Goal: Task Accomplishment & Management: Complete application form

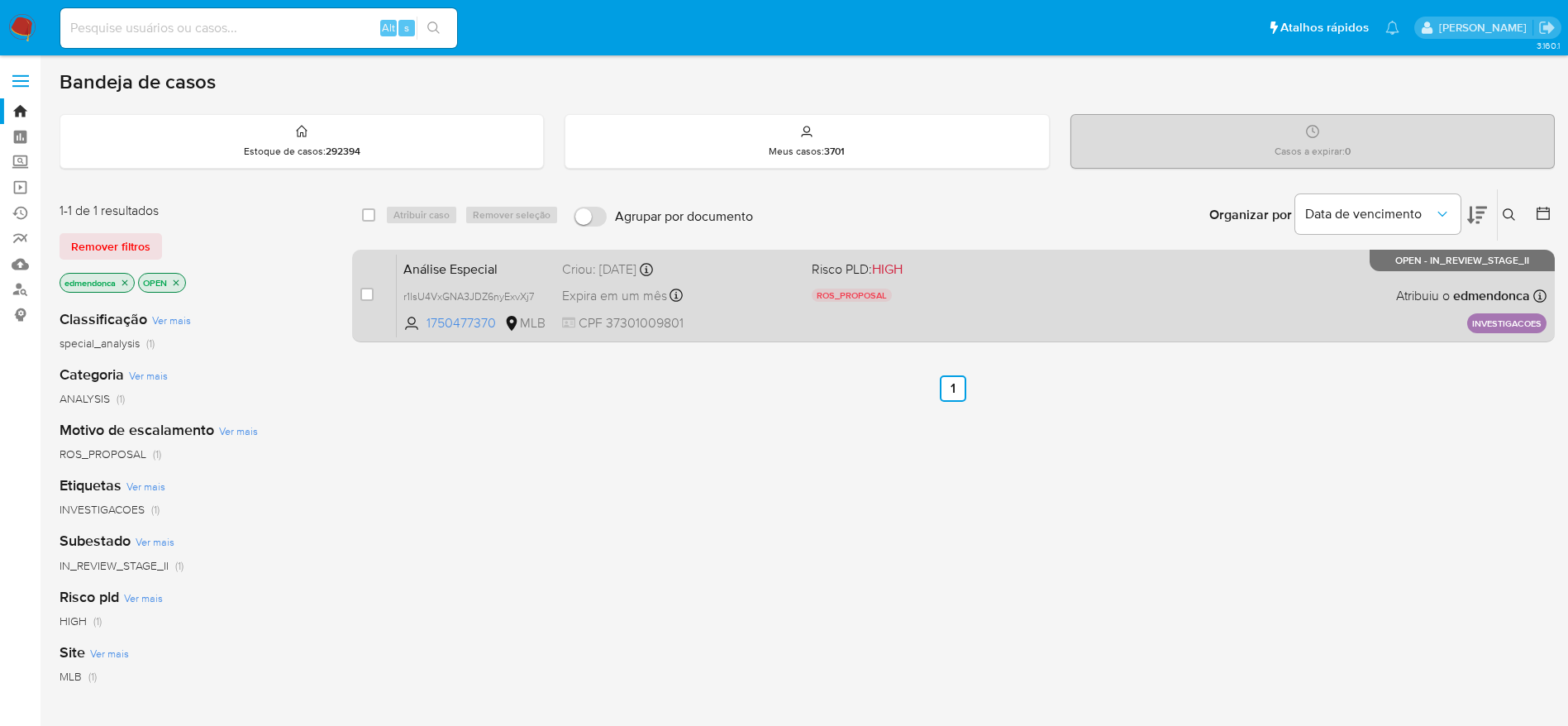
click at [972, 279] on div "Análise Especial r1lsU4VxGNA3JDZ6nyExvXj7 1750477370 MLB Risco PLD: HIGH ROS_PR…" at bounding box center [971, 295] width 1150 height 84
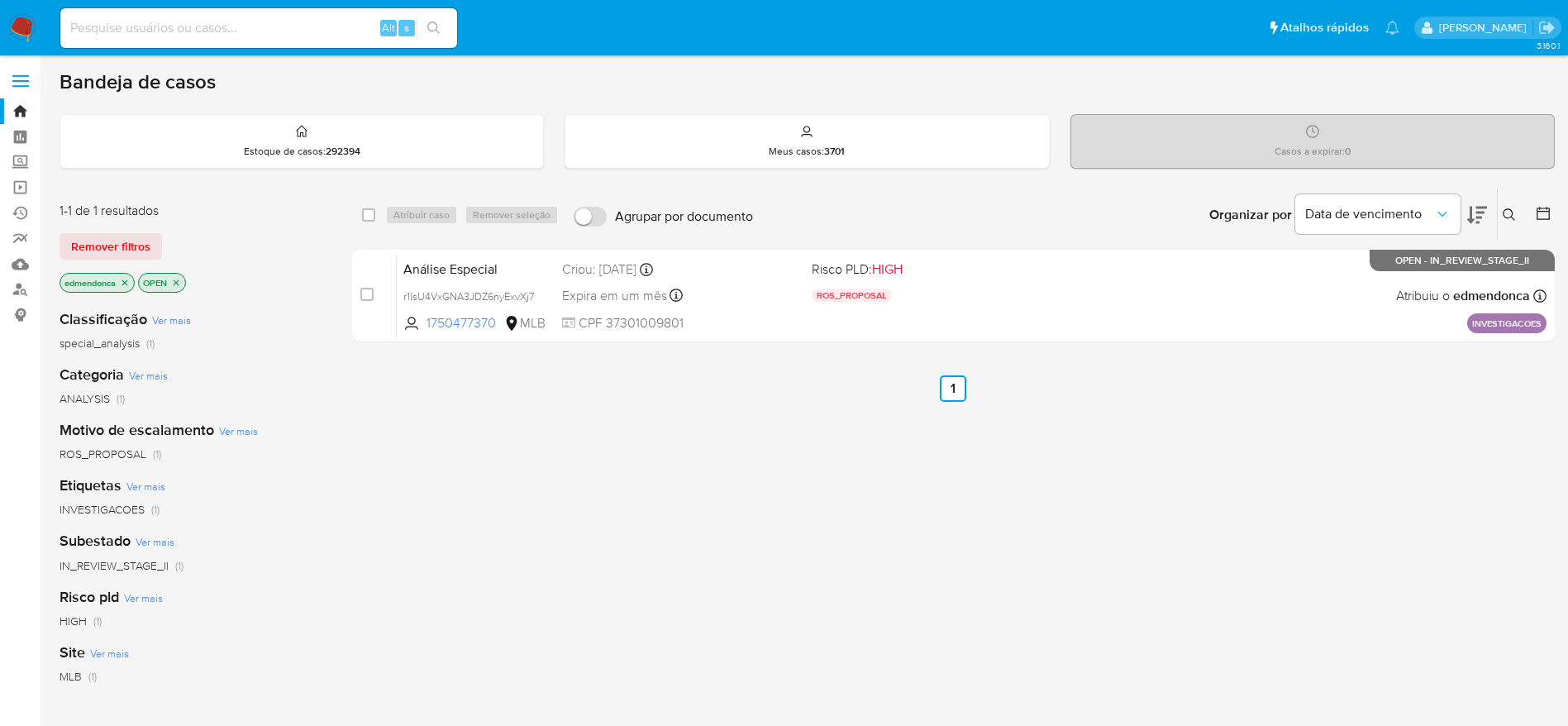
click at [126, 283] on icon "close-filter" at bounding box center [125, 282] width 6 height 6
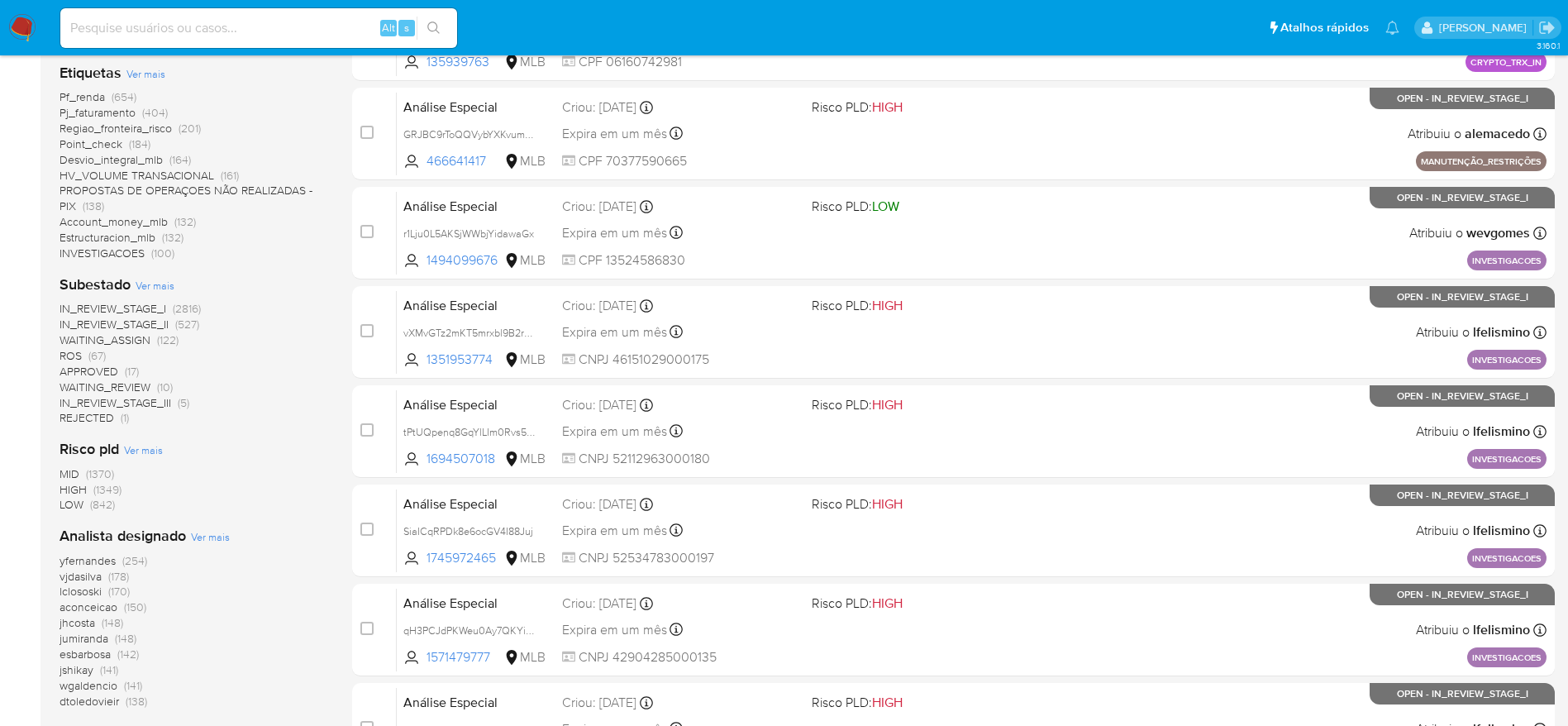
scroll to position [496, 0]
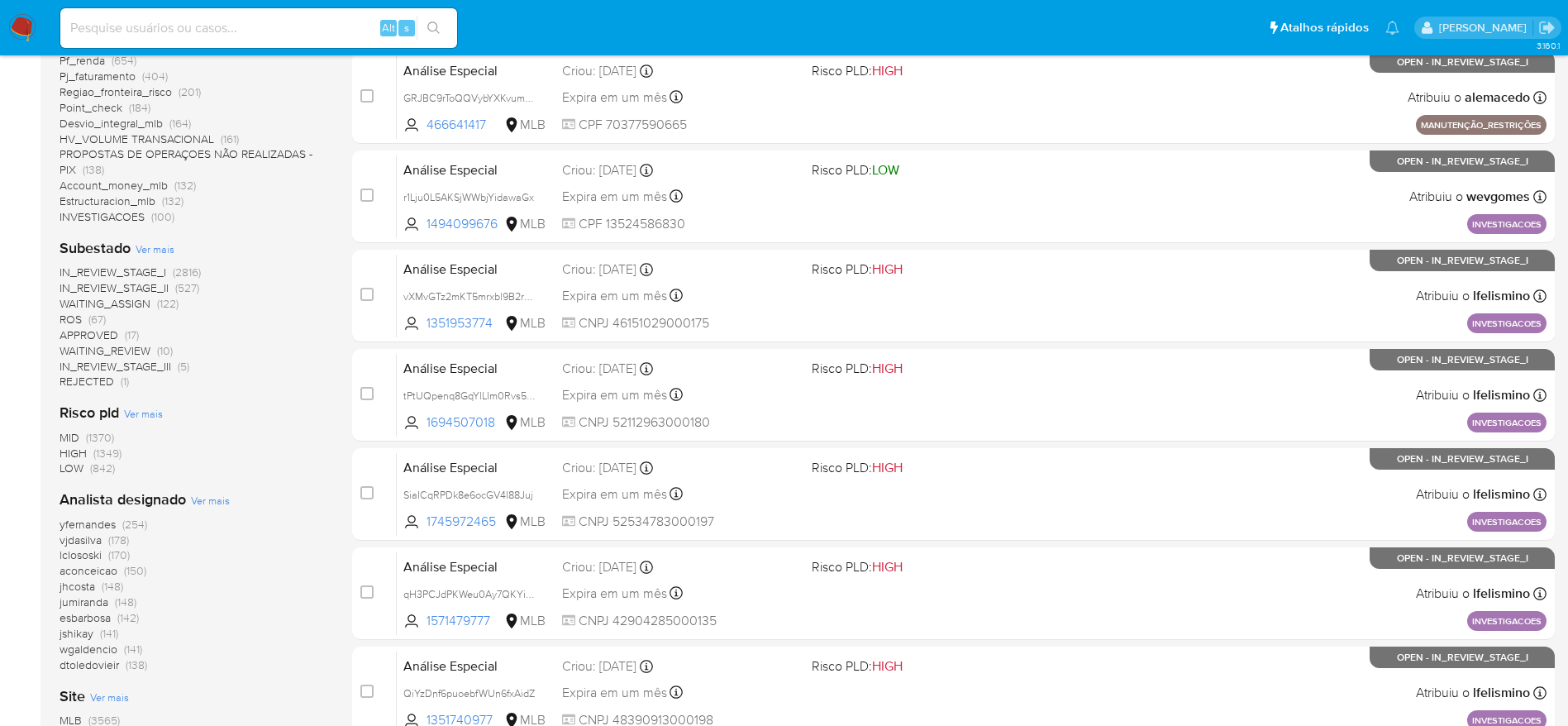
click at [95, 556] on span "lclososki" at bounding box center [80, 555] width 42 height 17
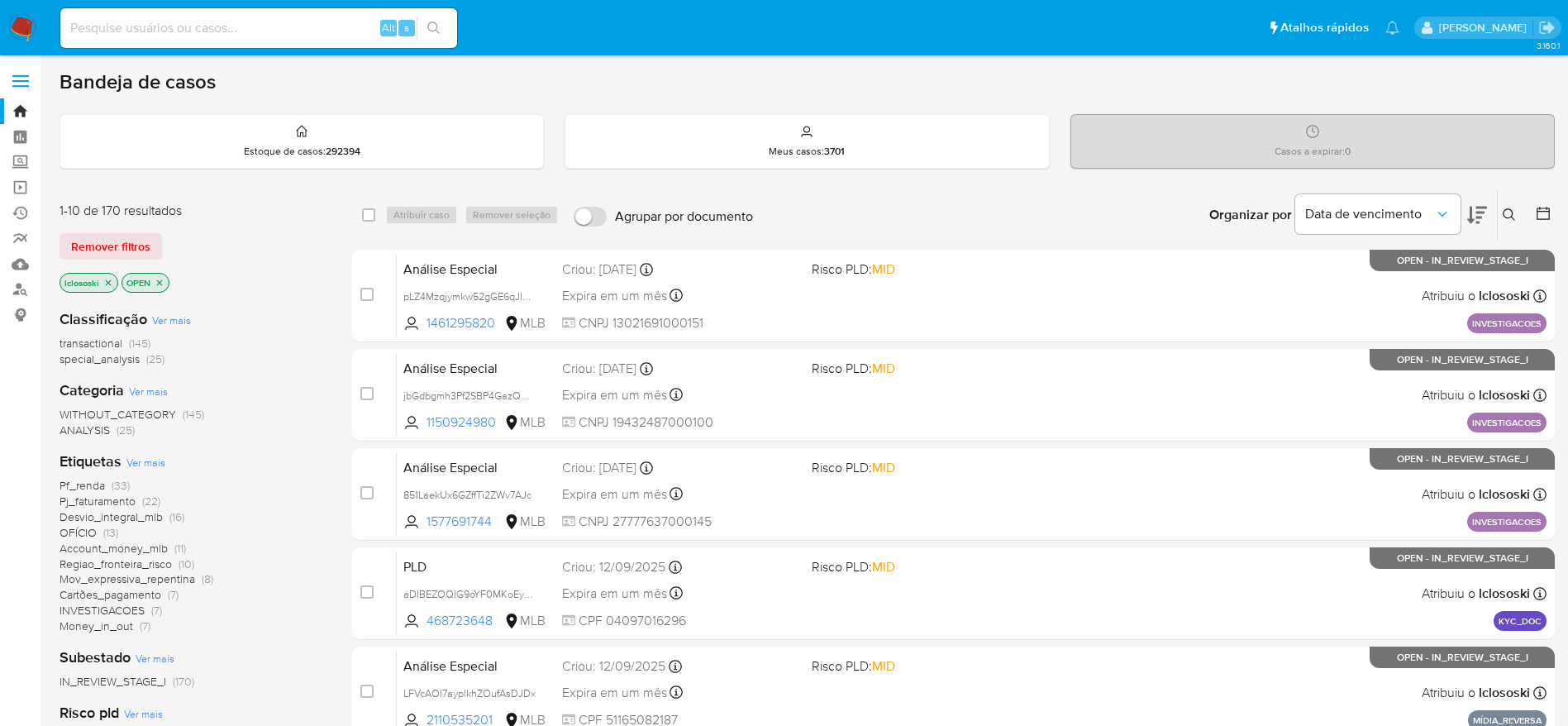
click at [1476, 208] on icon at bounding box center [1477, 215] width 20 height 20
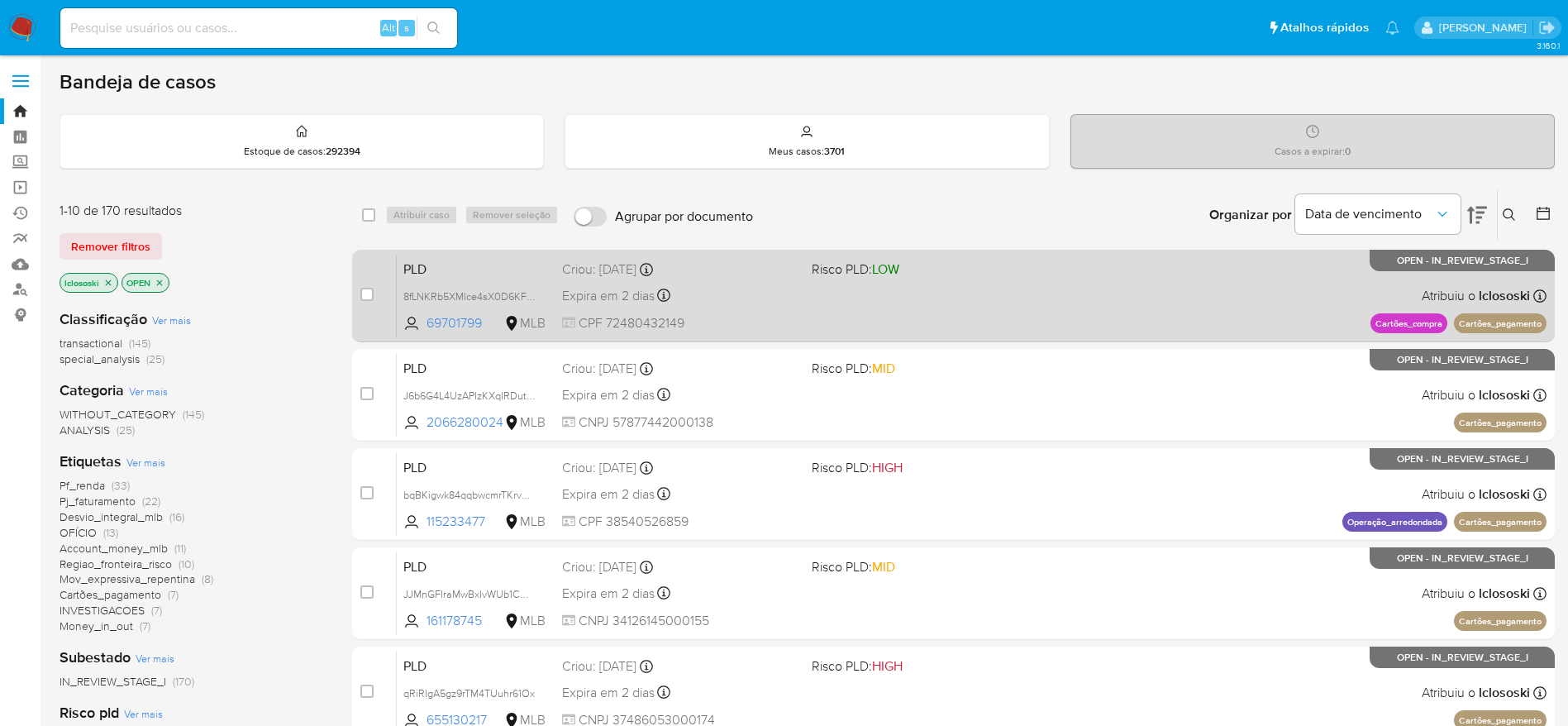
click at [1021, 291] on div "PLD 8fLNKRb5XMIce4sX0D6KFwjQ 69701799 MLB Risco PLD: LOW Criou: 12/08/2025 Crio…" at bounding box center [971, 295] width 1150 height 84
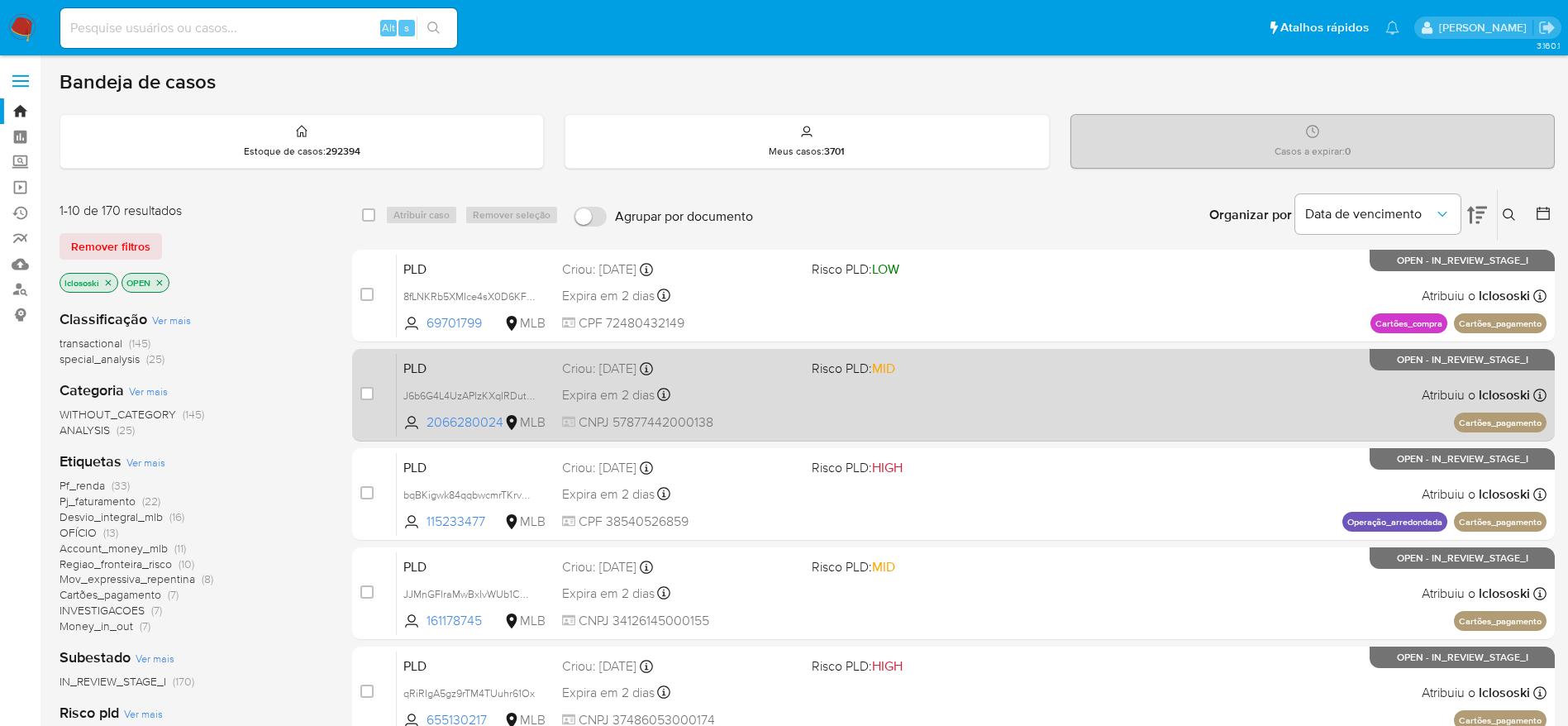
click at [983, 377] on span "Risco PLD: MID" at bounding box center [930, 367] width 236 height 21
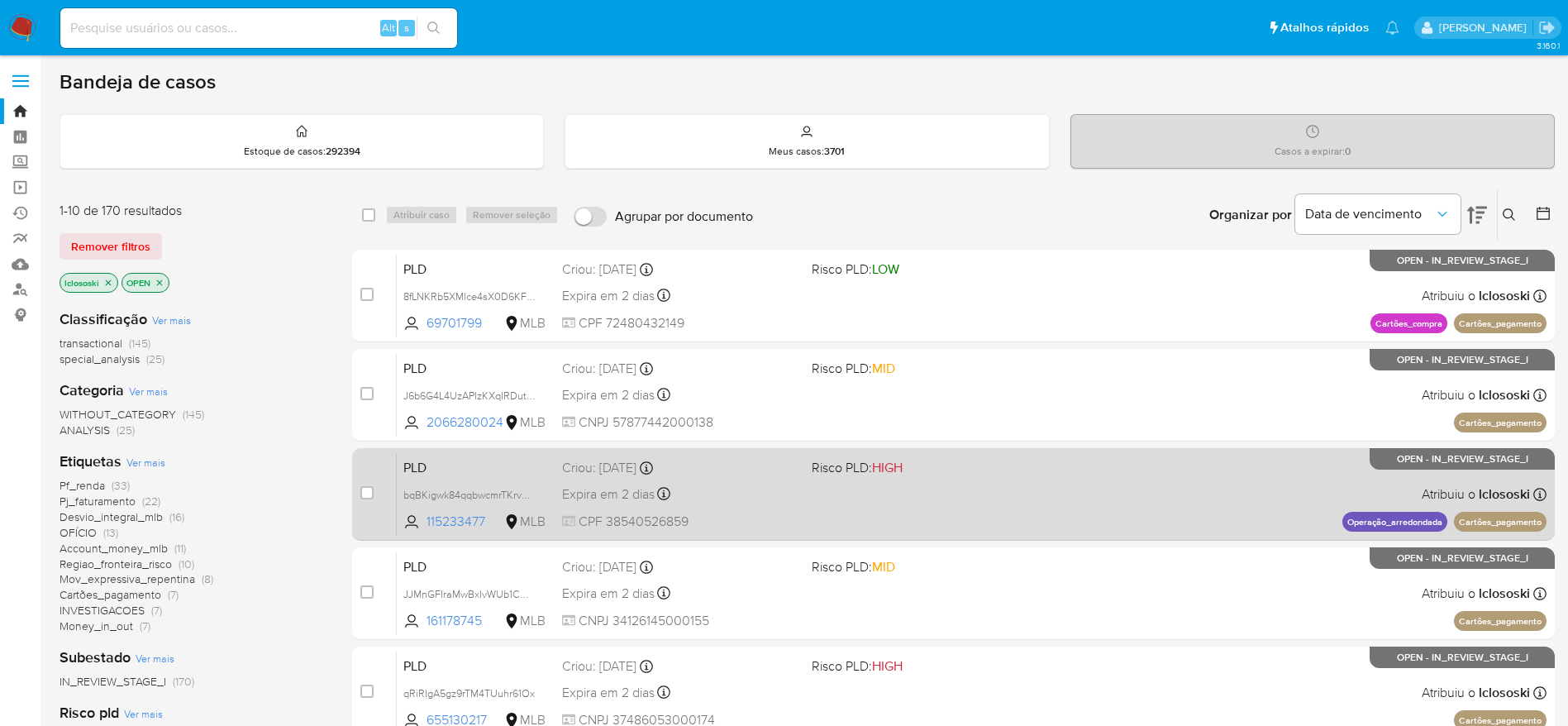
click at [981, 486] on div "PLD bqBKigwk84qqbwcmrTKrvDDu 115233477 MLB Risco PLD: HIGH Criou: 12/08/2025 Cr…" at bounding box center [971, 494] width 1150 height 84
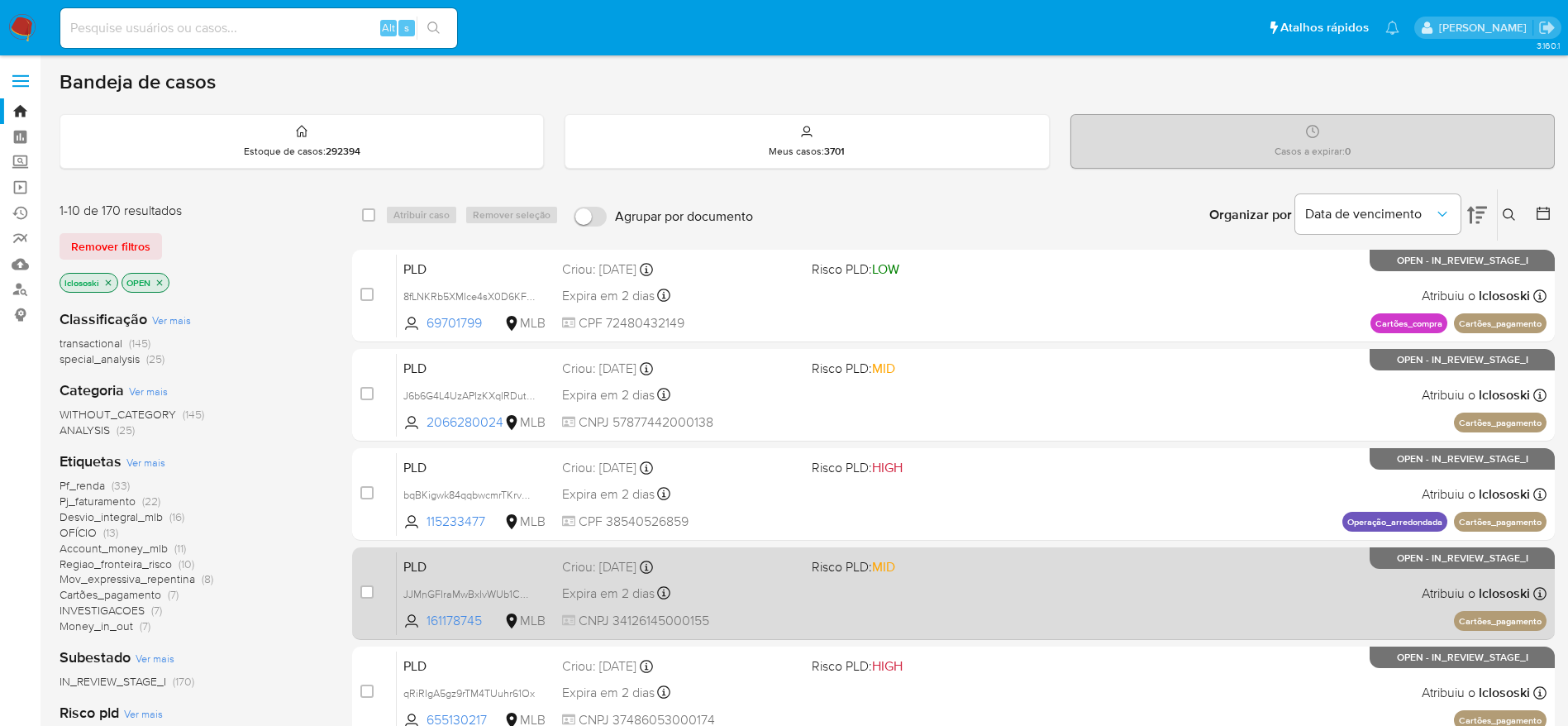
click at [980, 583] on div "PLD JJMnGFIraMwBxIvWUb1CCGyw 161178745 MLB Risco PLD: MID Criou: 12/08/2025 Cri…" at bounding box center [971, 593] width 1150 height 84
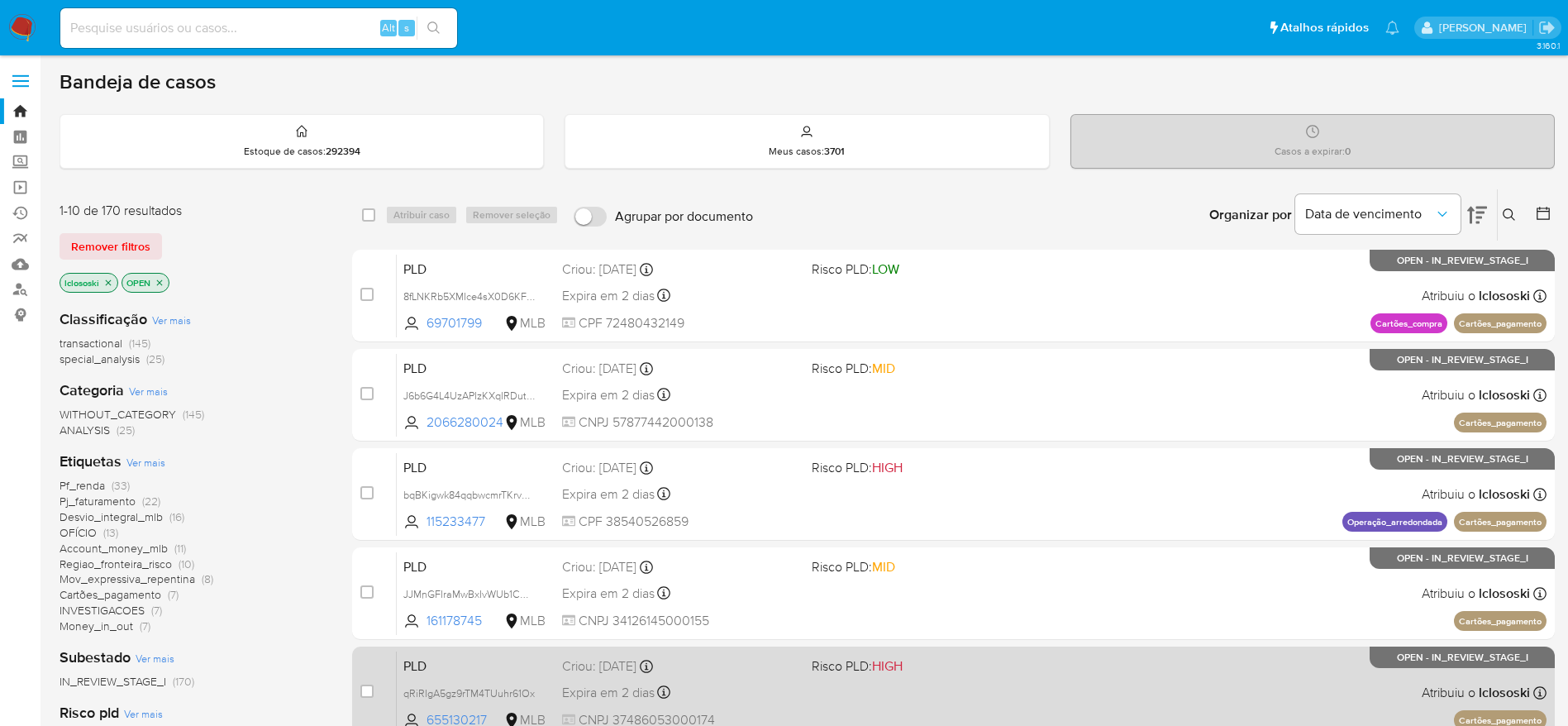
scroll to position [124, 0]
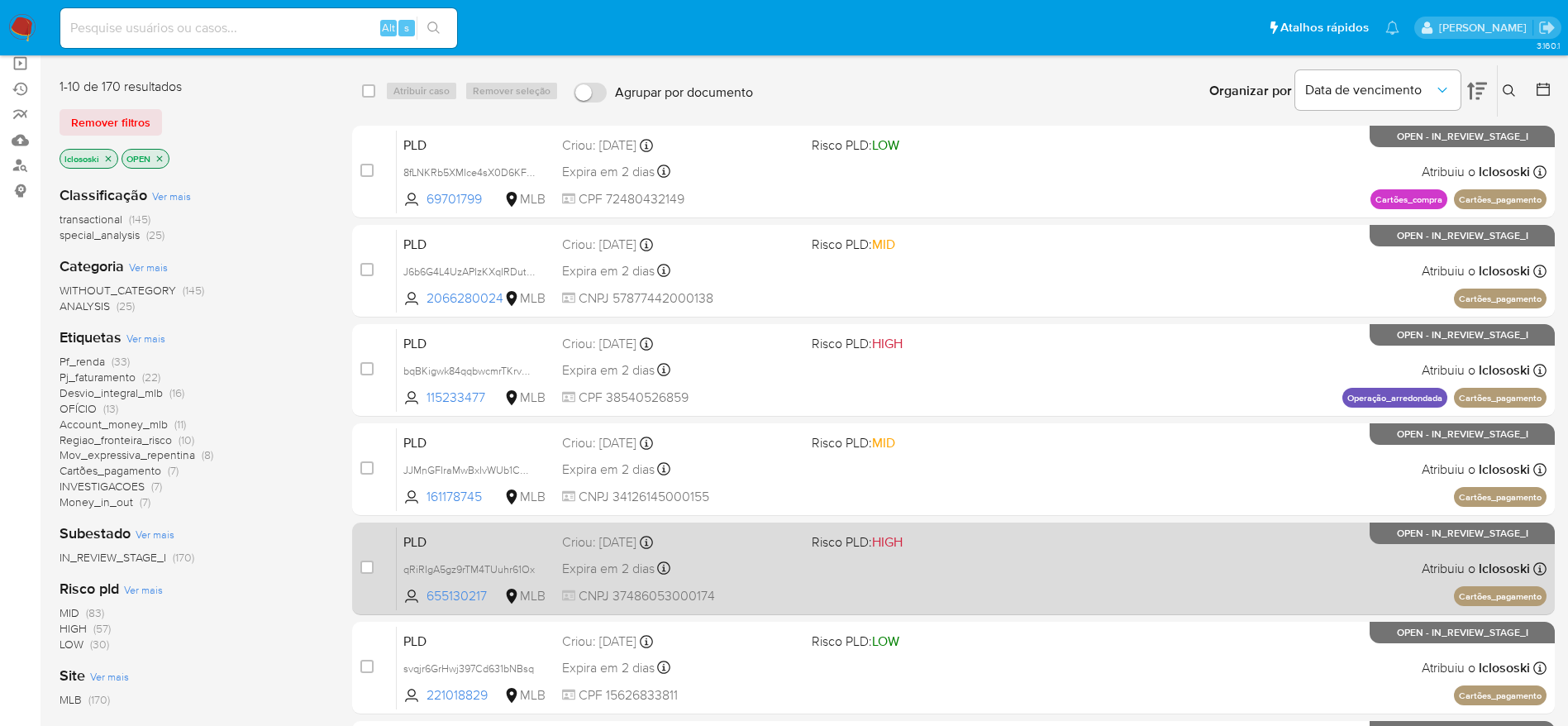
click at [975, 556] on div "PLD qRiRIgA5gz9rTM4TUuhr61Ox 655130217 MLB Risco PLD: HIGH Criou: 12/08/2025 Cr…" at bounding box center [971, 568] width 1150 height 84
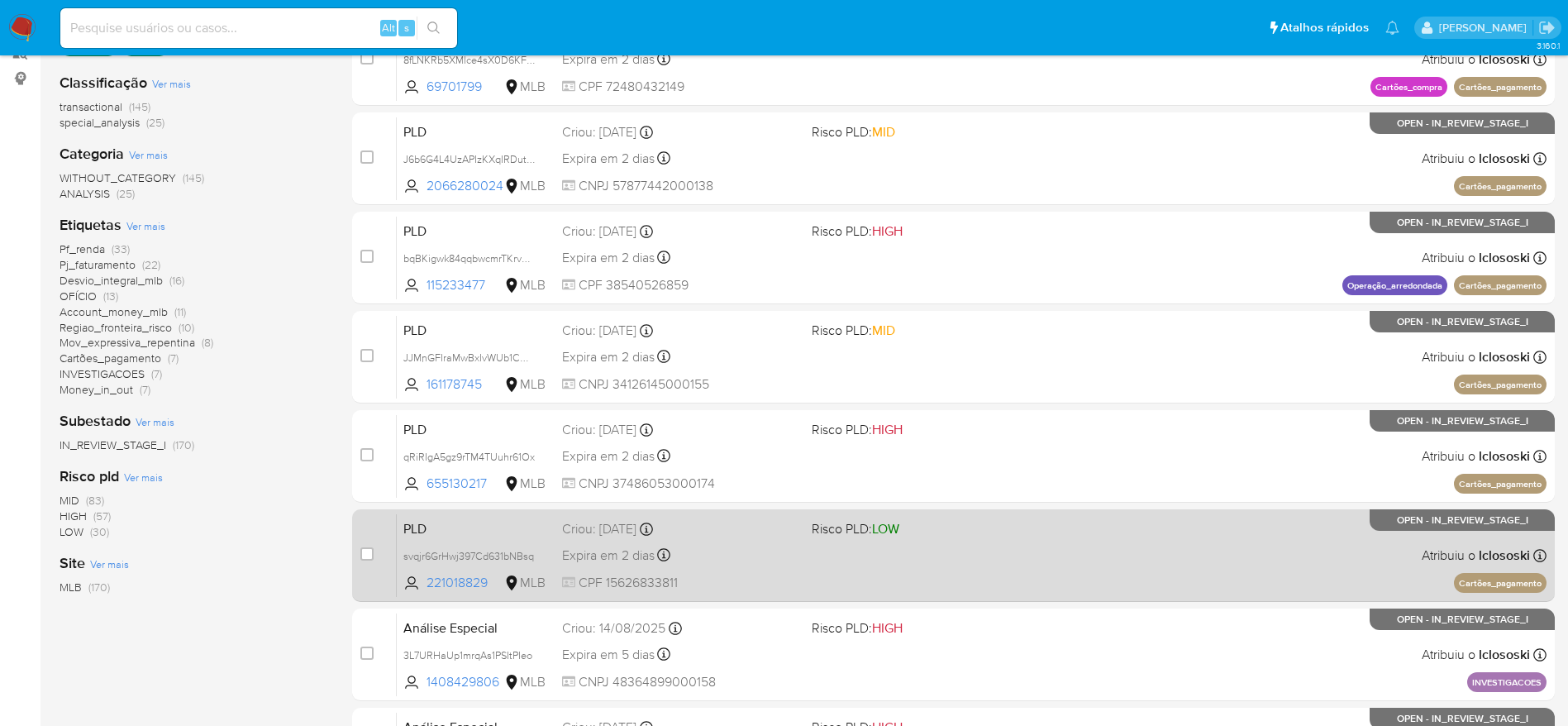
scroll to position [248, 0]
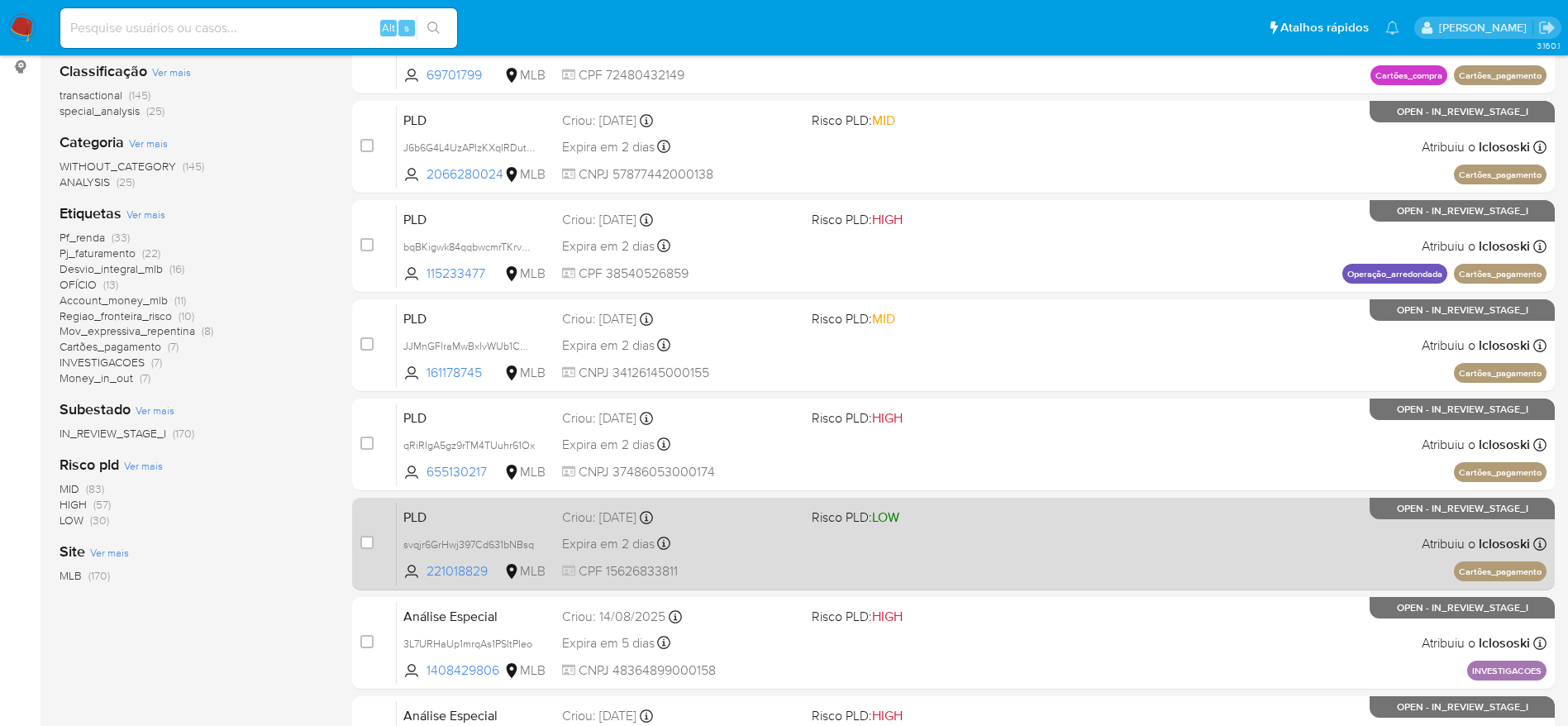
click at [936, 531] on div "PLD svqjr6GrHwj397Cd631bNBsq 221018829 MLB Risco PLD: LOW Criou: 12/08/2025 Cri…" at bounding box center [971, 543] width 1150 height 84
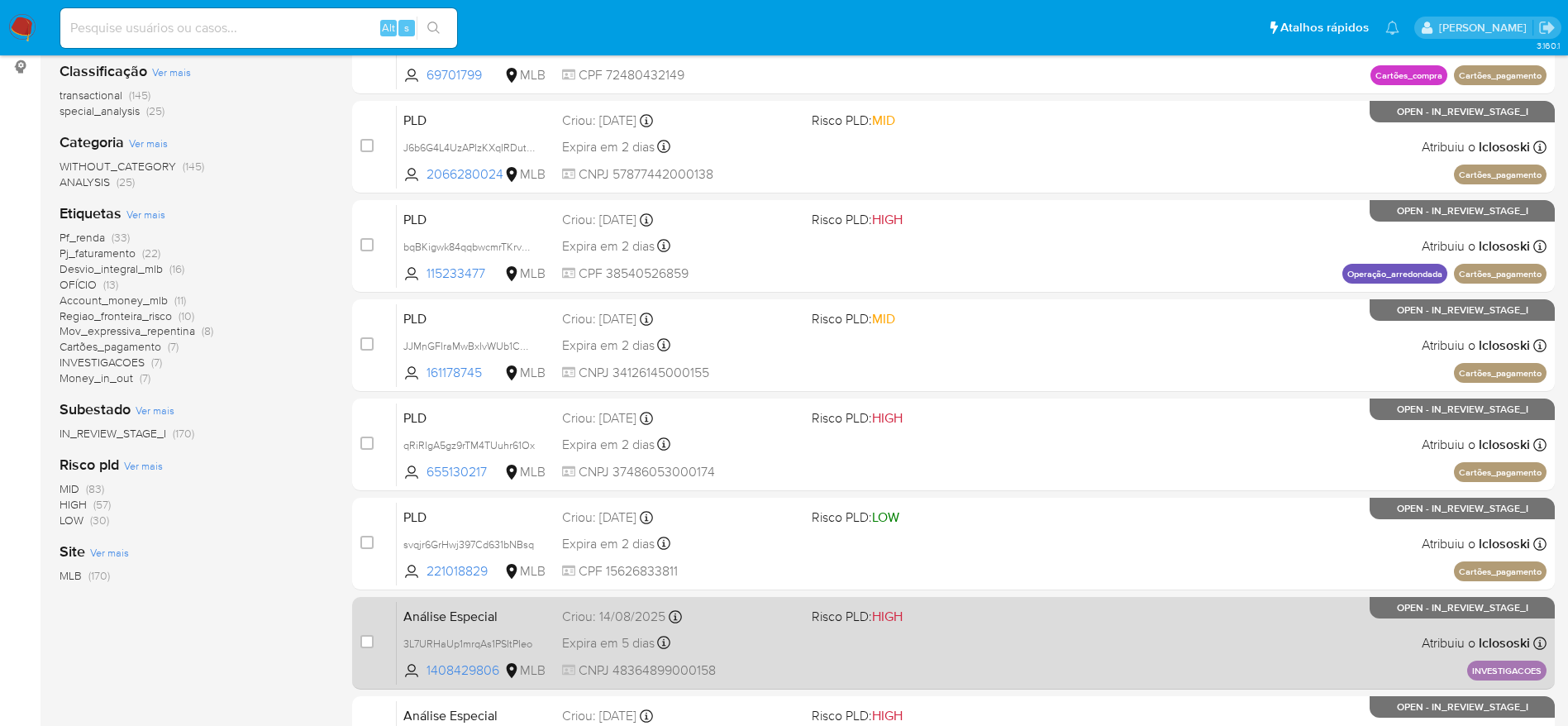
scroll to position [372, 0]
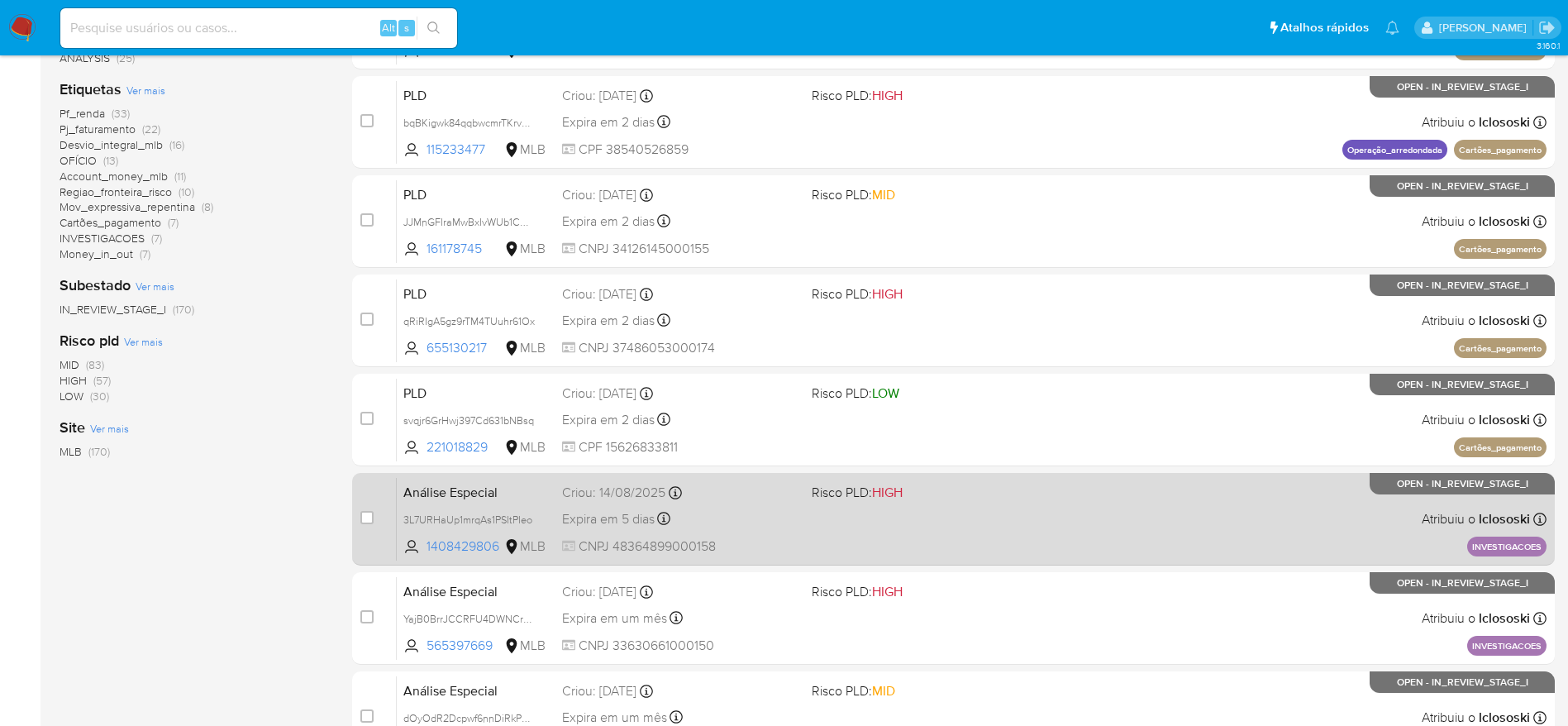
click at [956, 508] on div "Análise Especial 3L7URHaUp1mrqAs1PSItPIeo 1408429806 MLB Risco PLD: HIGH Criou:…" at bounding box center [971, 518] width 1150 height 84
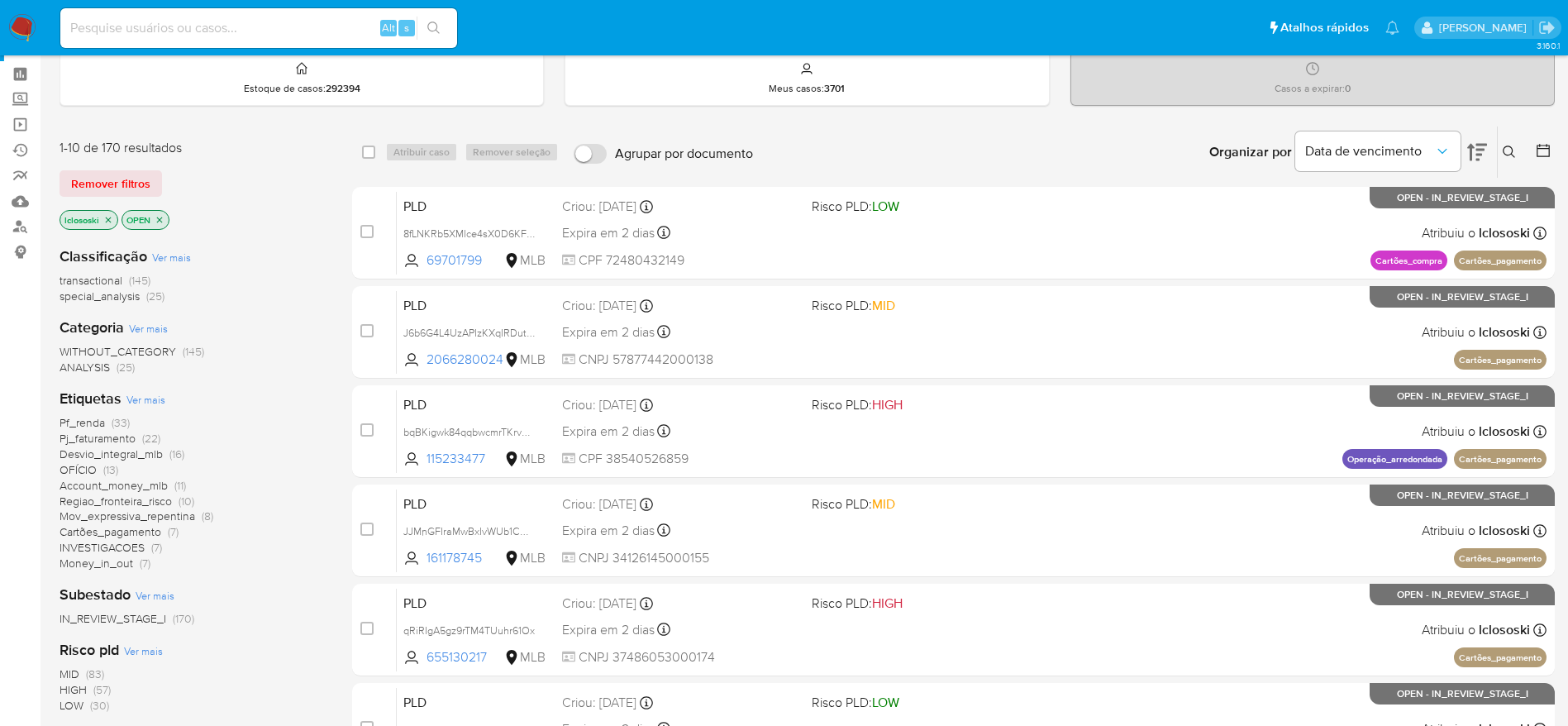
scroll to position [0, 0]
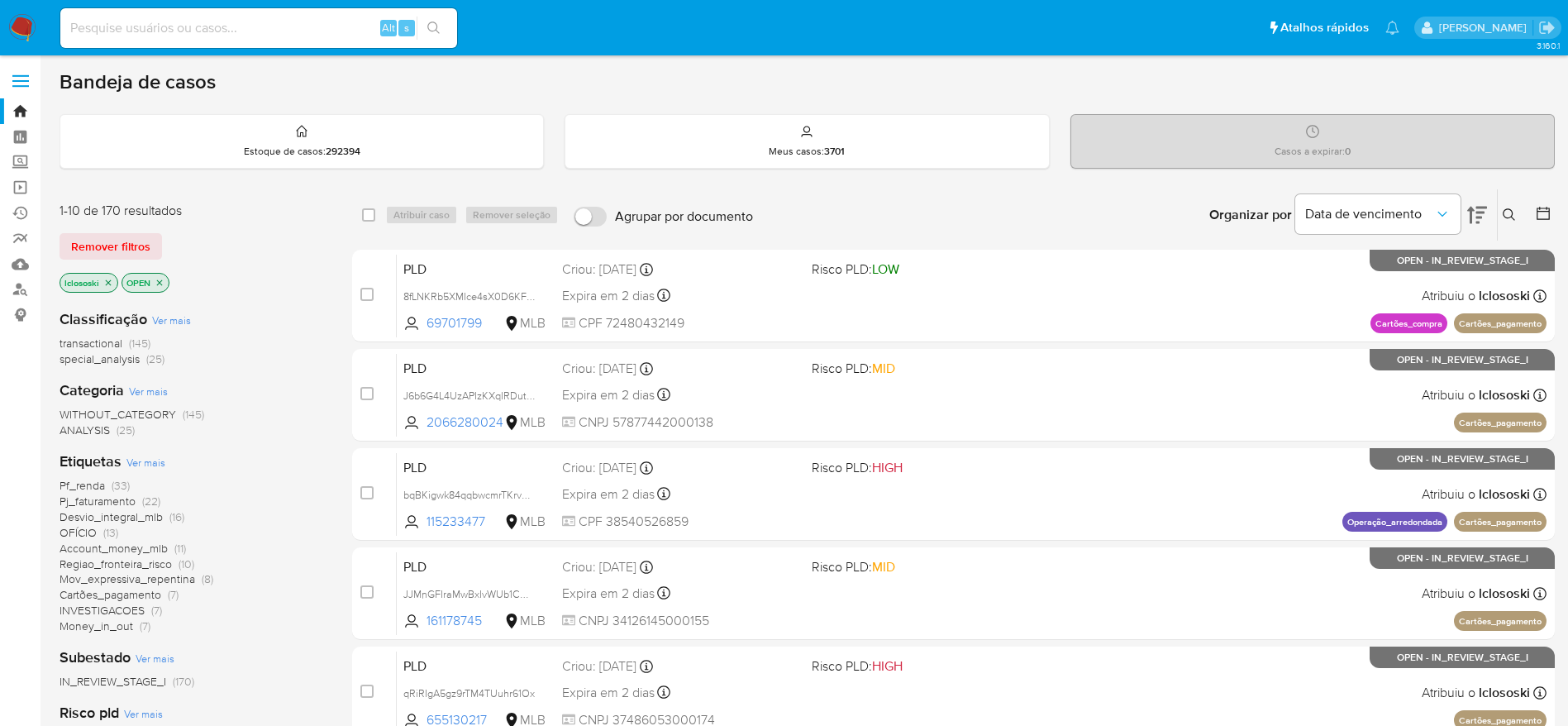
click at [107, 280] on icon "close-filter" at bounding box center [108, 283] width 10 height 10
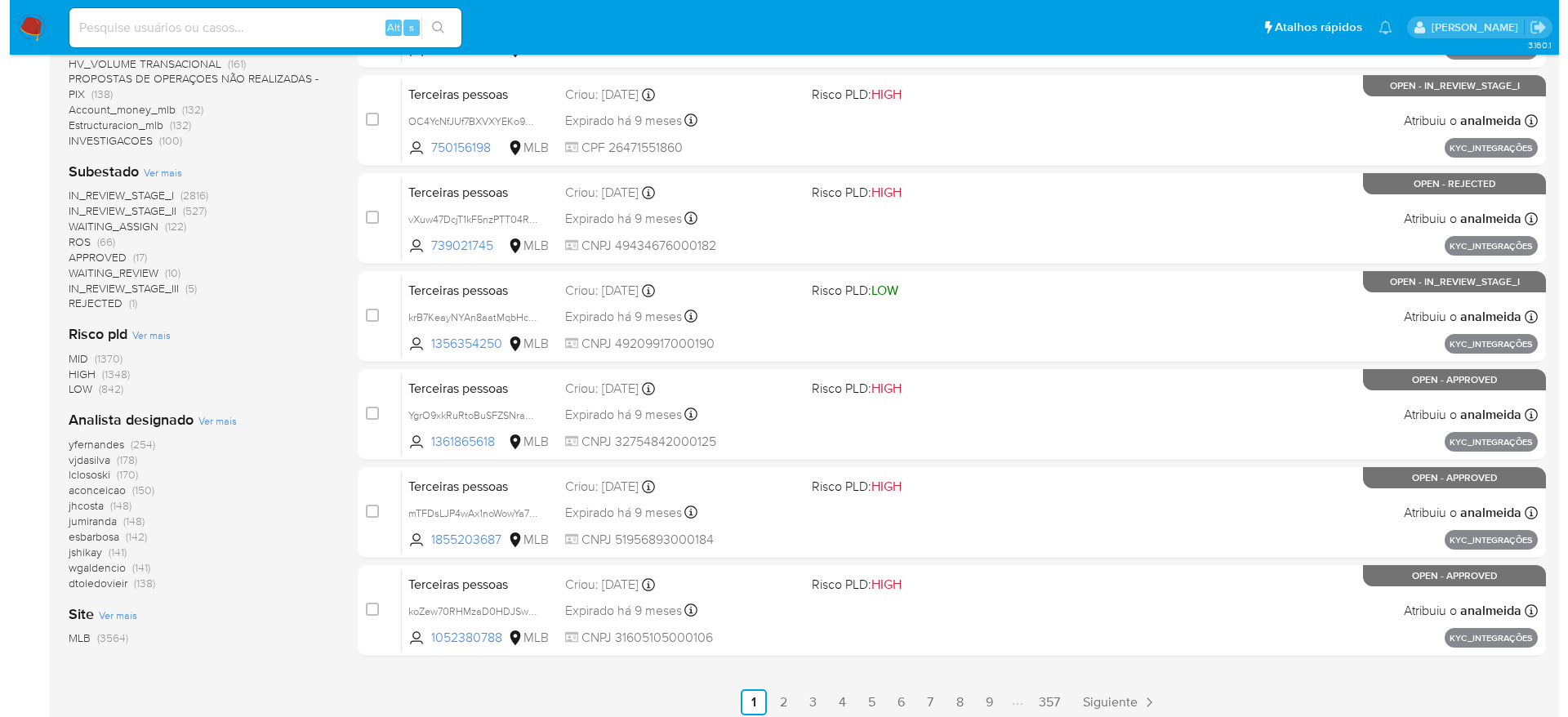
scroll to position [612, 0]
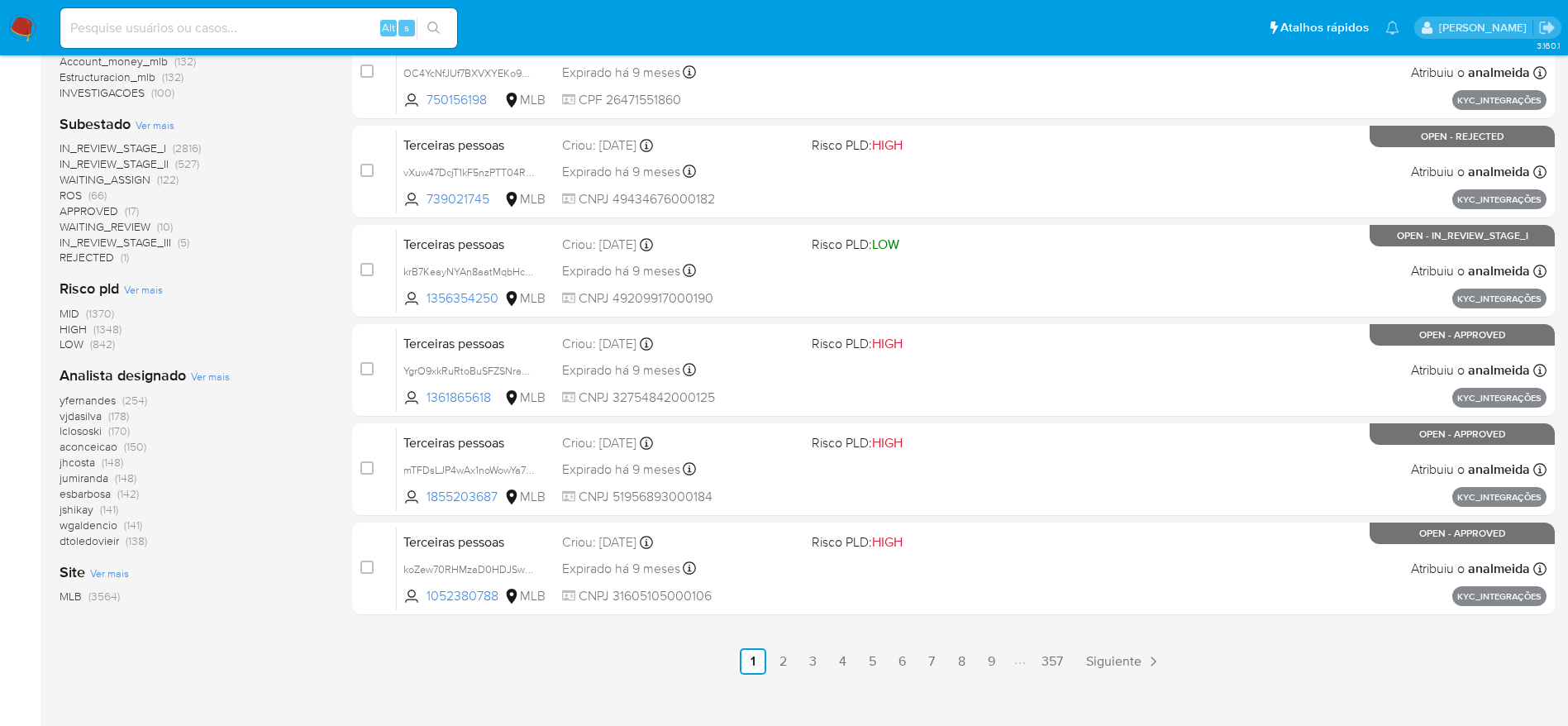
click at [220, 375] on span "Ver mais" at bounding box center [210, 376] width 39 height 15
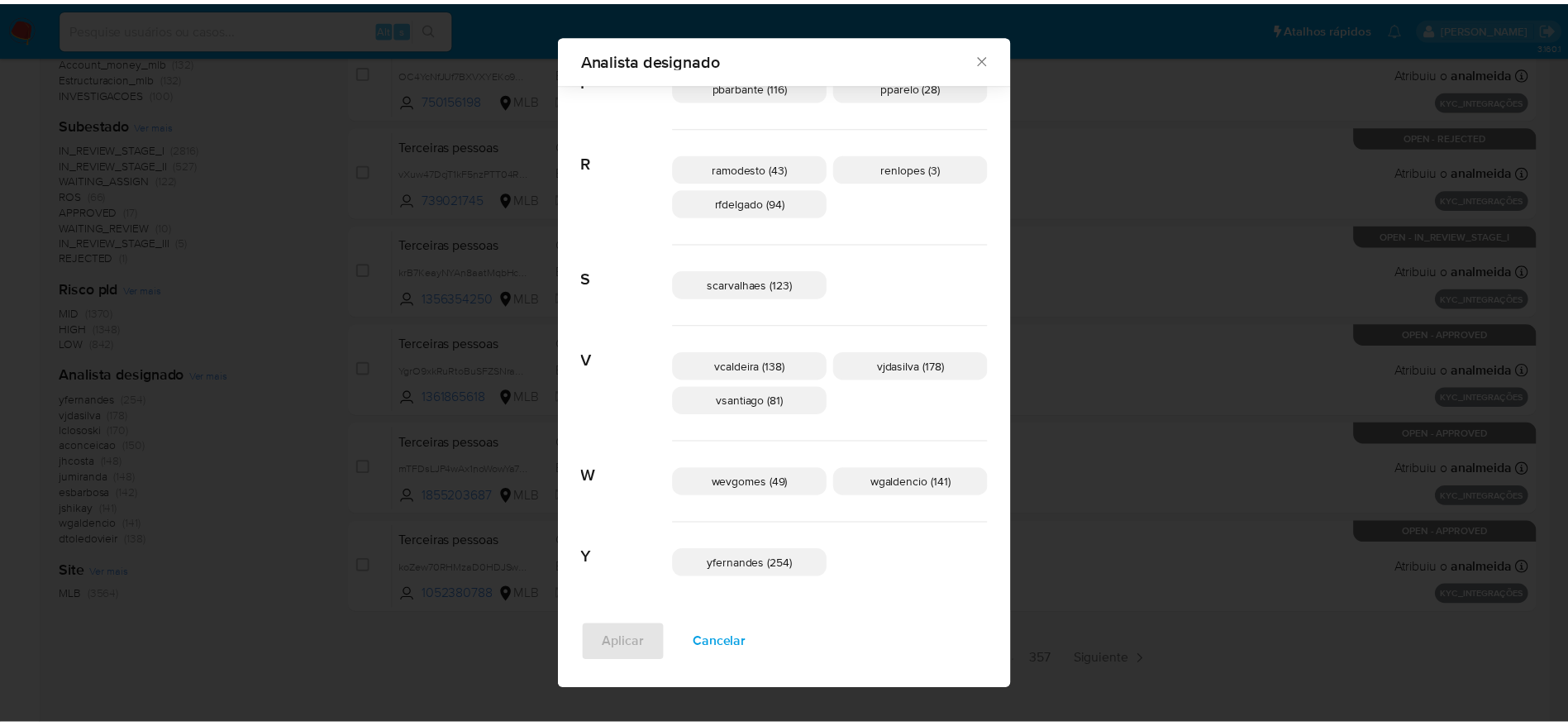
scroll to position [967, 0]
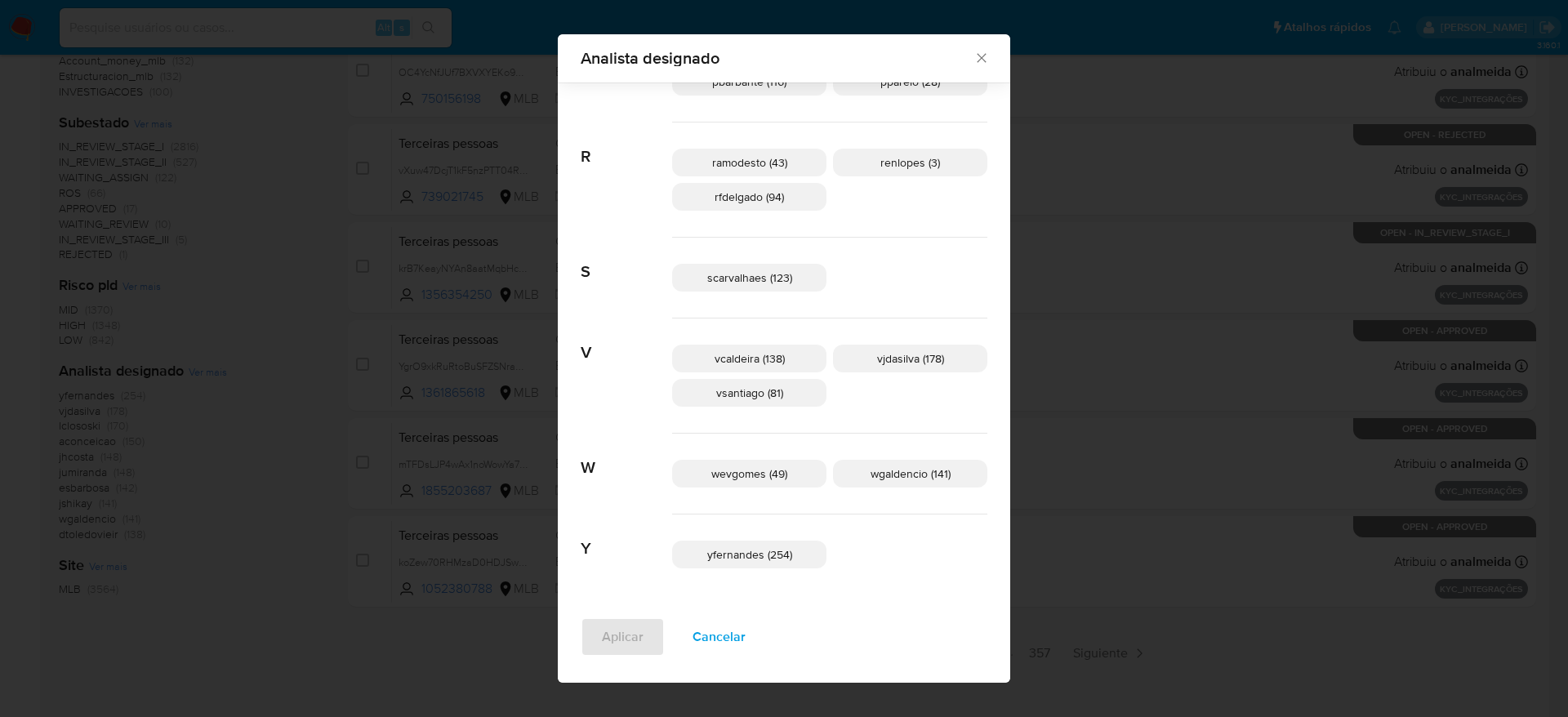
click at [875, 369] on p "vjdasilva (178)" at bounding box center [910, 358] width 154 height 28
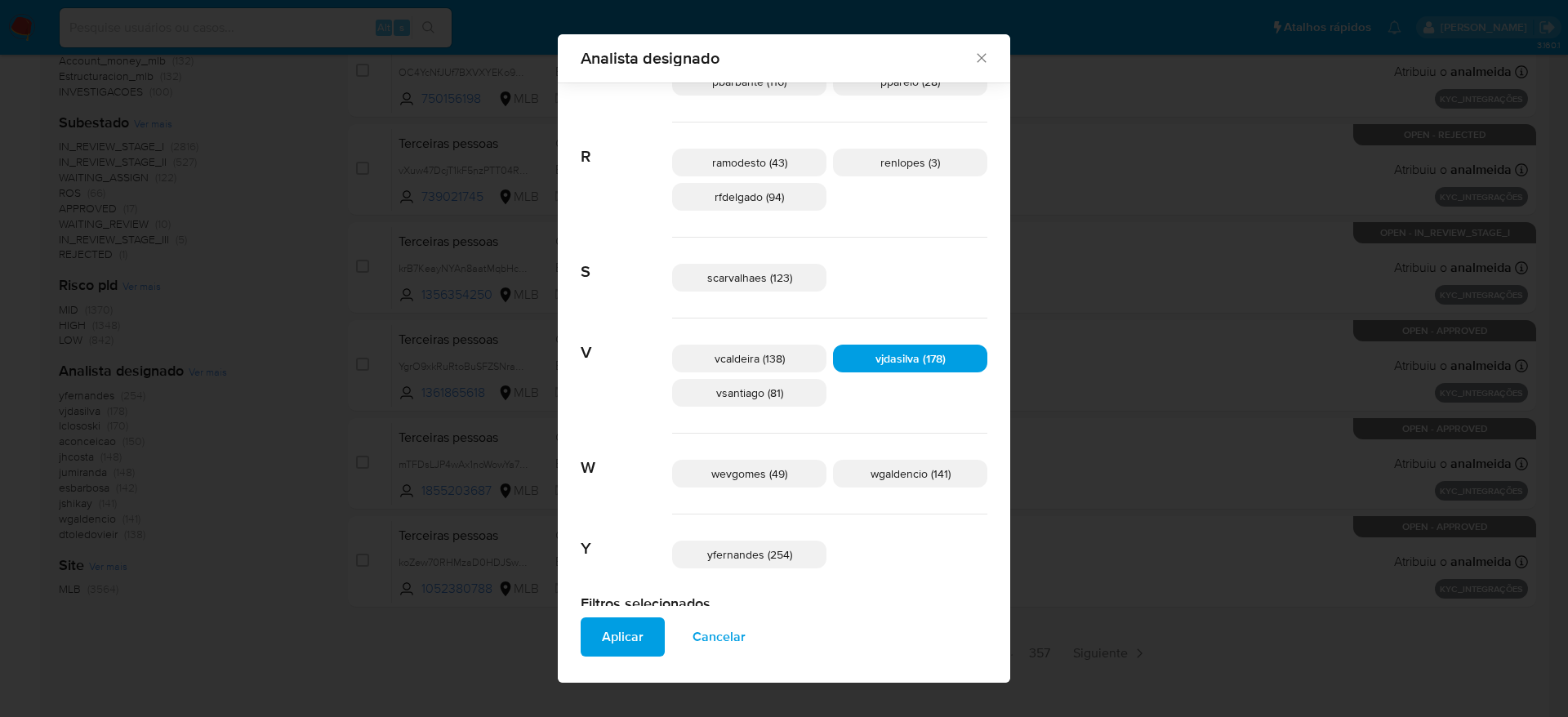
click at [644, 635] on span "Aplicar" at bounding box center [623, 637] width 42 height 36
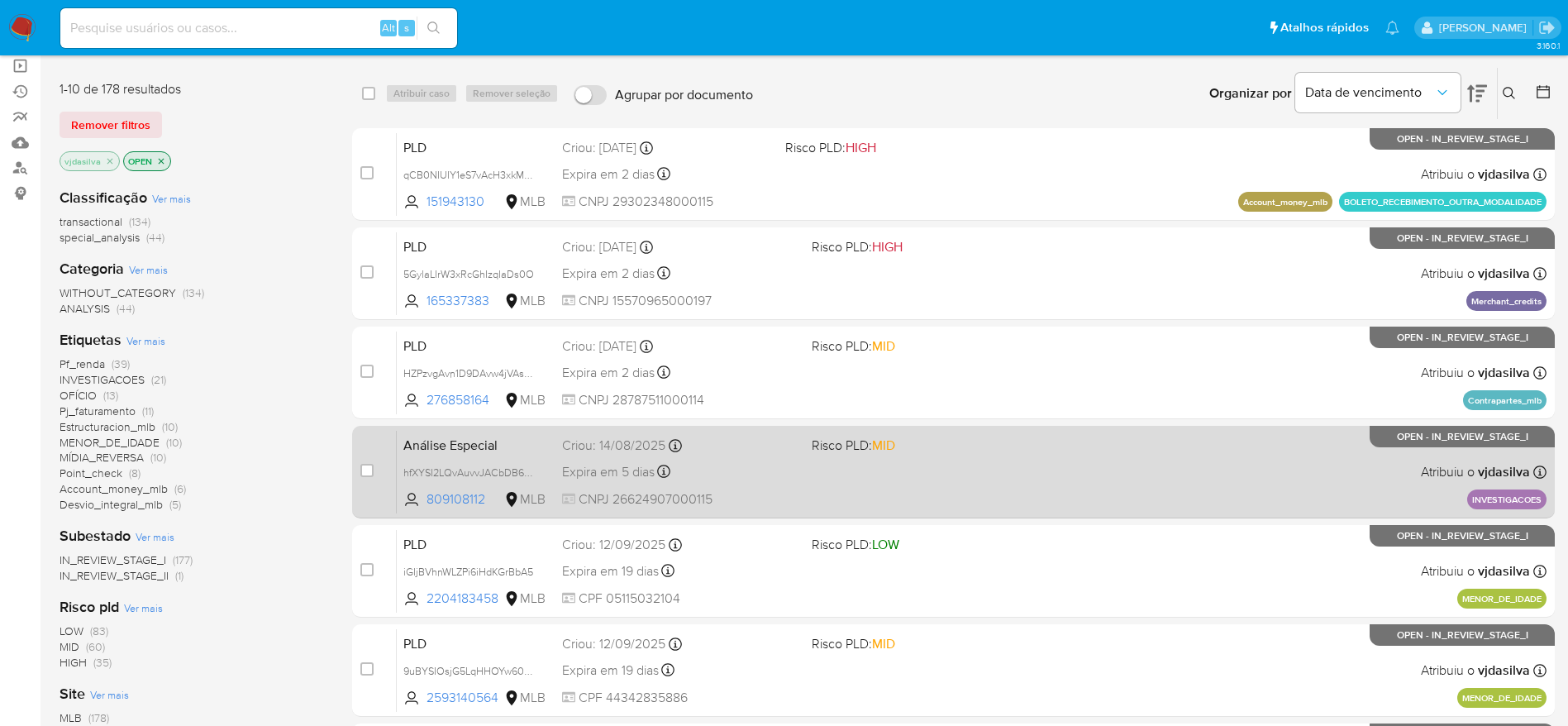
scroll to position [124, 0]
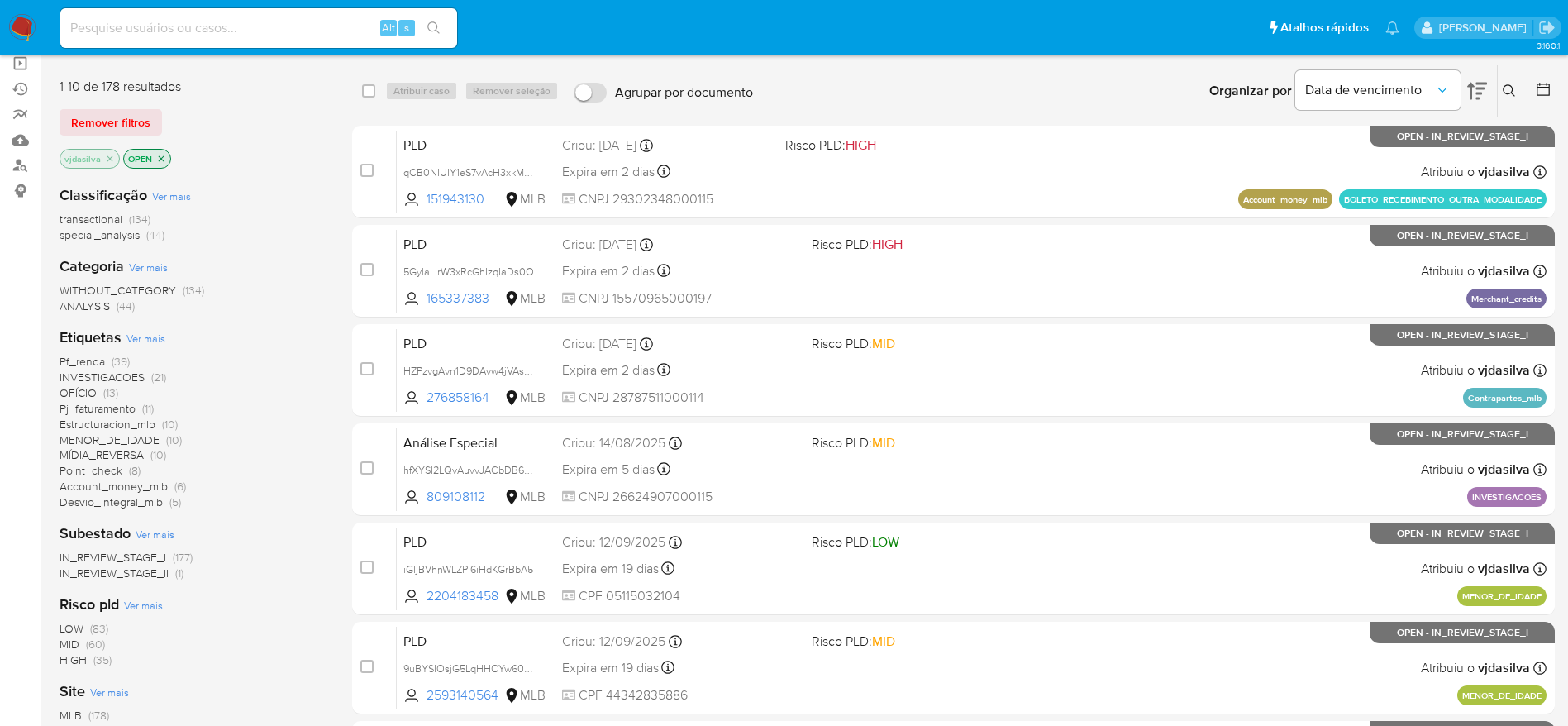
click at [107, 155] on icon "close-filter" at bounding box center [110, 159] width 10 height 10
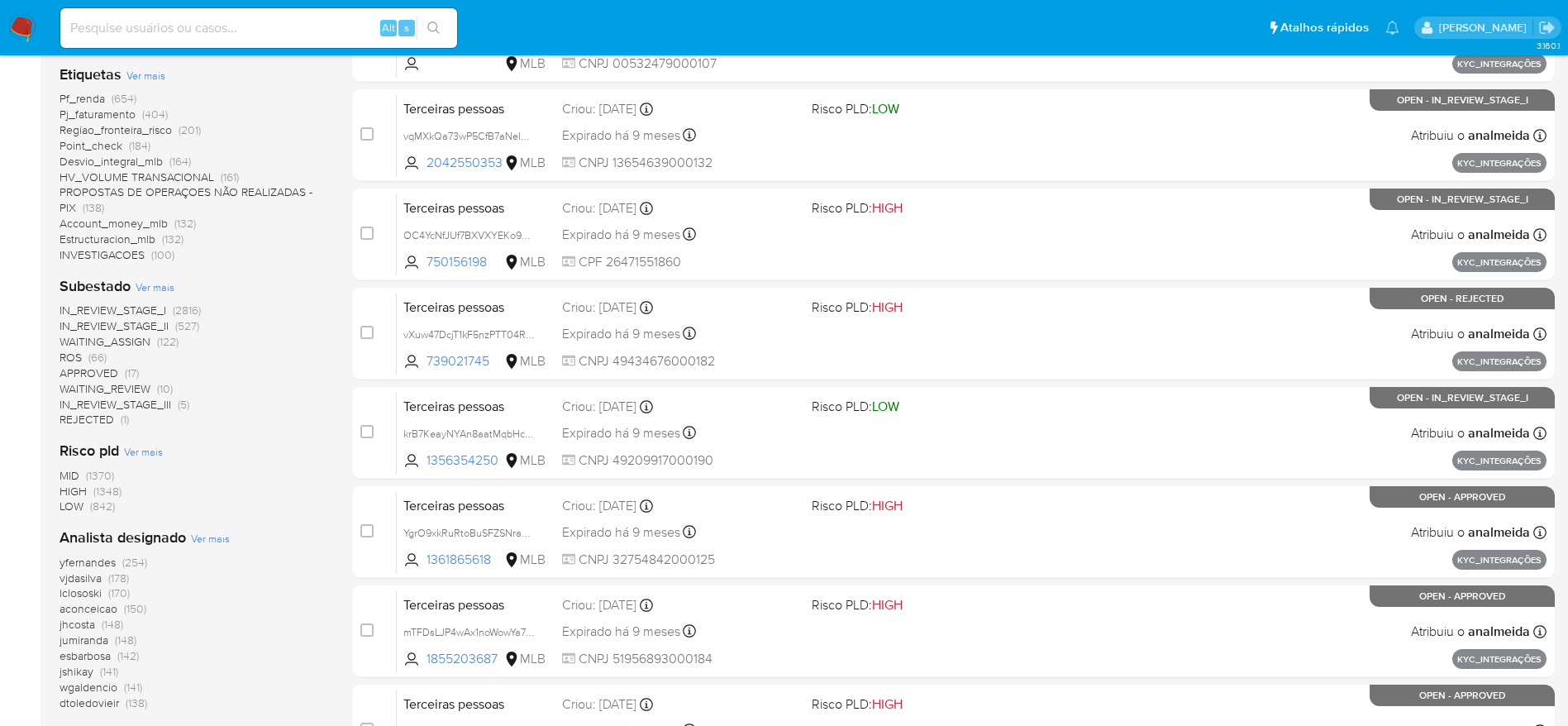
scroll to position [496, 0]
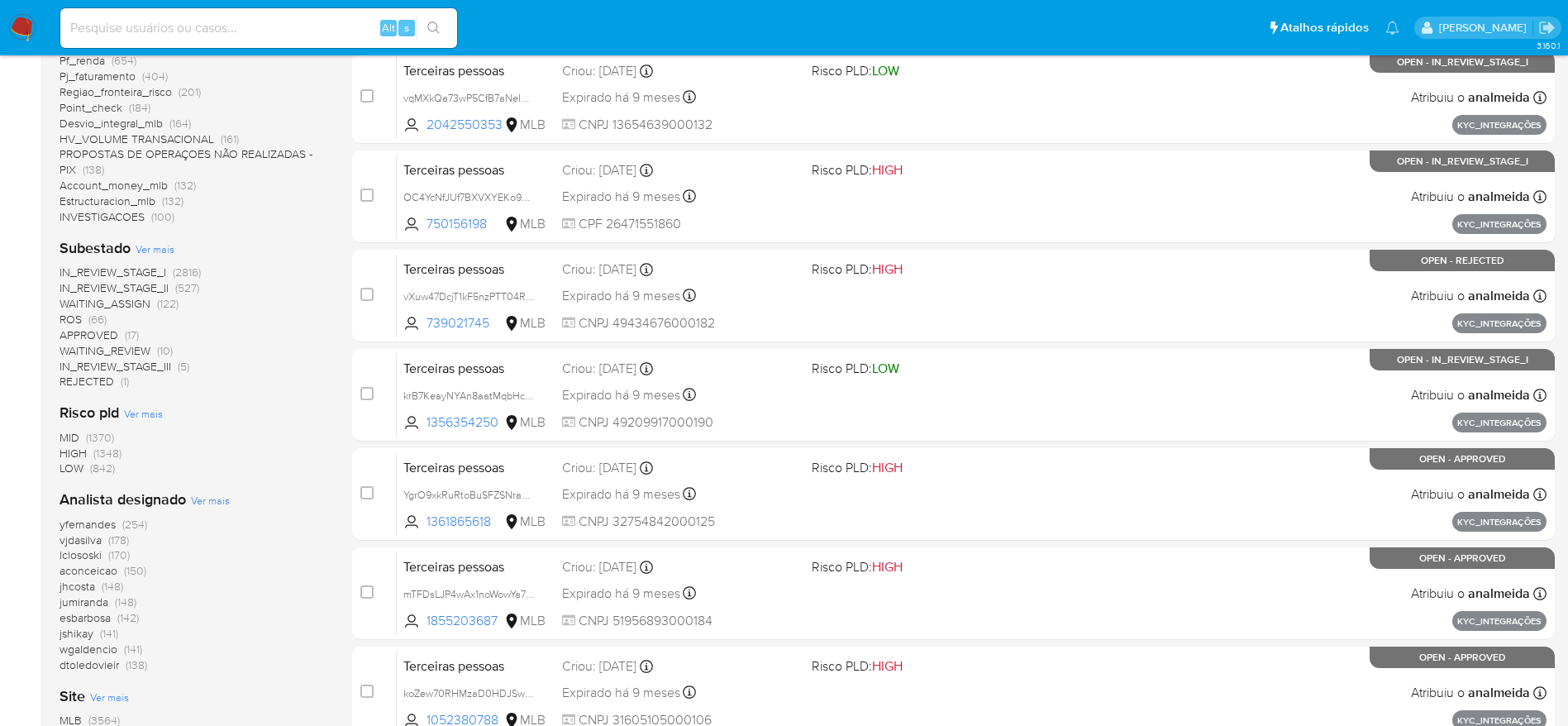
click at [75, 600] on span "jumiranda" at bounding box center [83, 602] width 49 height 17
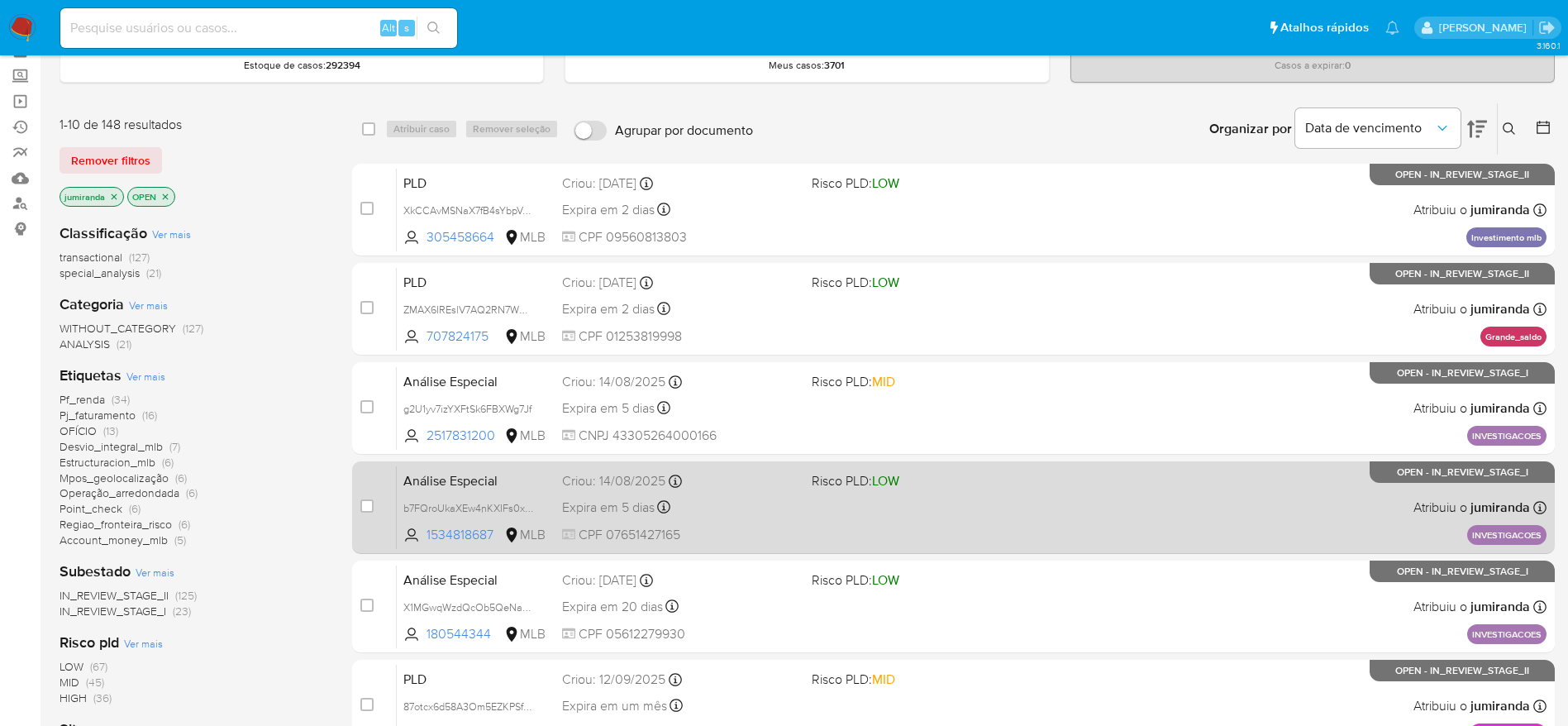
scroll to position [124, 0]
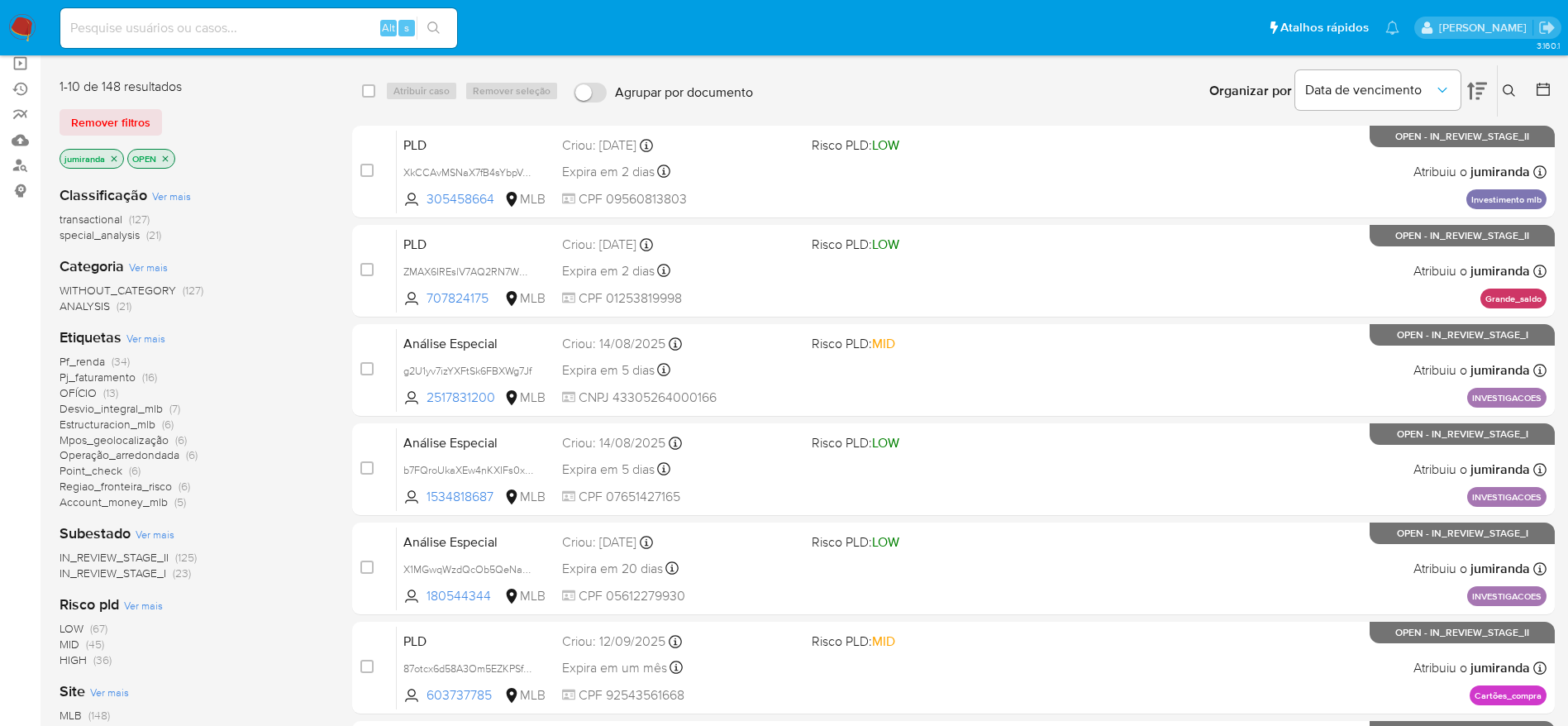
click at [118, 159] on icon "close-filter" at bounding box center [114, 159] width 10 height 10
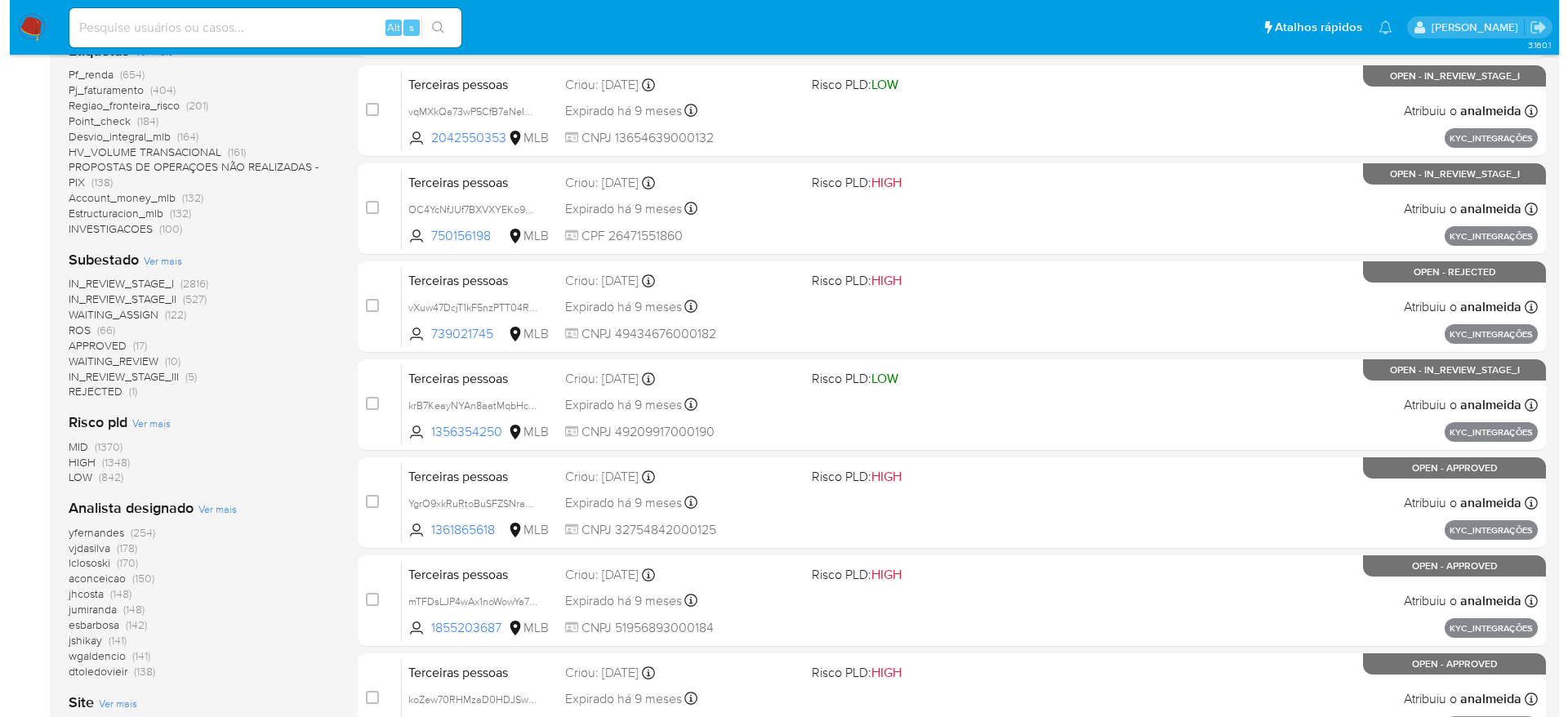
scroll to position [612, 0]
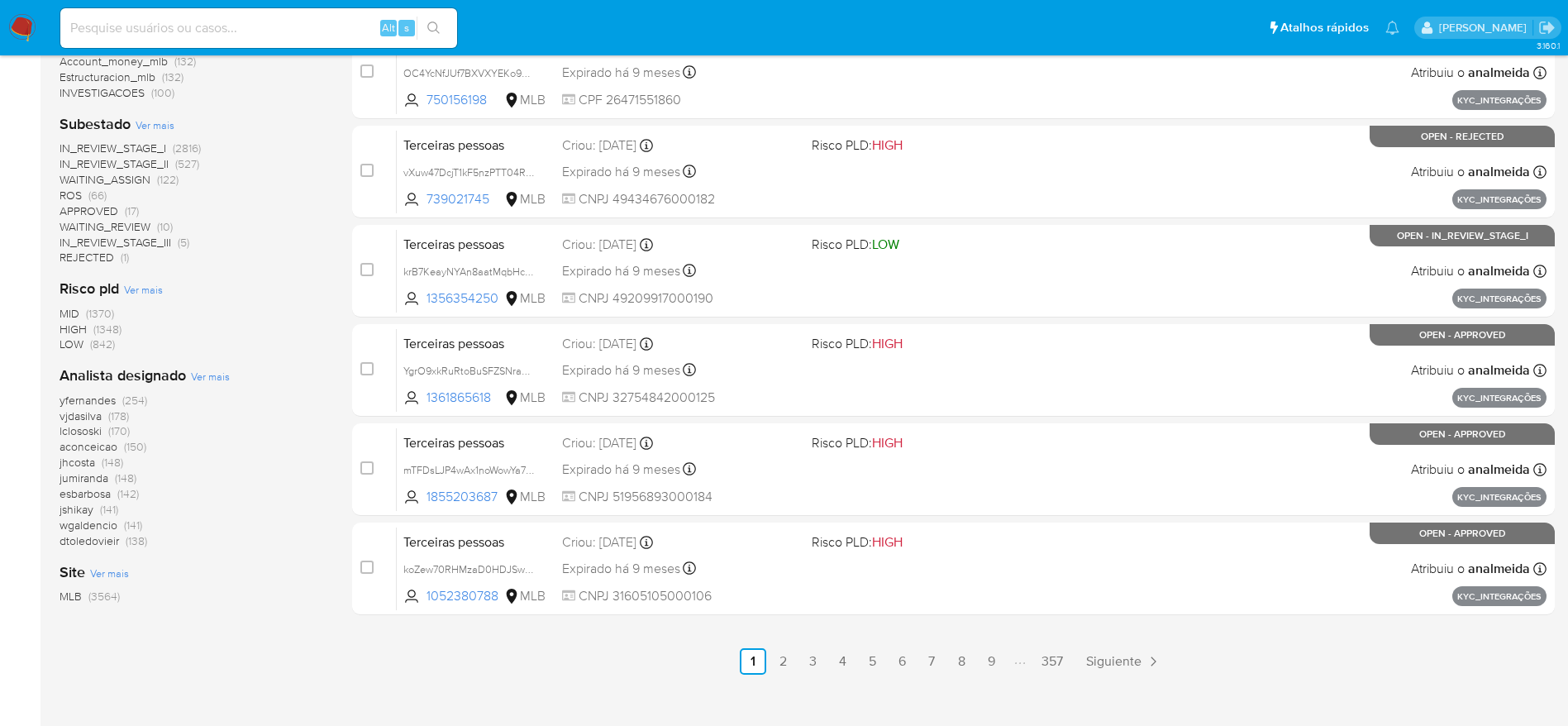
click at [198, 377] on span "Ver mais" at bounding box center [210, 376] width 39 height 15
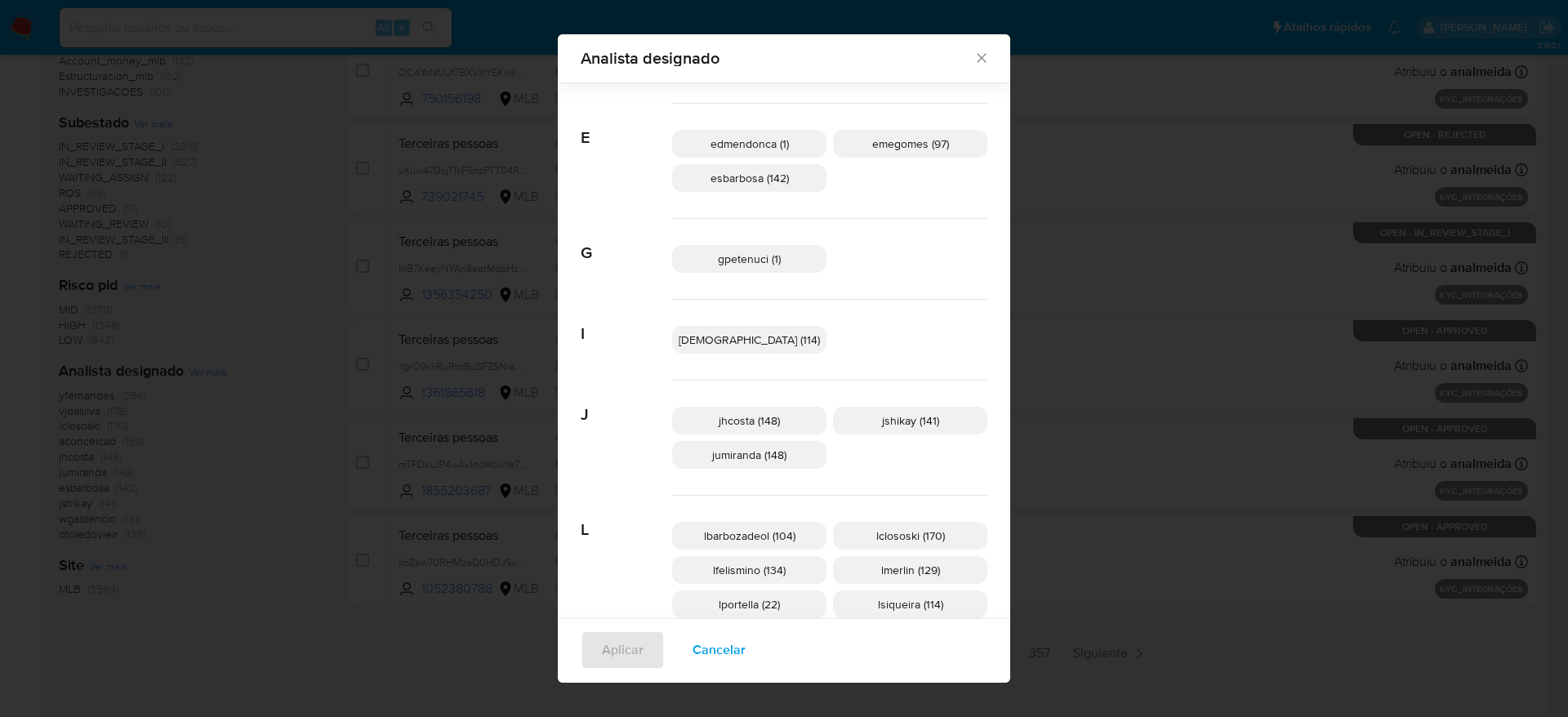
scroll to position [355, 0]
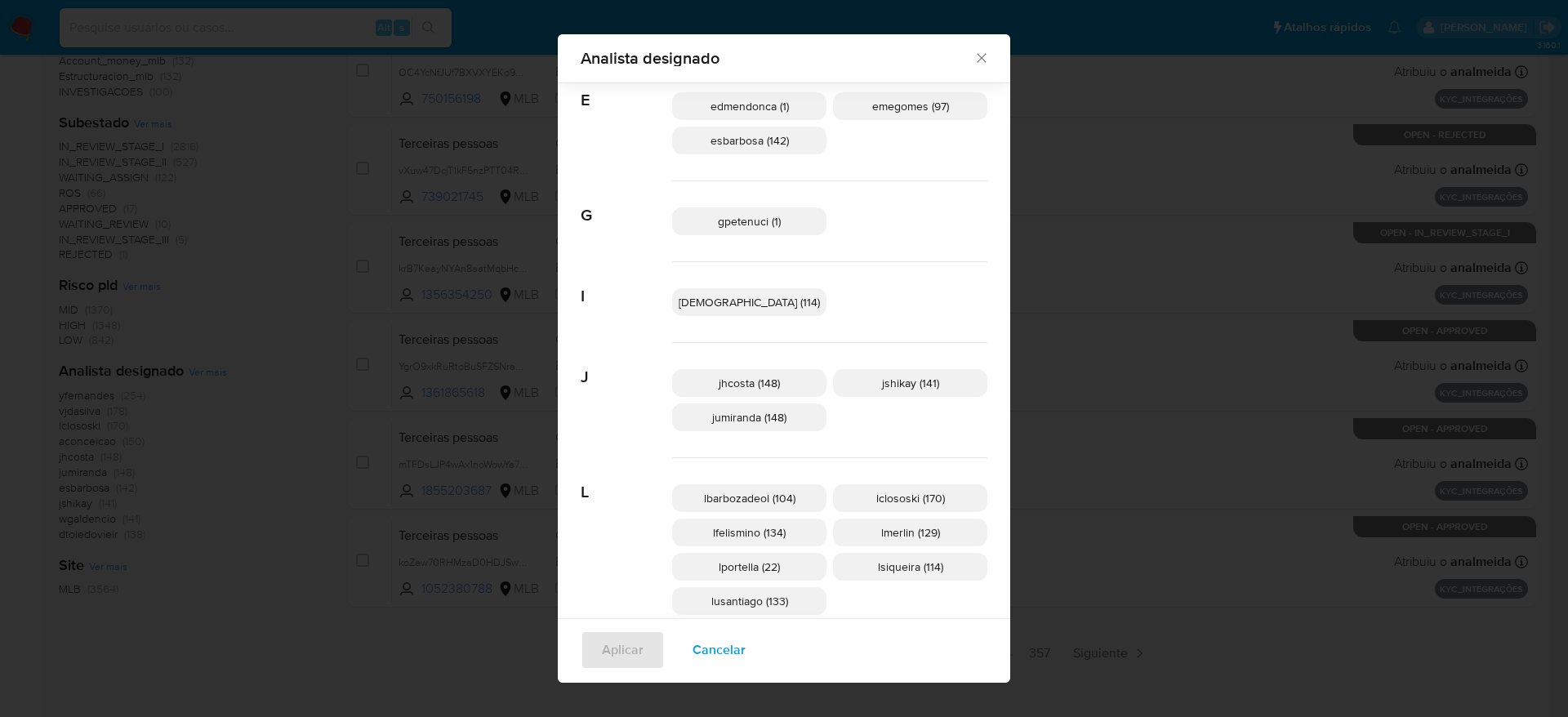
click at [763, 537] on span "lfelismino (134)" at bounding box center [749, 532] width 73 height 16
click at [639, 646] on button "Aplicar" at bounding box center [623, 650] width 84 height 39
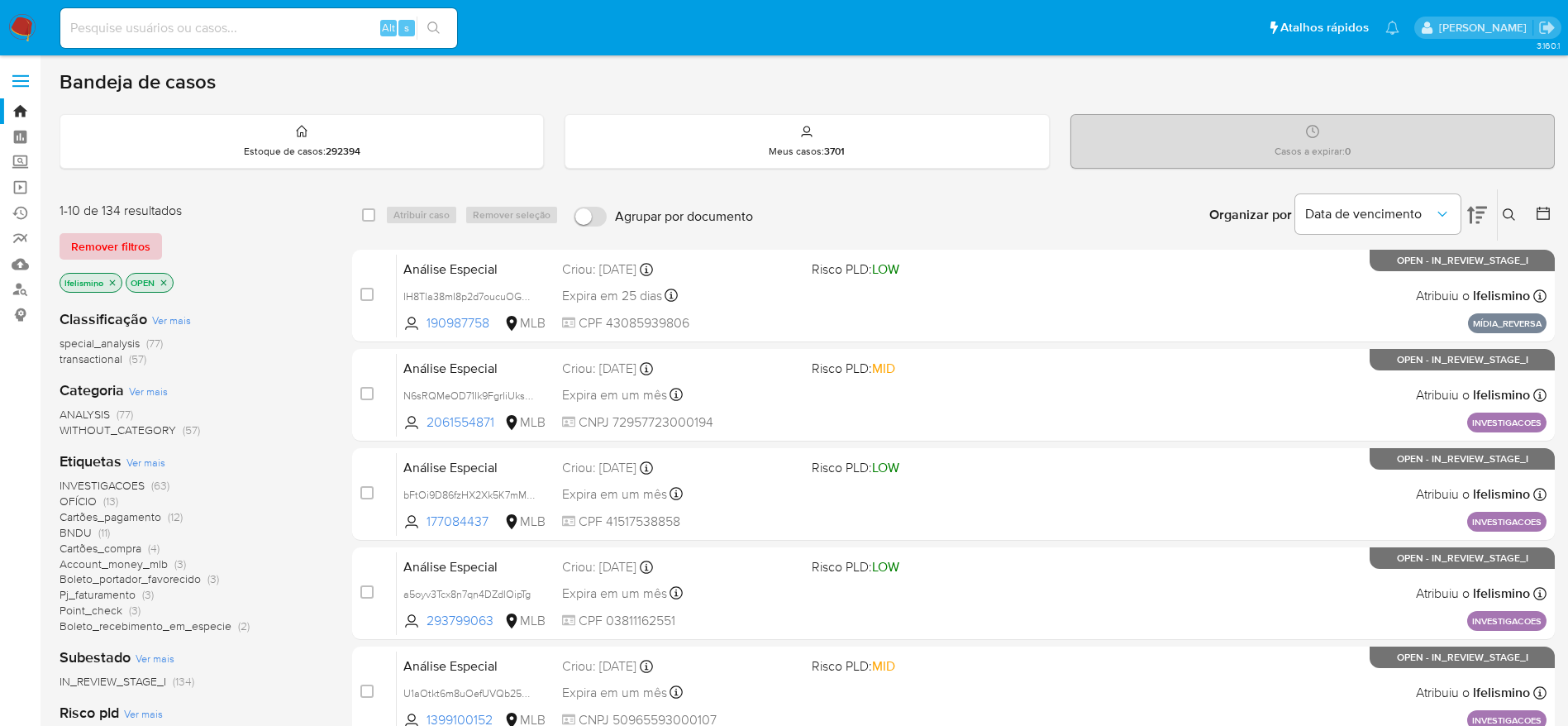
click at [102, 250] on span "Remover filtros" at bounding box center [111, 246] width 79 height 23
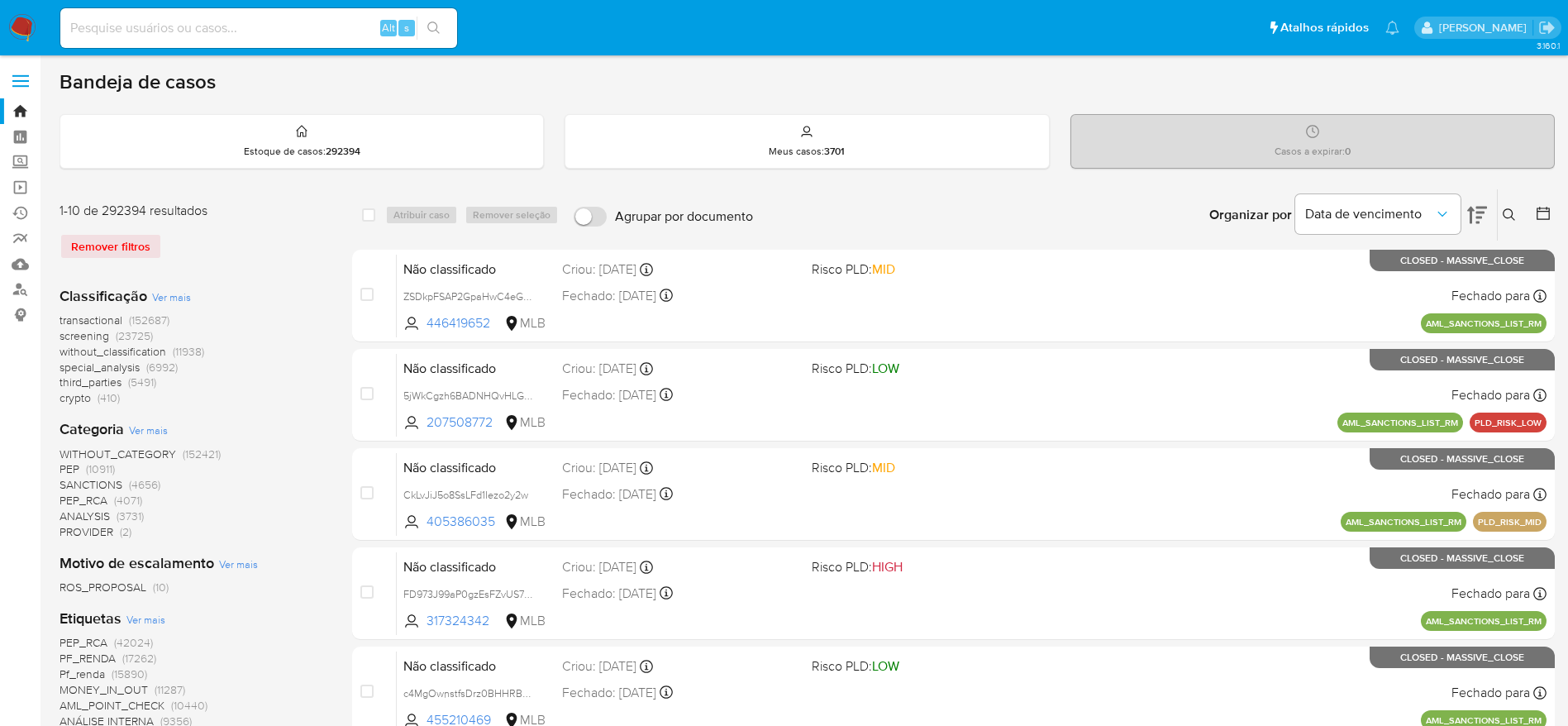
click at [1514, 211] on icon at bounding box center [1509, 215] width 13 height 13
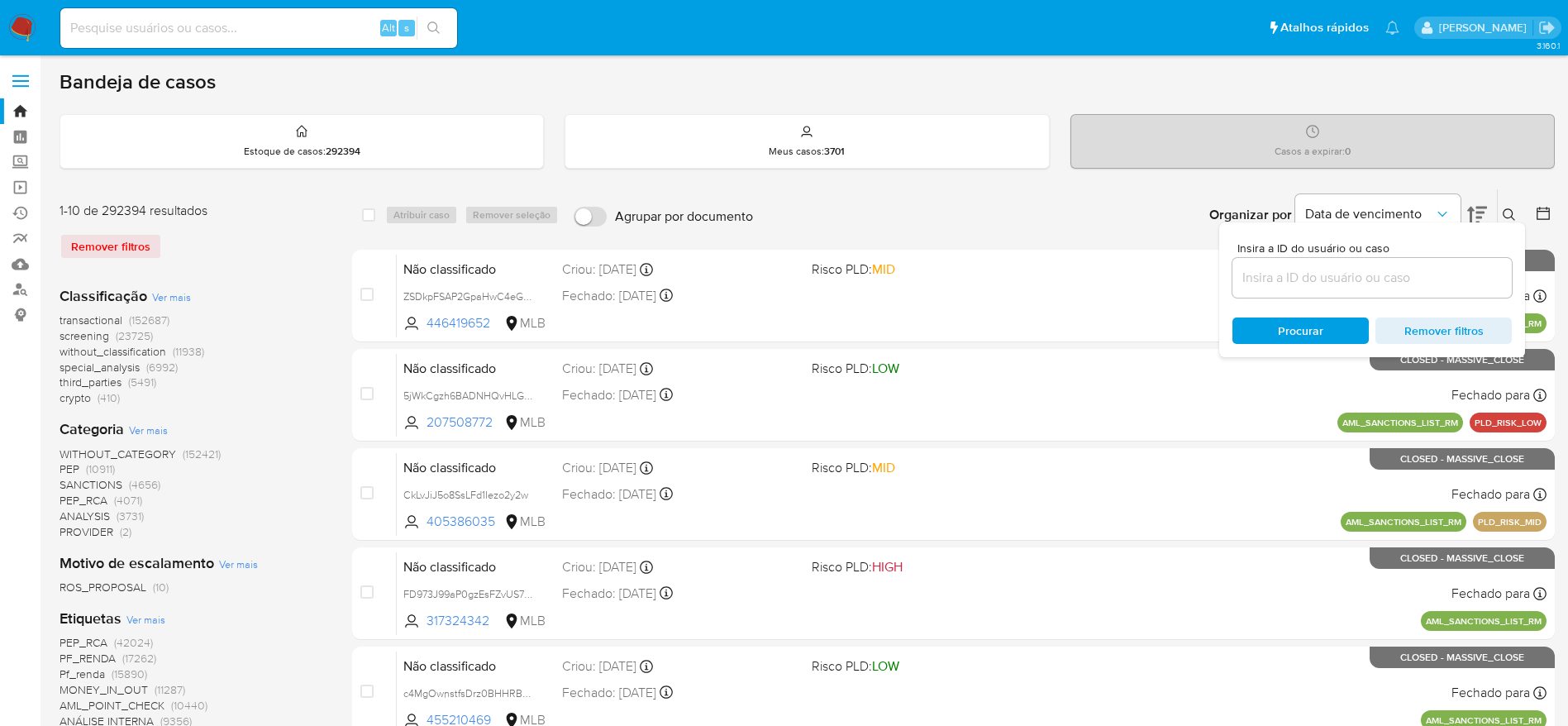
click at [1287, 275] on input at bounding box center [1372, 278] width 279 height 21
type input "8fLNKRb5XMIce4sX0D6KFwjQ"
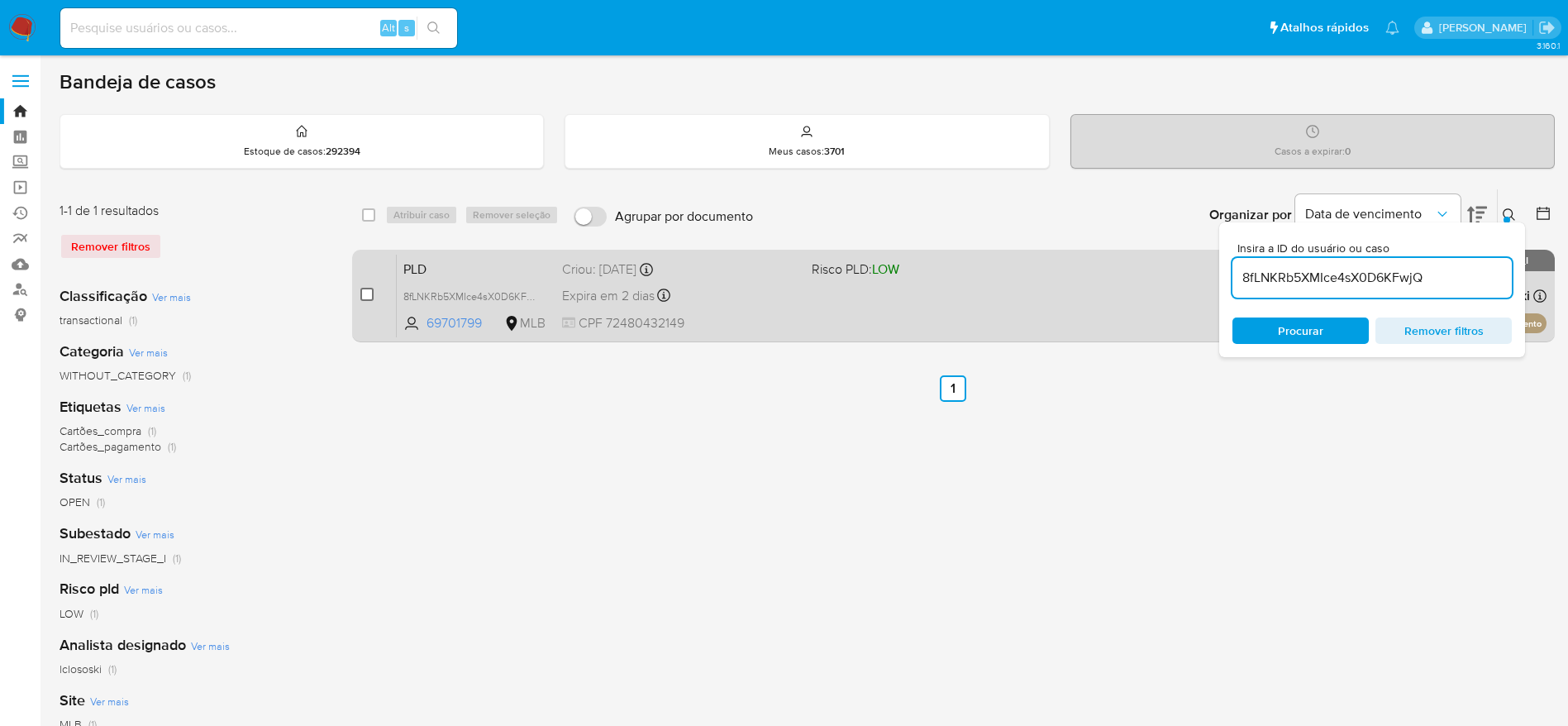
click at [361, 300] on input "checkbox" at bounding box center [367, 294] width 13 height 13
checkbox input "true"
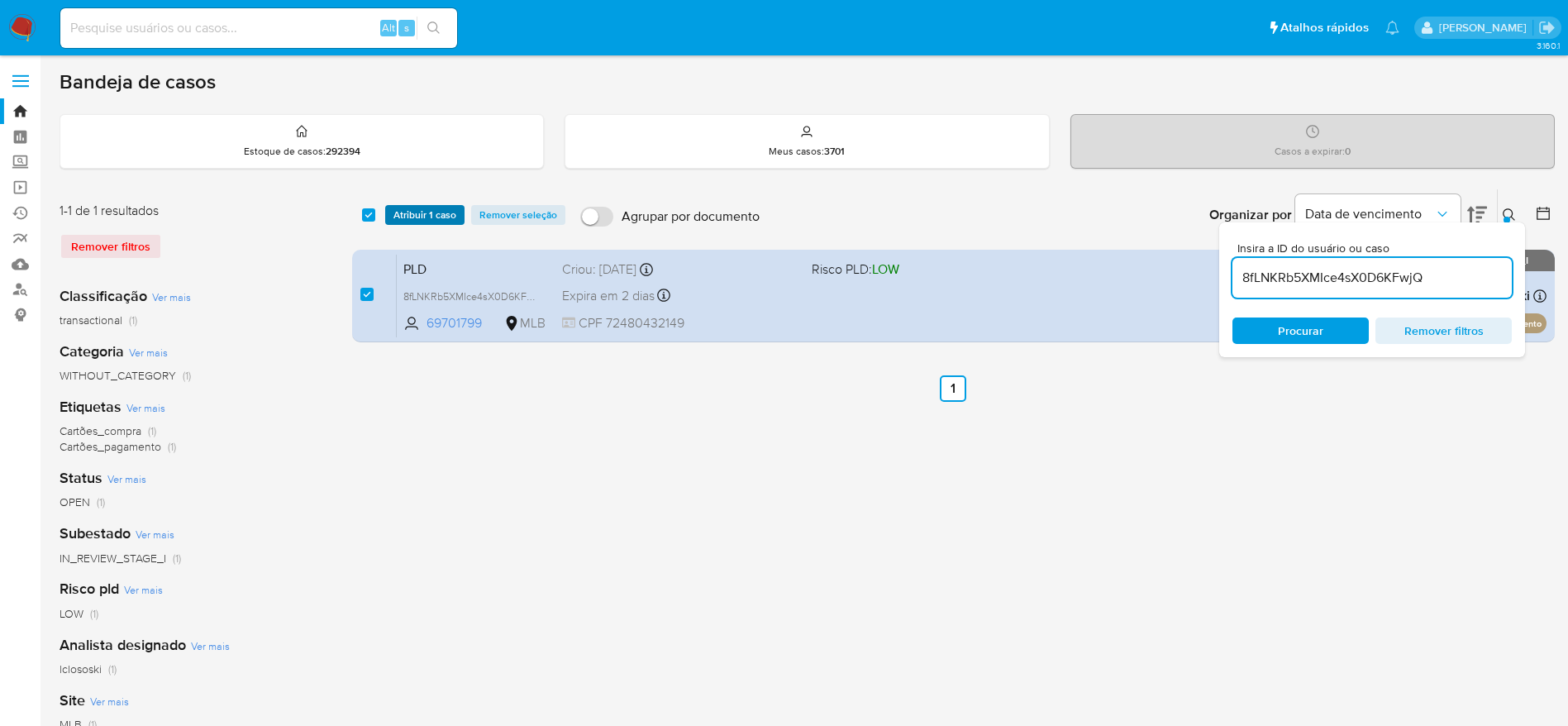
click at [410, 216] on span "Atribuir 1 caso" at bounding box center [425, 215] width 63 height 17
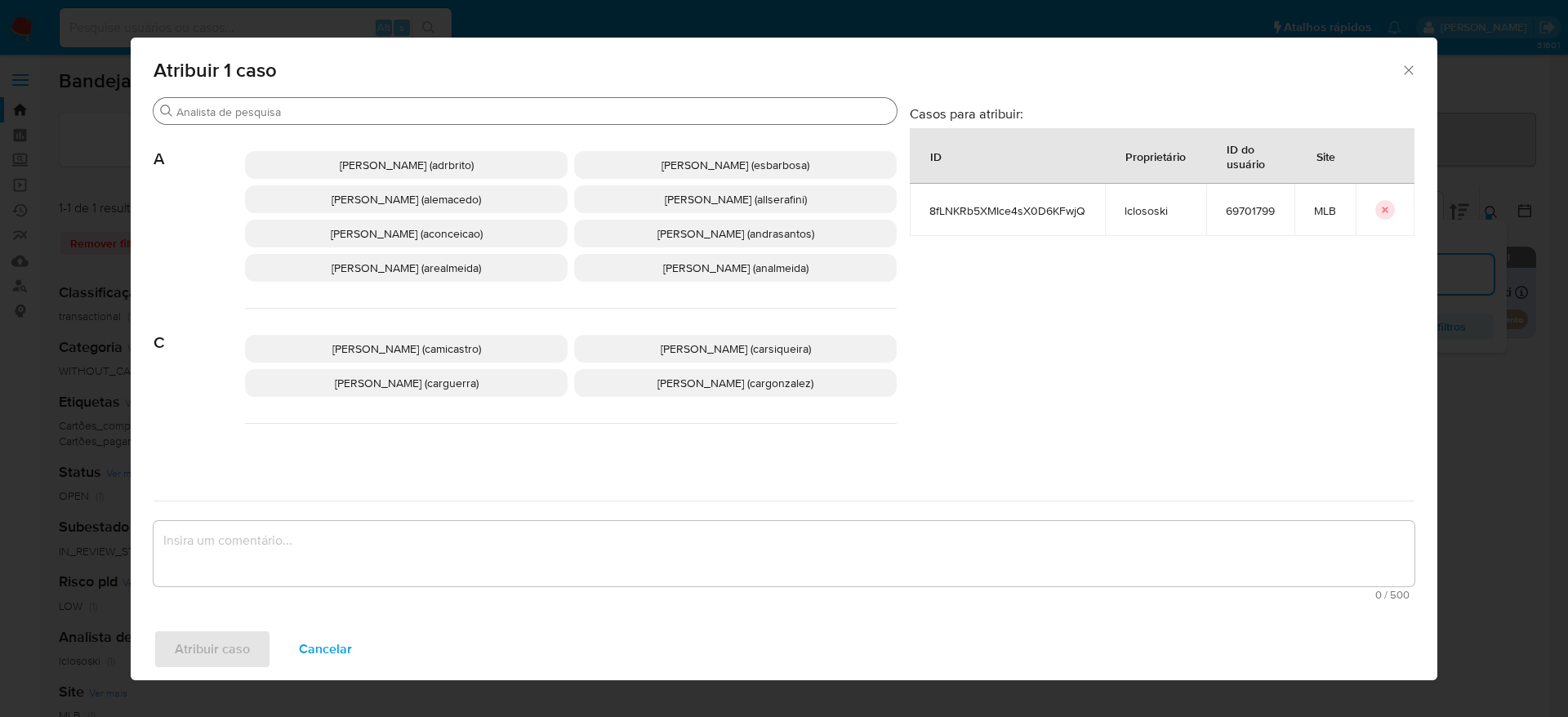
click at [406, 113] on input "Buscar" at bounding box center [534, 112] width 714 height 15
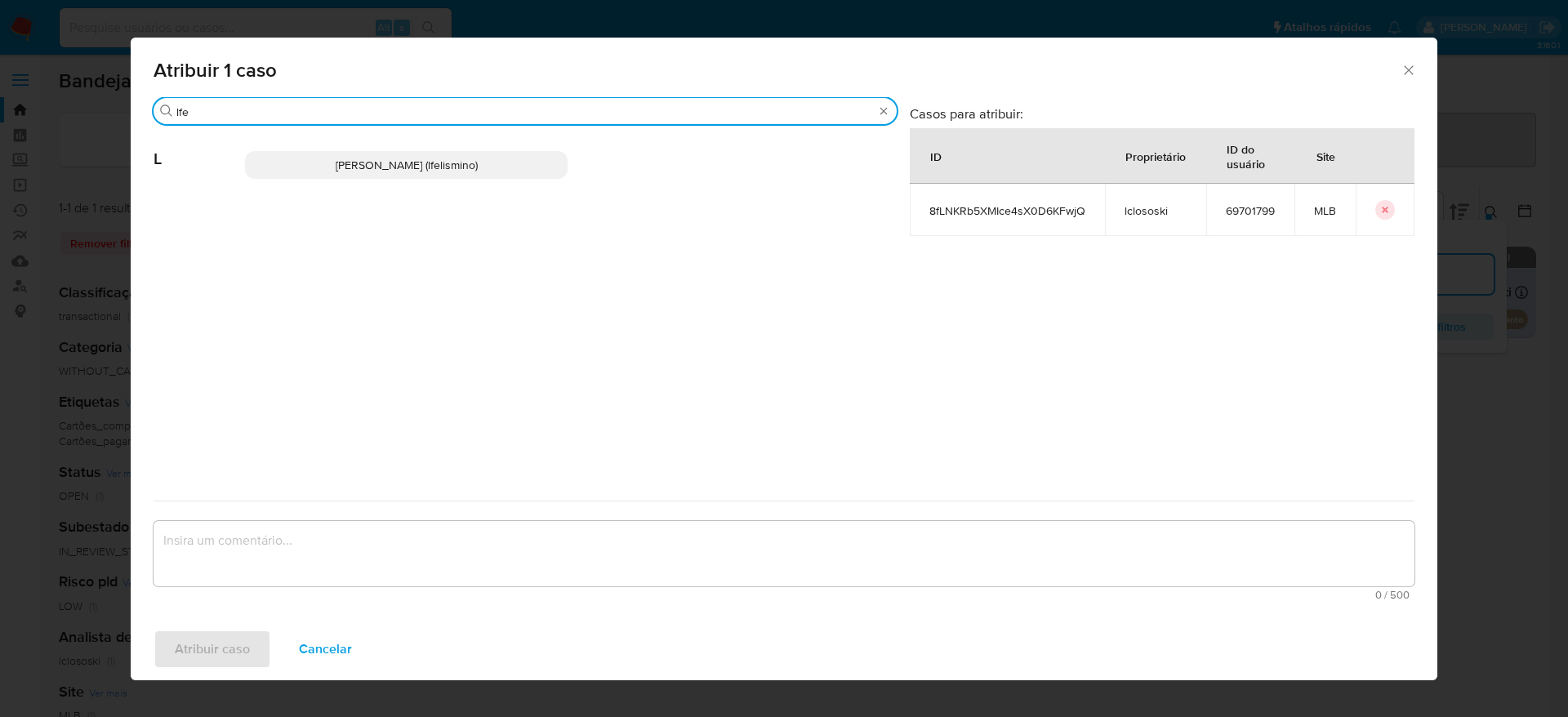
type input "lfe"
click at [396, 157] on span "Laisa Lopes Andrade (lfelismino)" at bounding box center [407, 165] width 142 height 16
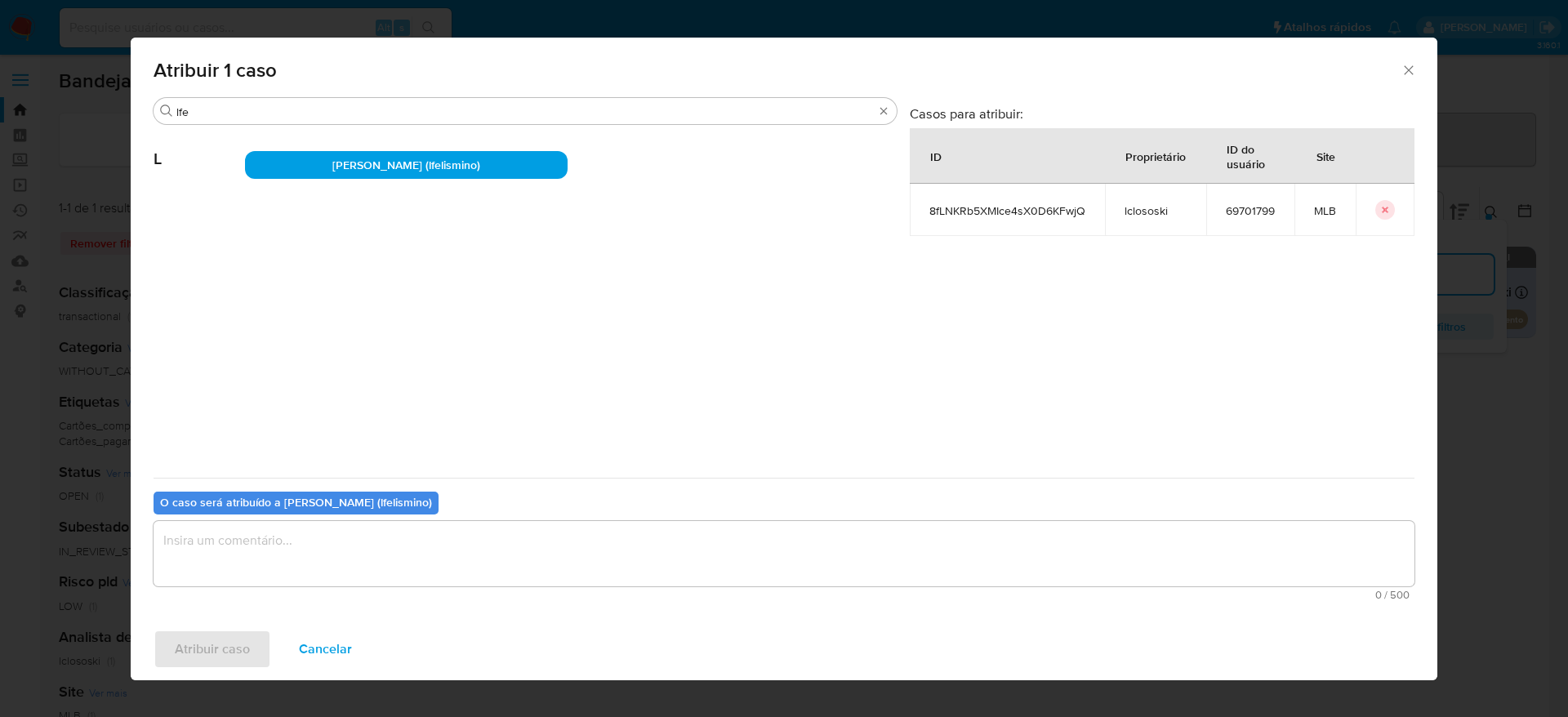
click at [463, 543] on textarea "assign-modal" at bounding box center [784, 554] width 1262 height 65
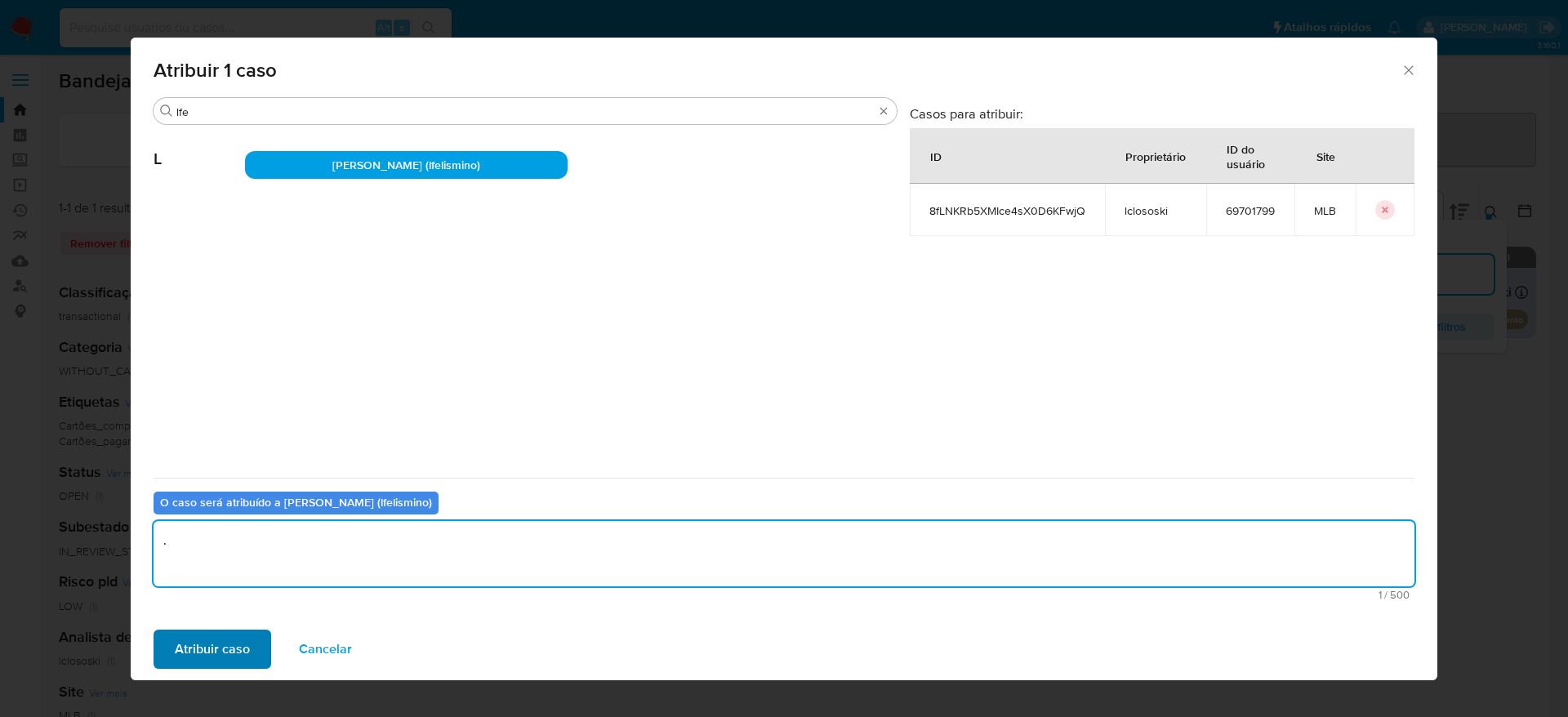
type textarea "."
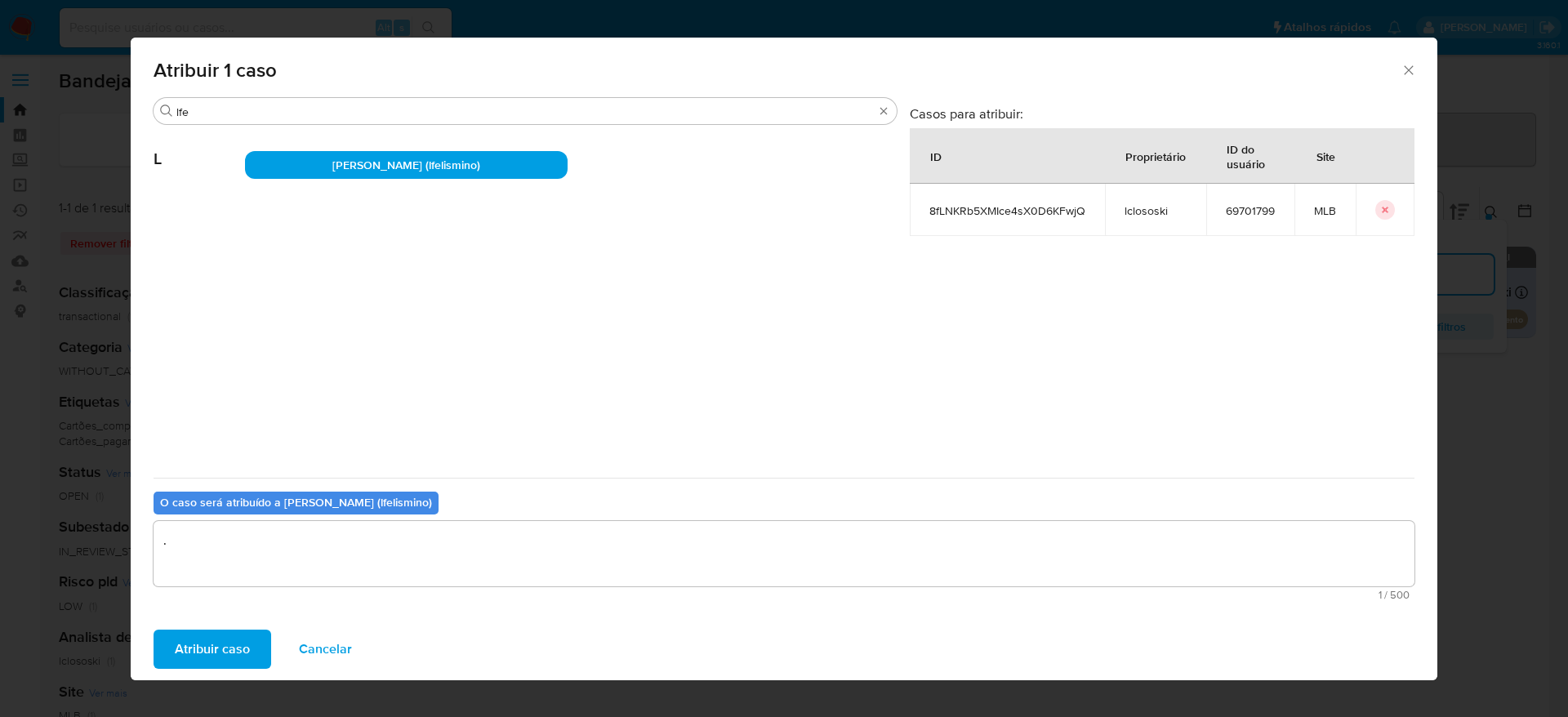
click at [226, 657] on span "Atribuir caso" at bounding box center [212, 649] width 75 height 36
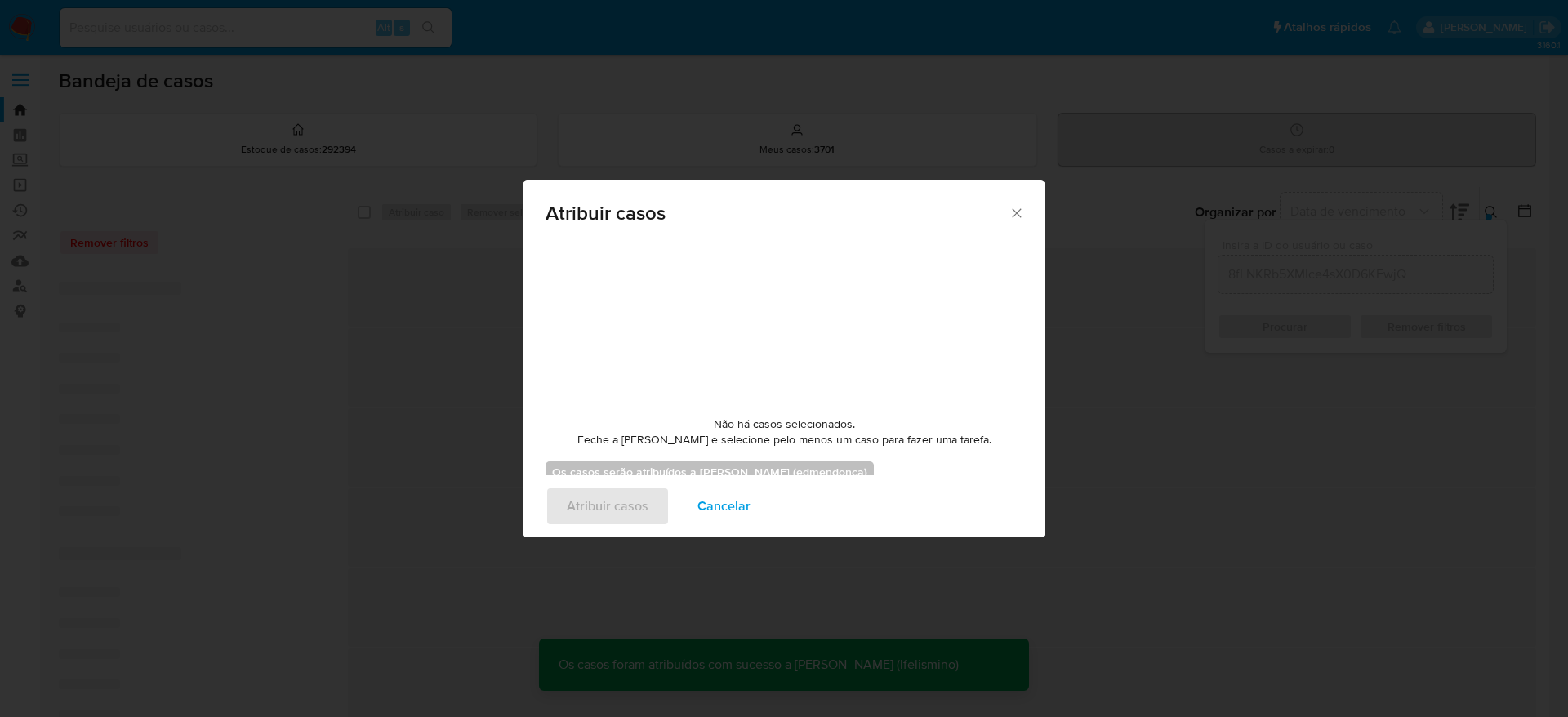
checkbox input "false"
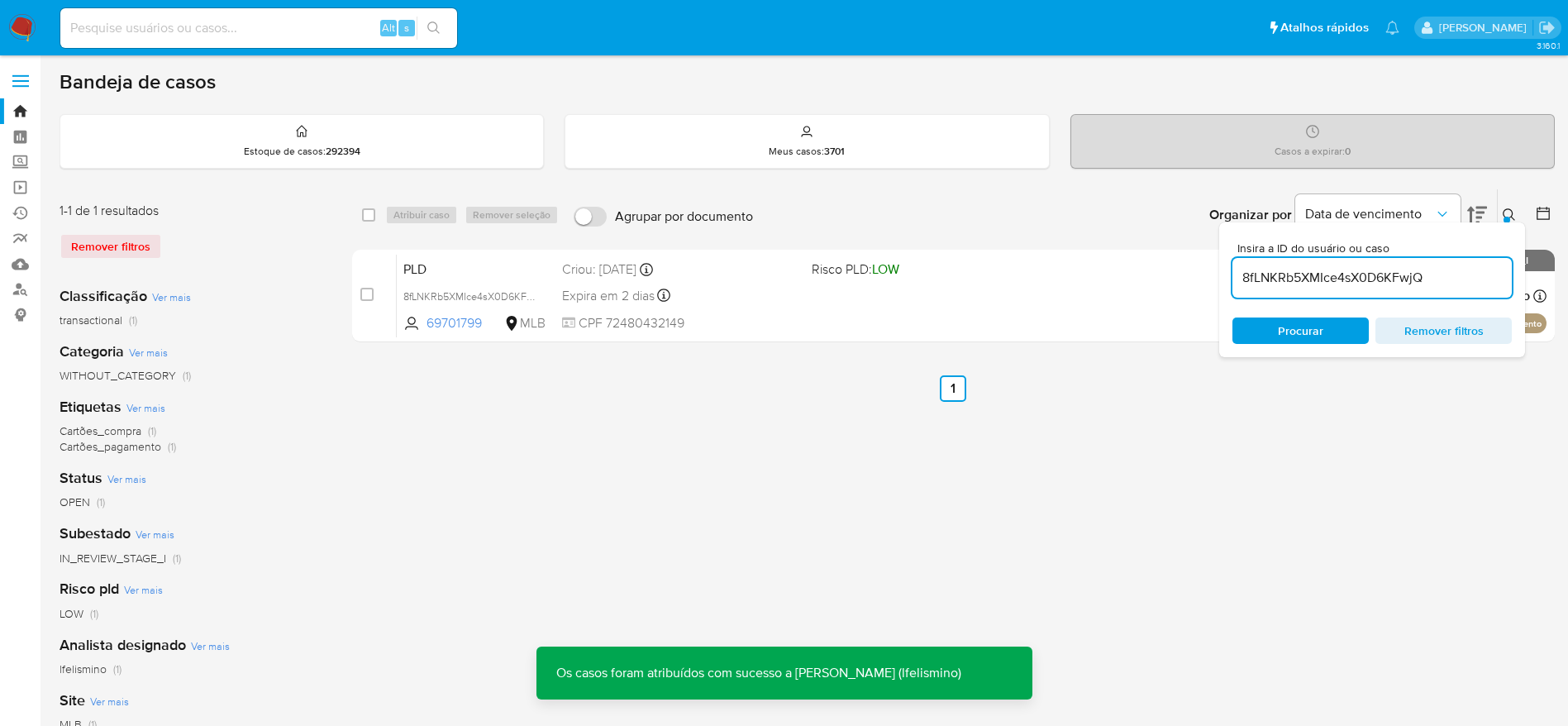
click at [1337, 281] on input "8fLNKRb5XMIce4sX0D6KFwjQ" at bounding box center [1372, 278] width 279 height 21
click at [1337, 280] on input "8fLNKRb5XMIce4sX0D6KFwjQ" at bounding box center [1372, 278] width 279 height 21
paste input "J6b6G4L4UzAPIzKXqIRDutwv"
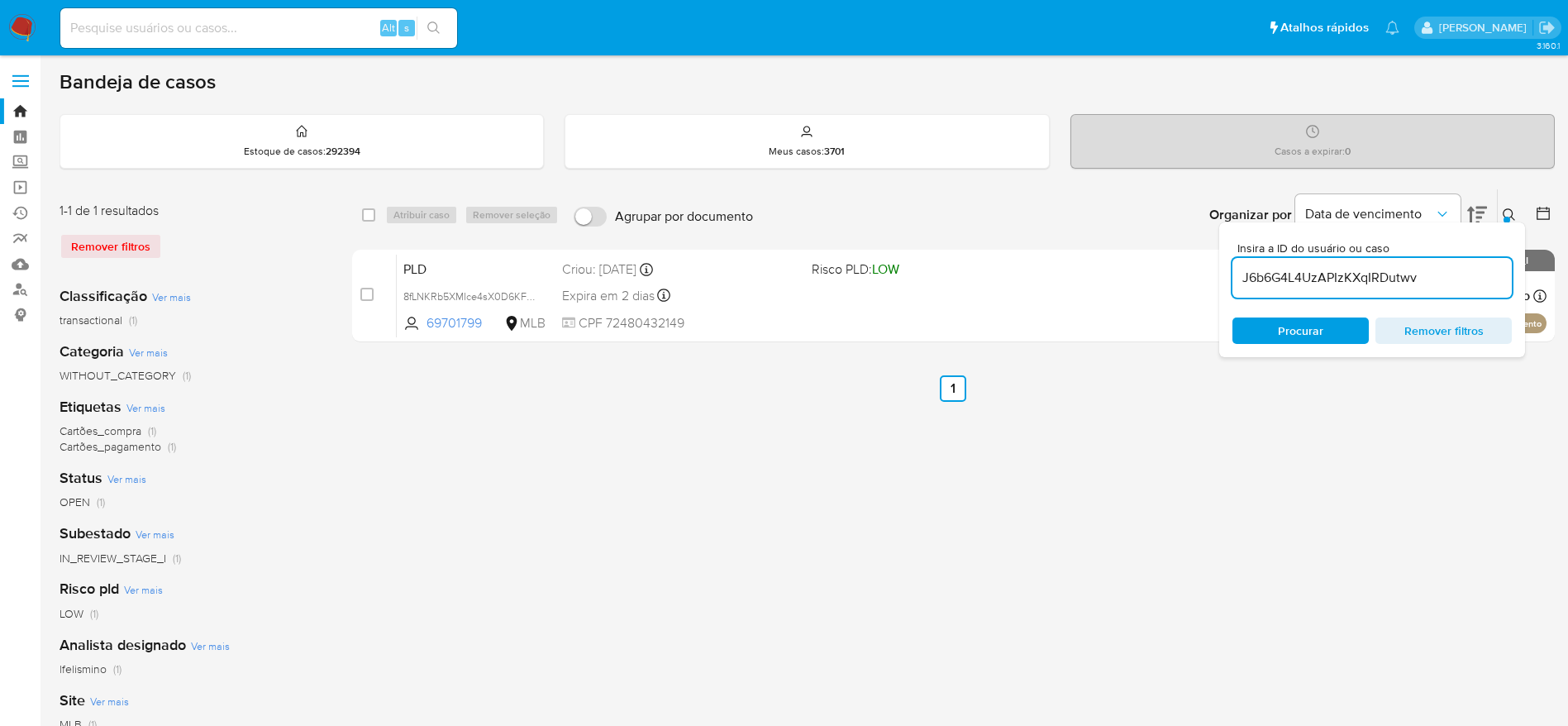
type input "J6b6G4L4UzAPIzKXqIRDutwv"
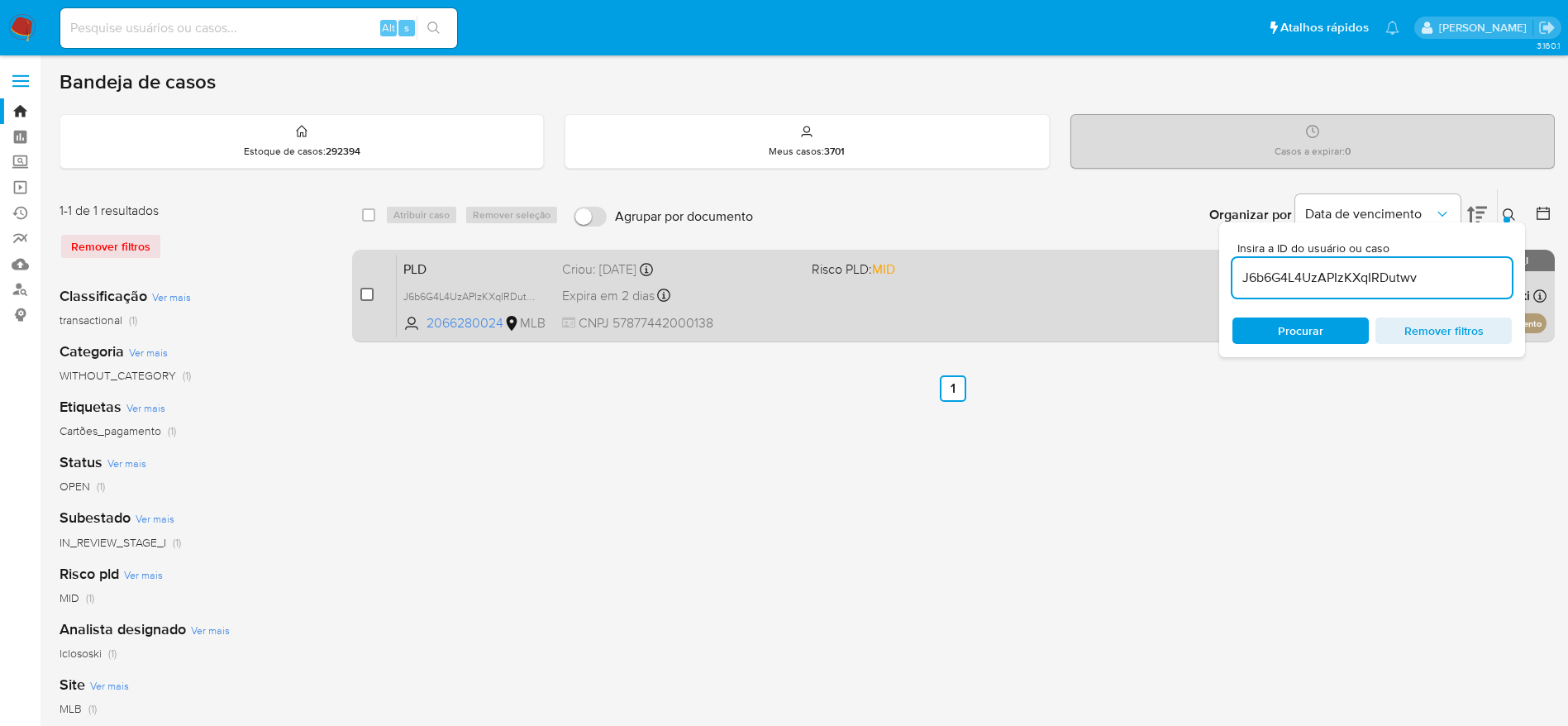
click at [363, 295] on input "checkbox" at bounding box center [367, 294] width 13 height 13
checkbox input "true"
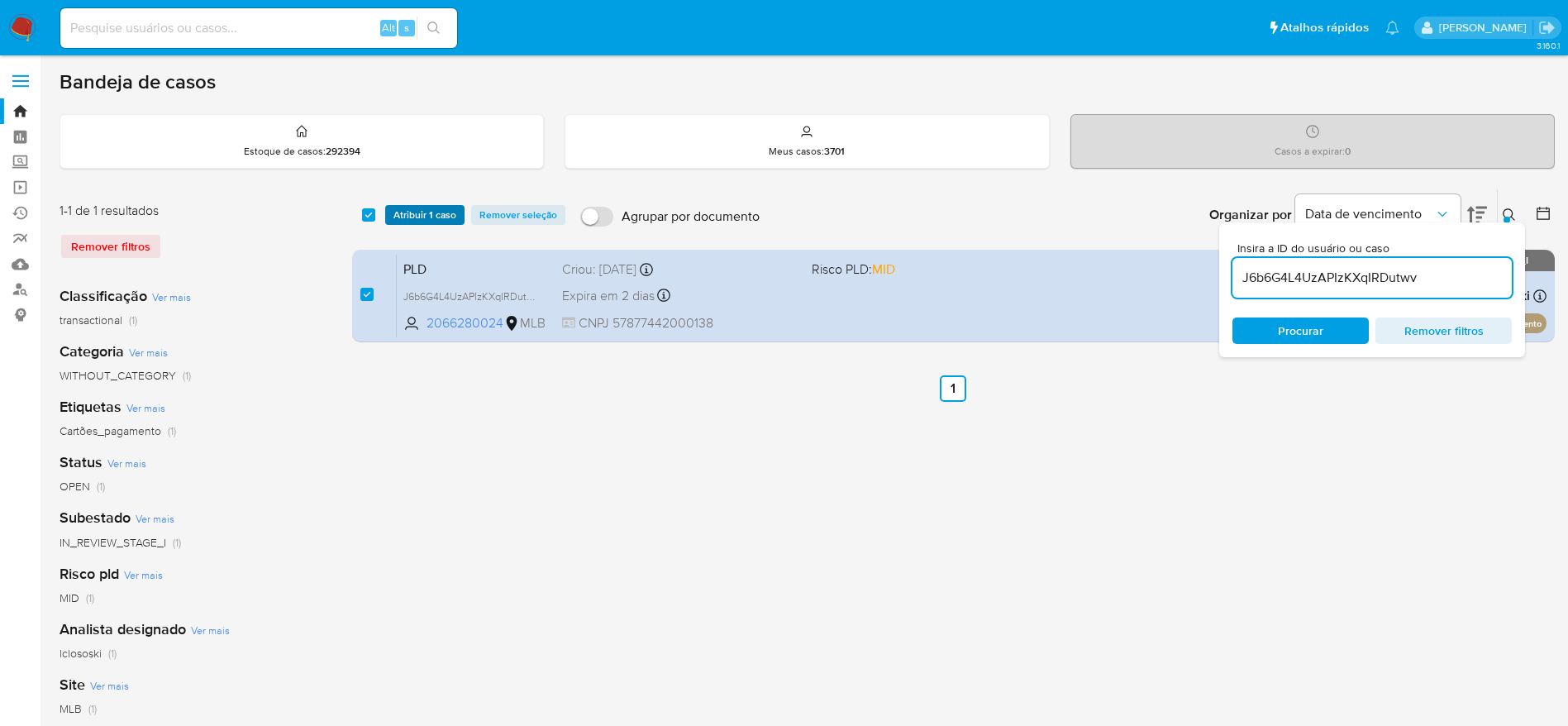
click at [407, 211] on span "Atribuir 1 caso" at bounding box center [425, 215] width 63 height 17
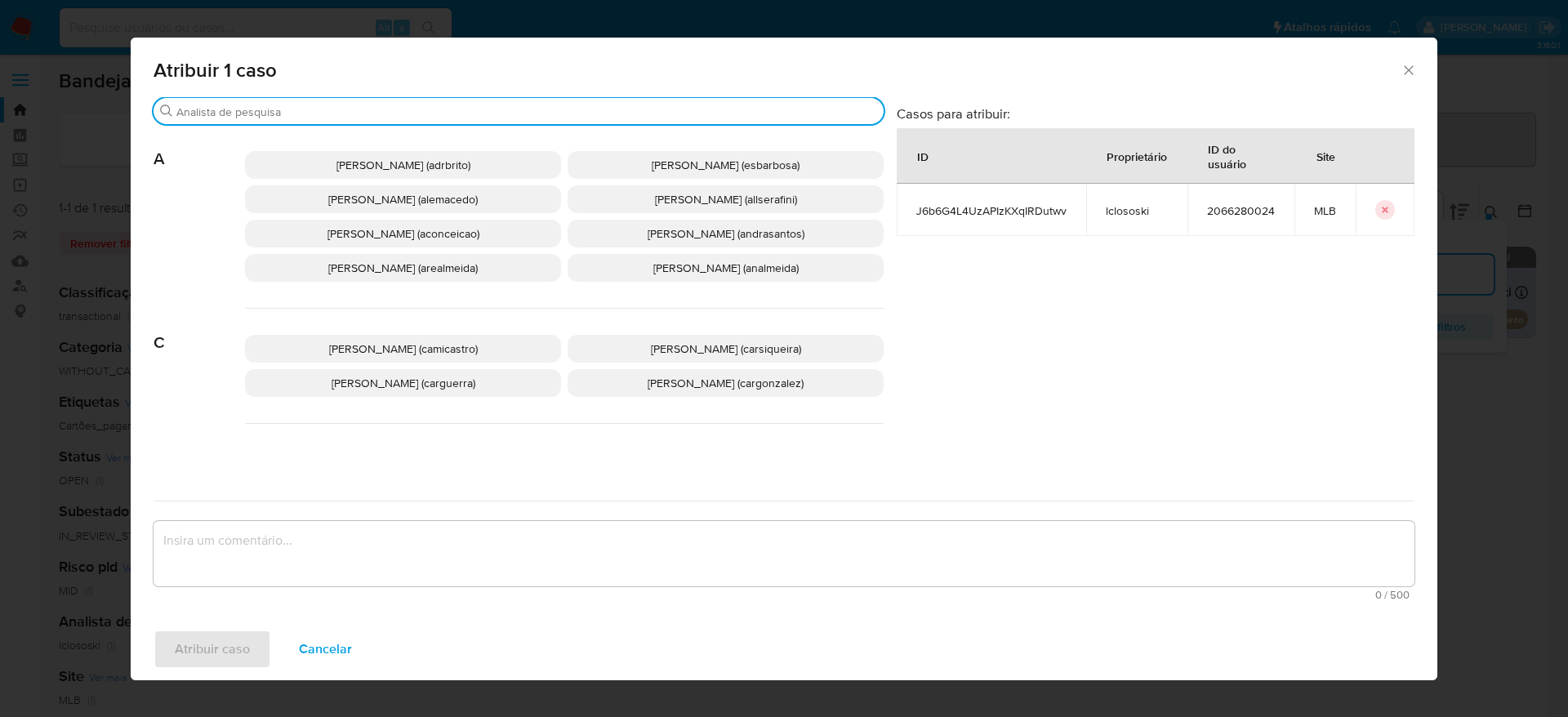
click at [394, 114] on input "Buscar" at bounding box center [527, 112] width 701 height 15
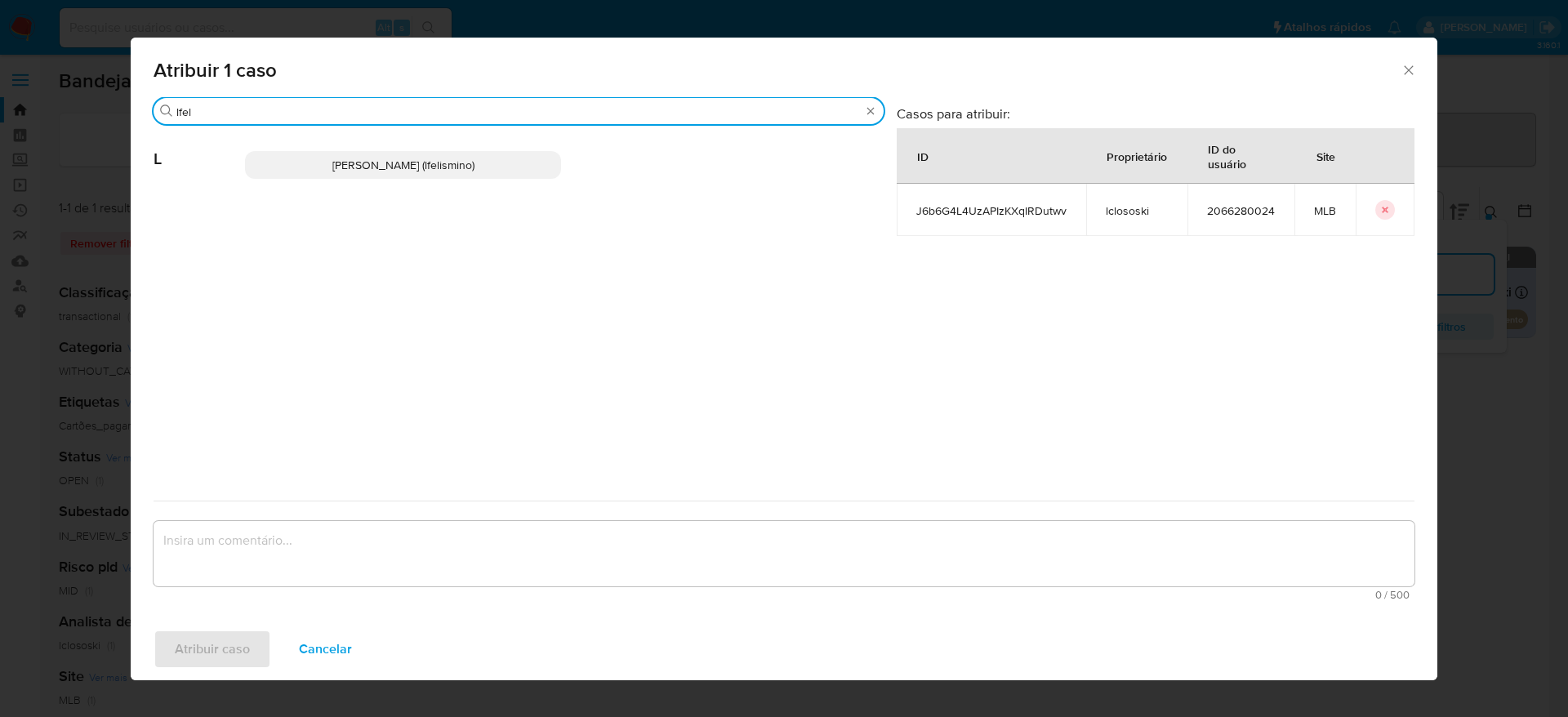
type input "lfel"
click at [417, 165] on span "Laisa Lopes Andrade (lfelismino)" at bounding box center [404, 165] width 142 height 16
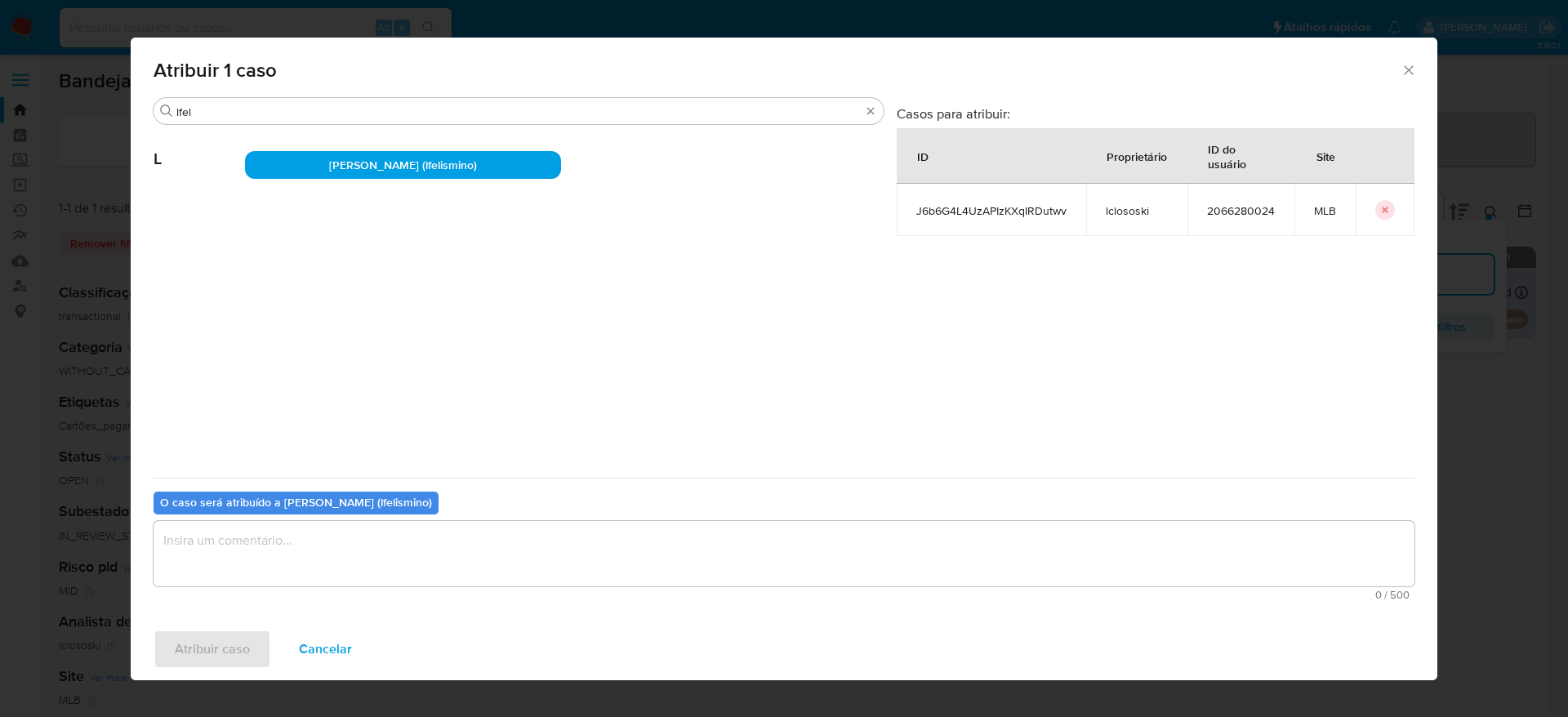
click at [334, 526] on textarea "assign-modal" at bounding box center [784, 554] width 1262 height 65
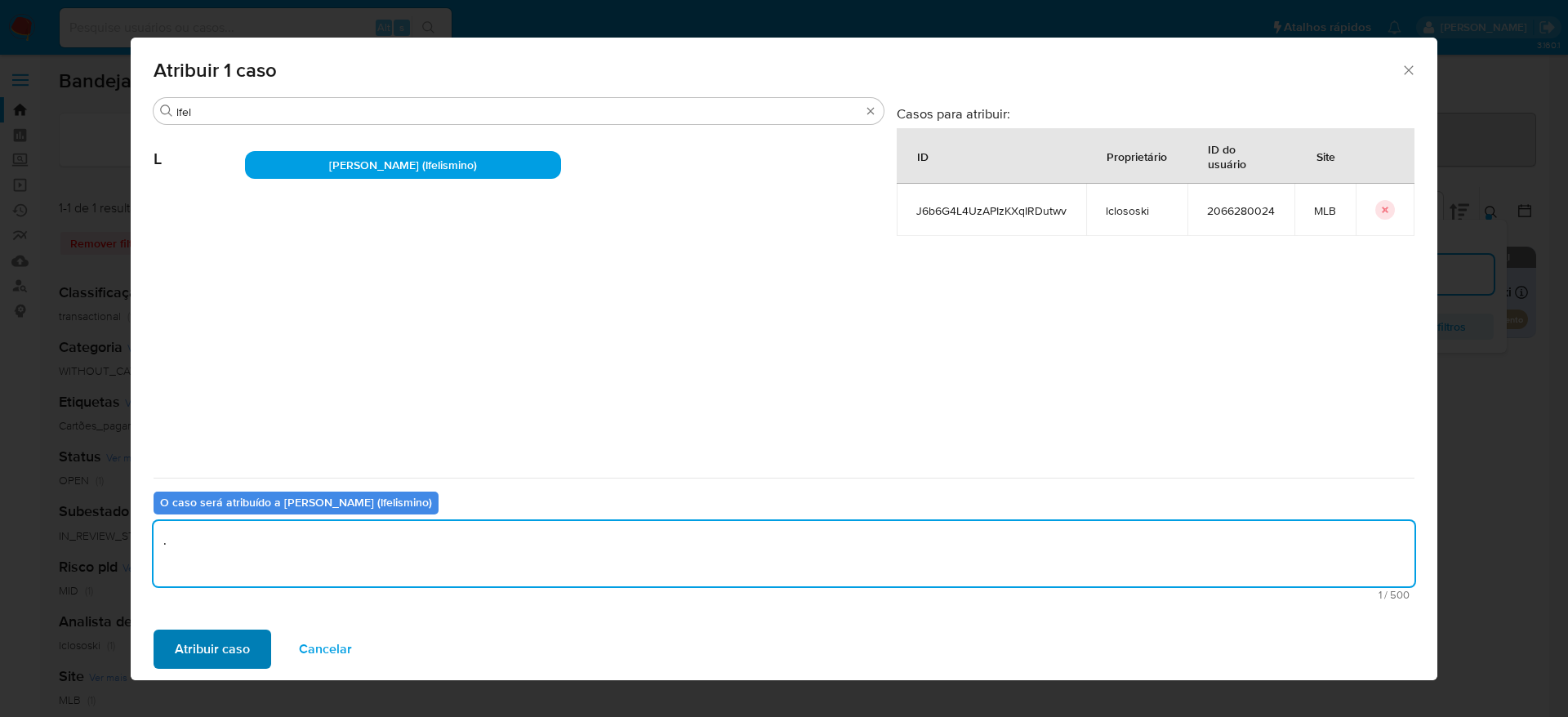
type textarea "."
click at [221, 652] on span "Atribuir caso" at bounding box center [212, 649] width 75 height 36
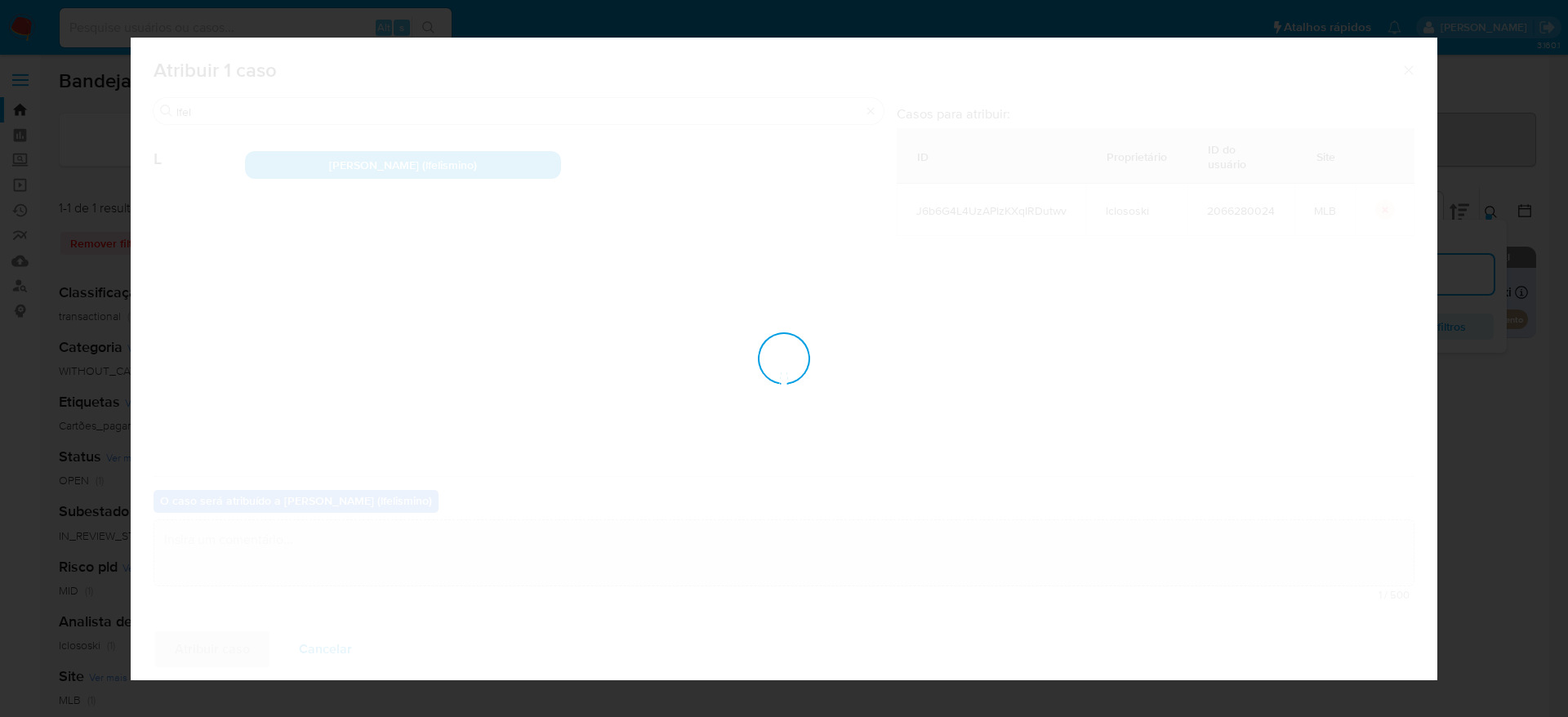
checkbox input "false"
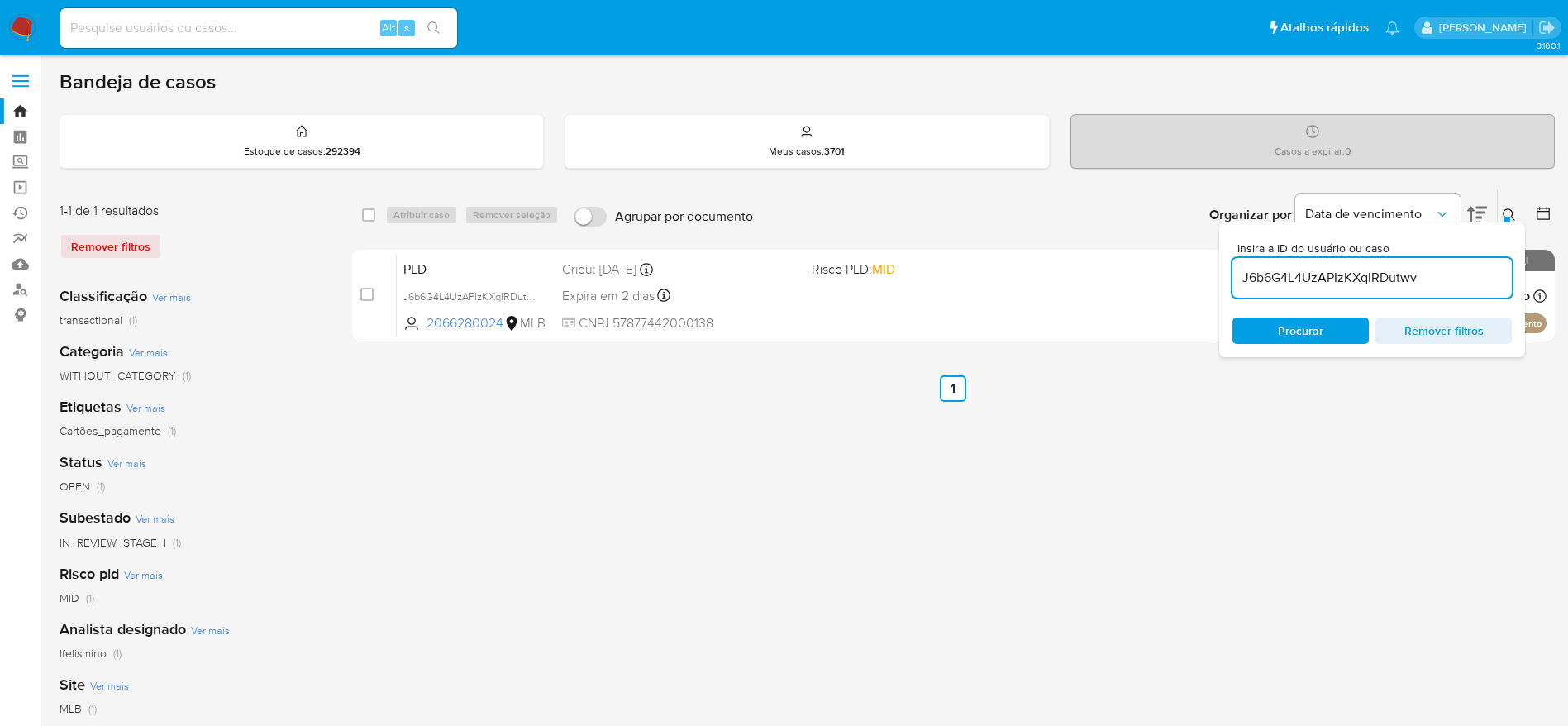
click at [1290, 273] on input "J6b6G4L4UzAPIzKXqIRDutwv" at bounding box center [1372, 278] width 279 height 21
click at [1290, 274] on input "J6b6G4L4UzAPIzKXqIRDutwv" at bounding box center [1372, 278] width 279 height 21
paste input "bqBKigwk84qqbwcmrTKrvDDu"
type input "bqBKigwk84qqbwcmrTKrvDDu"
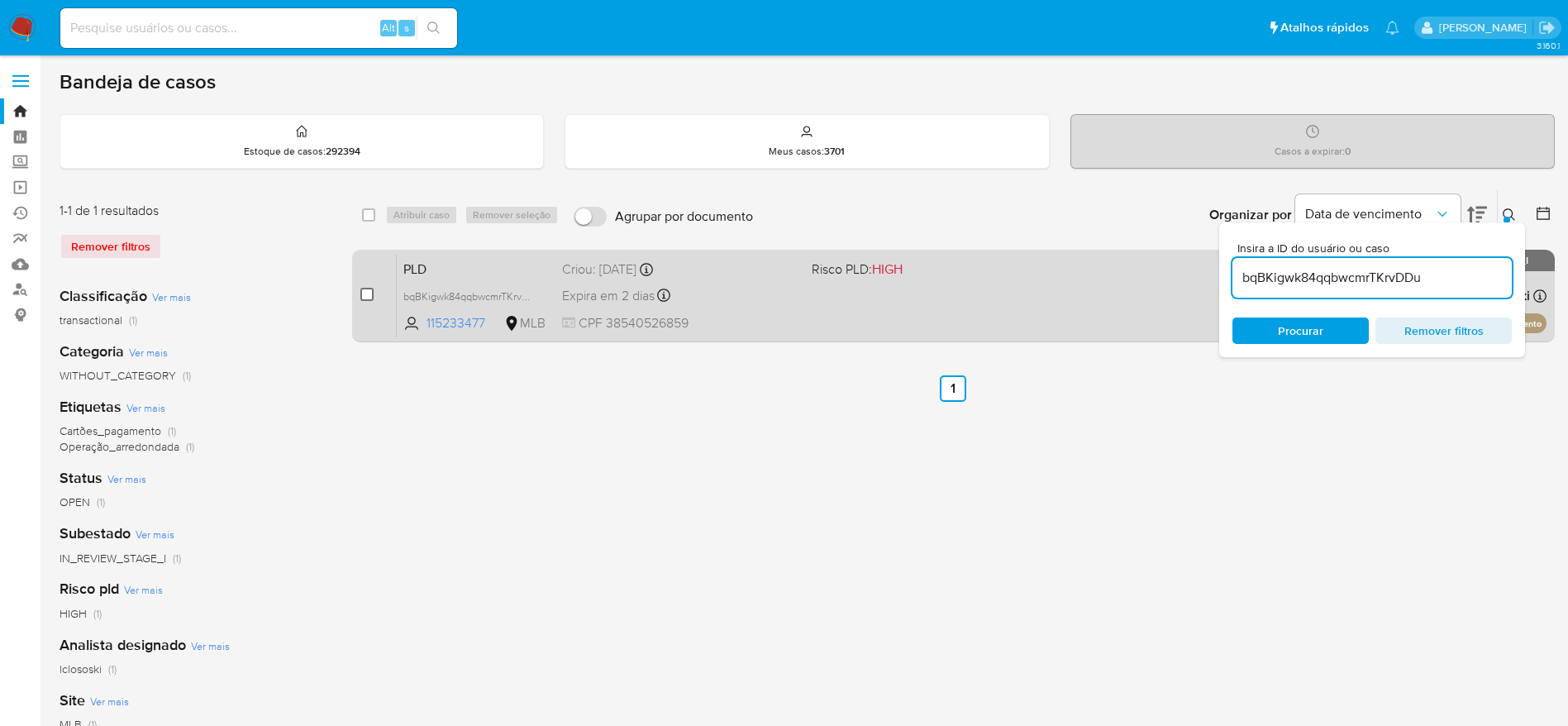
click at [367, 293] on input "checkbox" at bounding box center [367, 294] width 13 height 13
checkbox input "true"
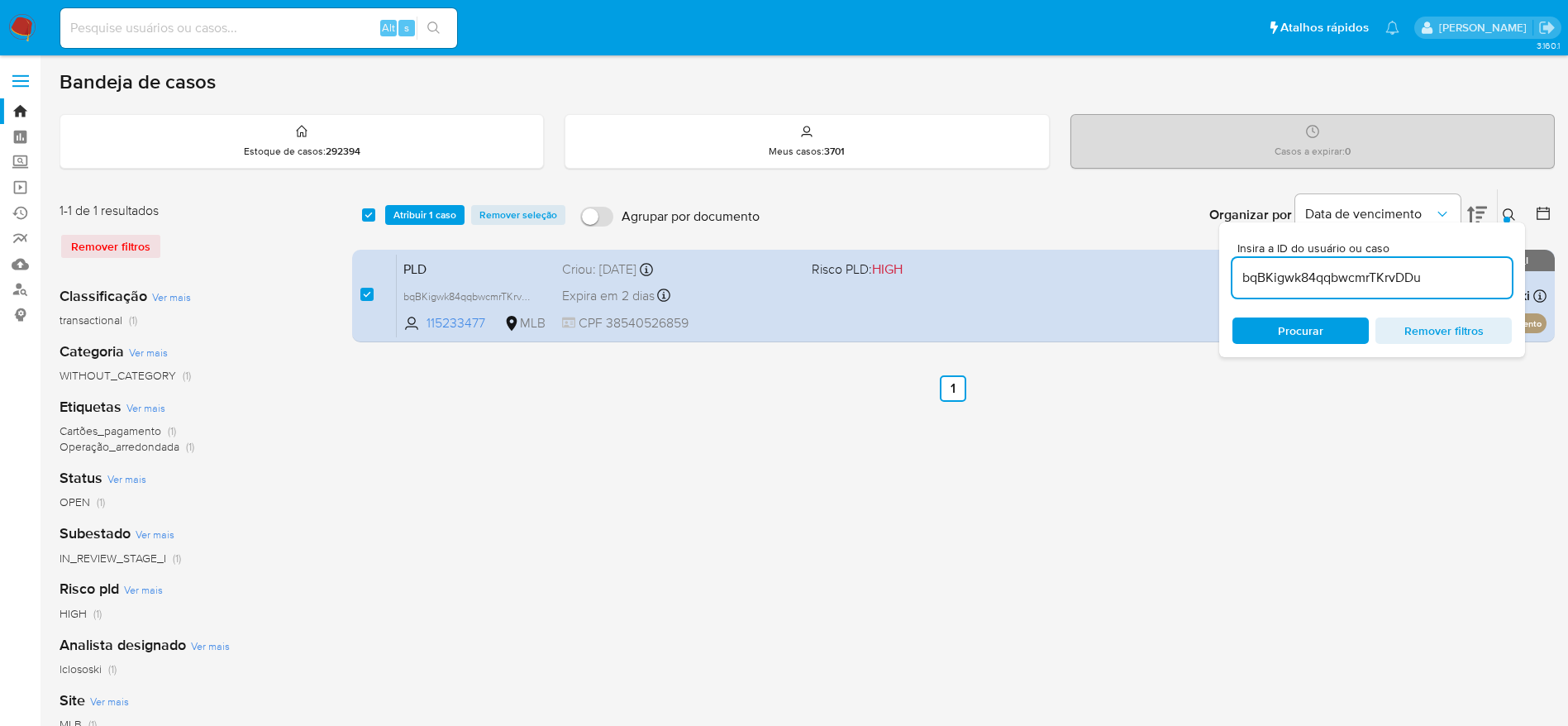
click at [450, 202] on div "select-all-cases-checkbox Atribuir 1 caso Remover seleção Agrupar por documento…" at bounding box center [953, 215] width 1203 height 51
click at [446, 214] on span "Atribuir 1 caso" at bounding box center [425, 215] width 63 height 17
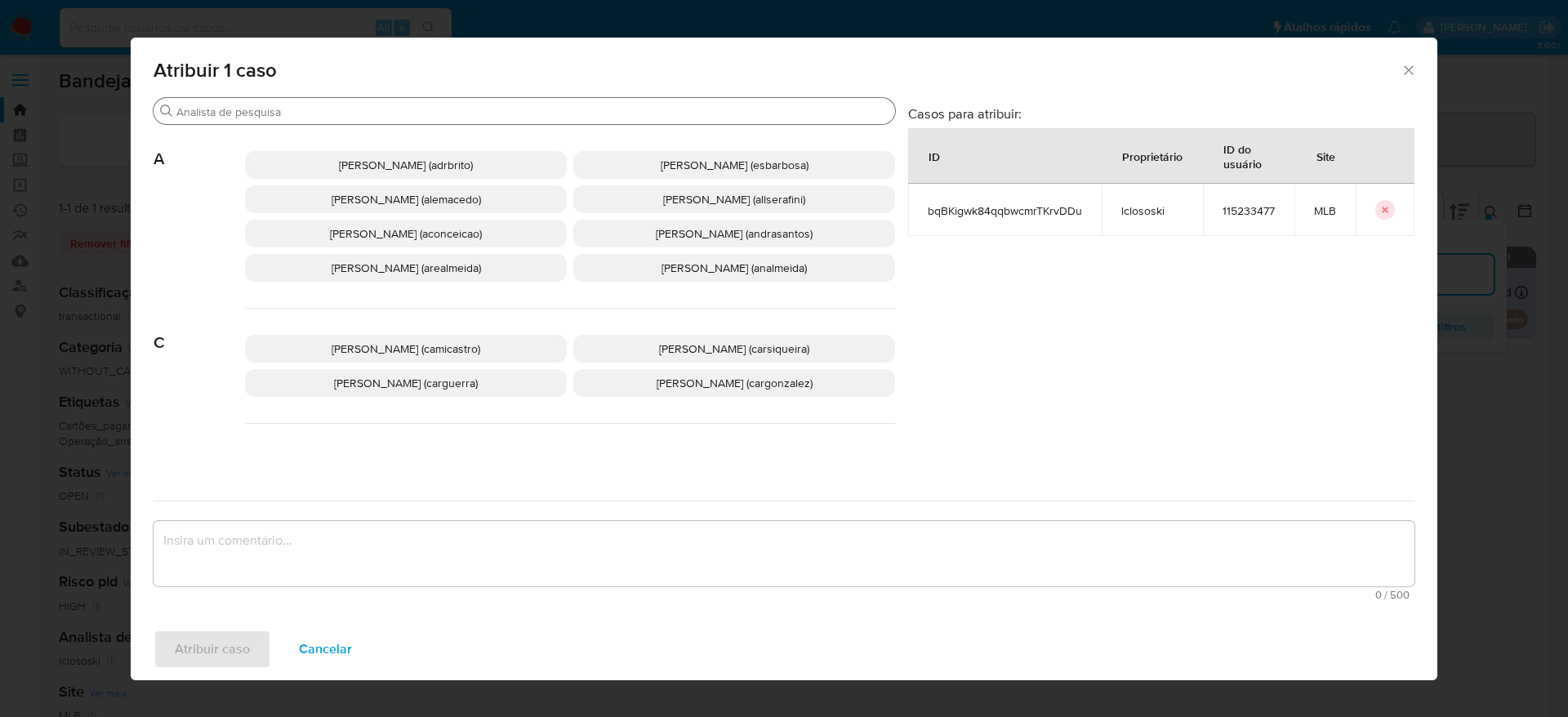
click at [373, 113] on input "Buscar" at bounding box center [533, 112] width 713 height 15
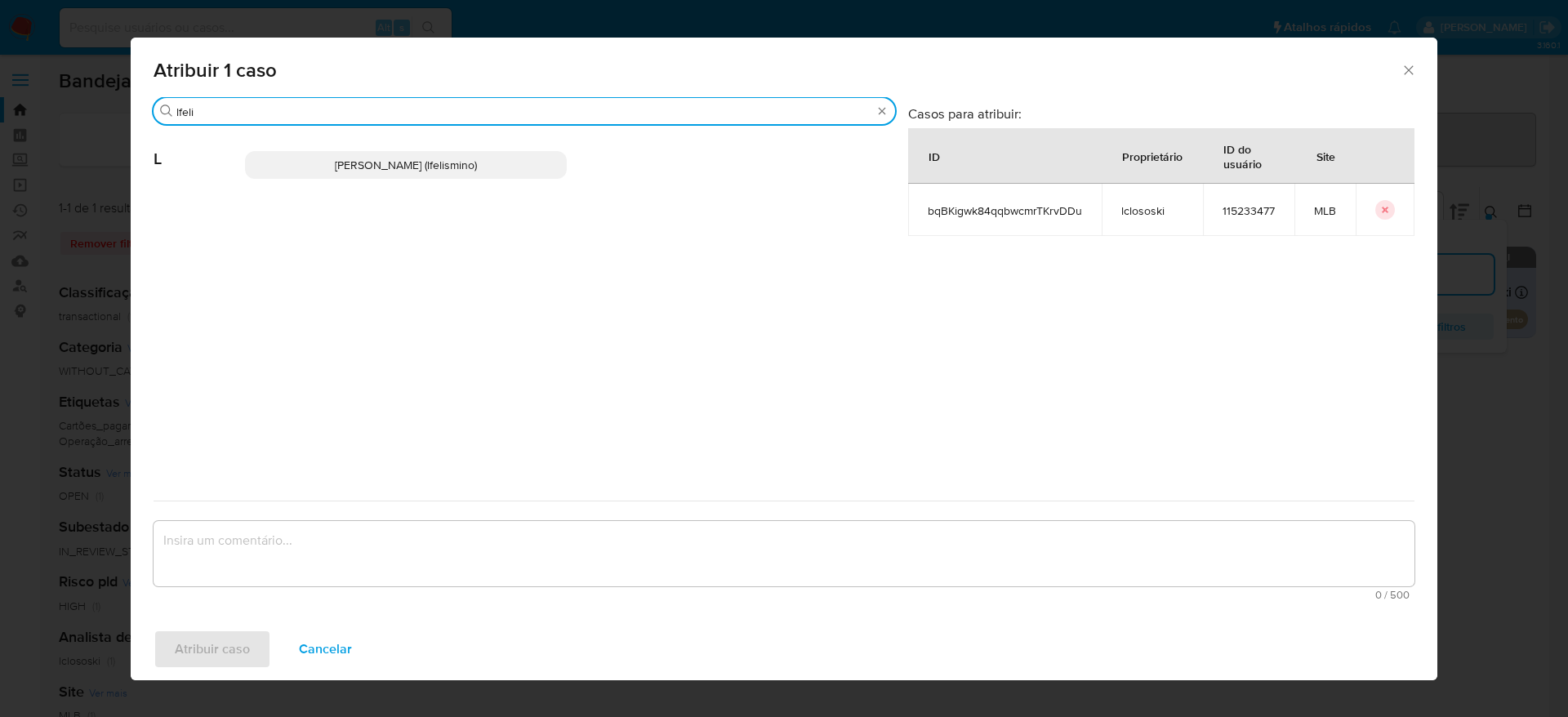
type input "lfeli"
click at [393, 160] on span "Laisa Lopes Andrade (lfelismino)" at bounding box center [406, 165] width 142 height 16
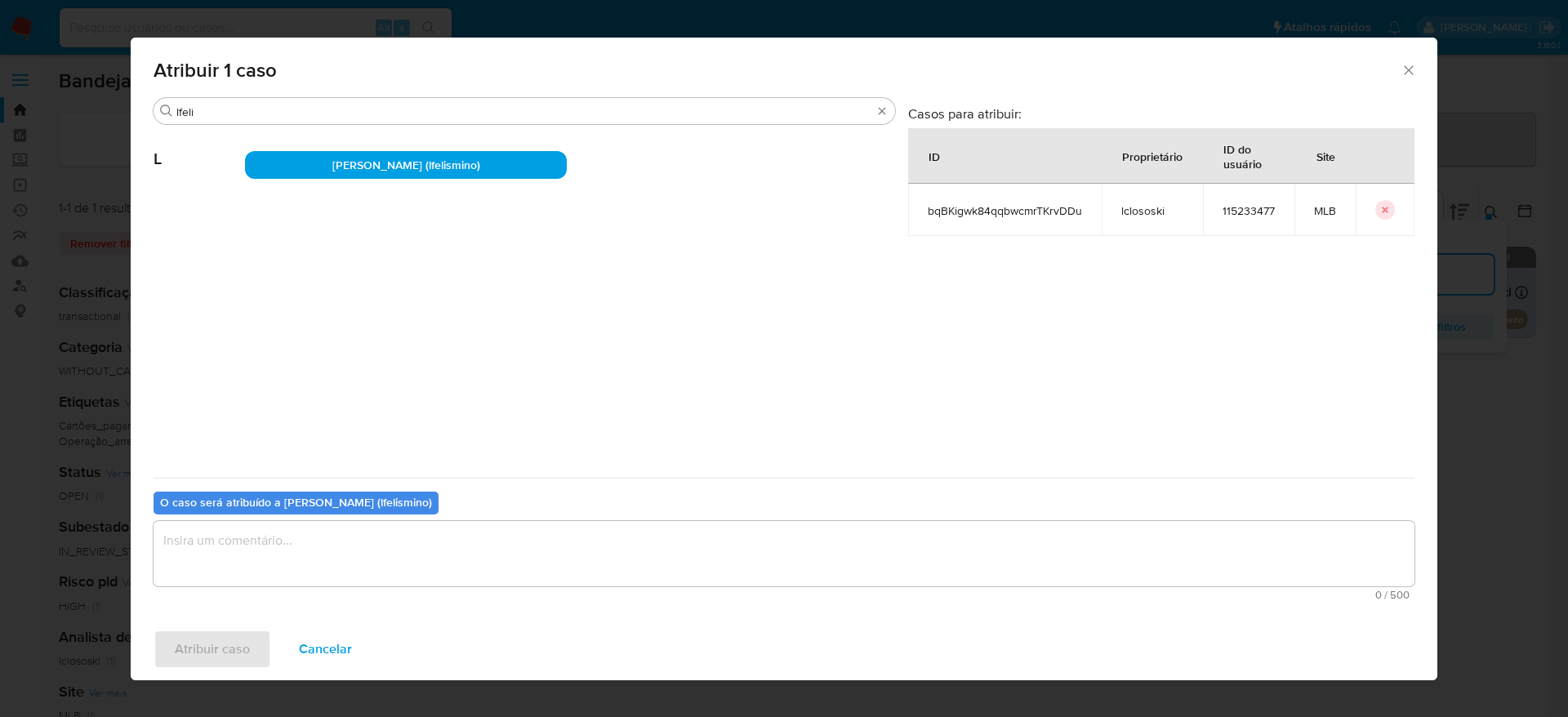
click at [332, 541] on textarea "assign-modal" at bounding box center [784, 554] width 1262 height 65
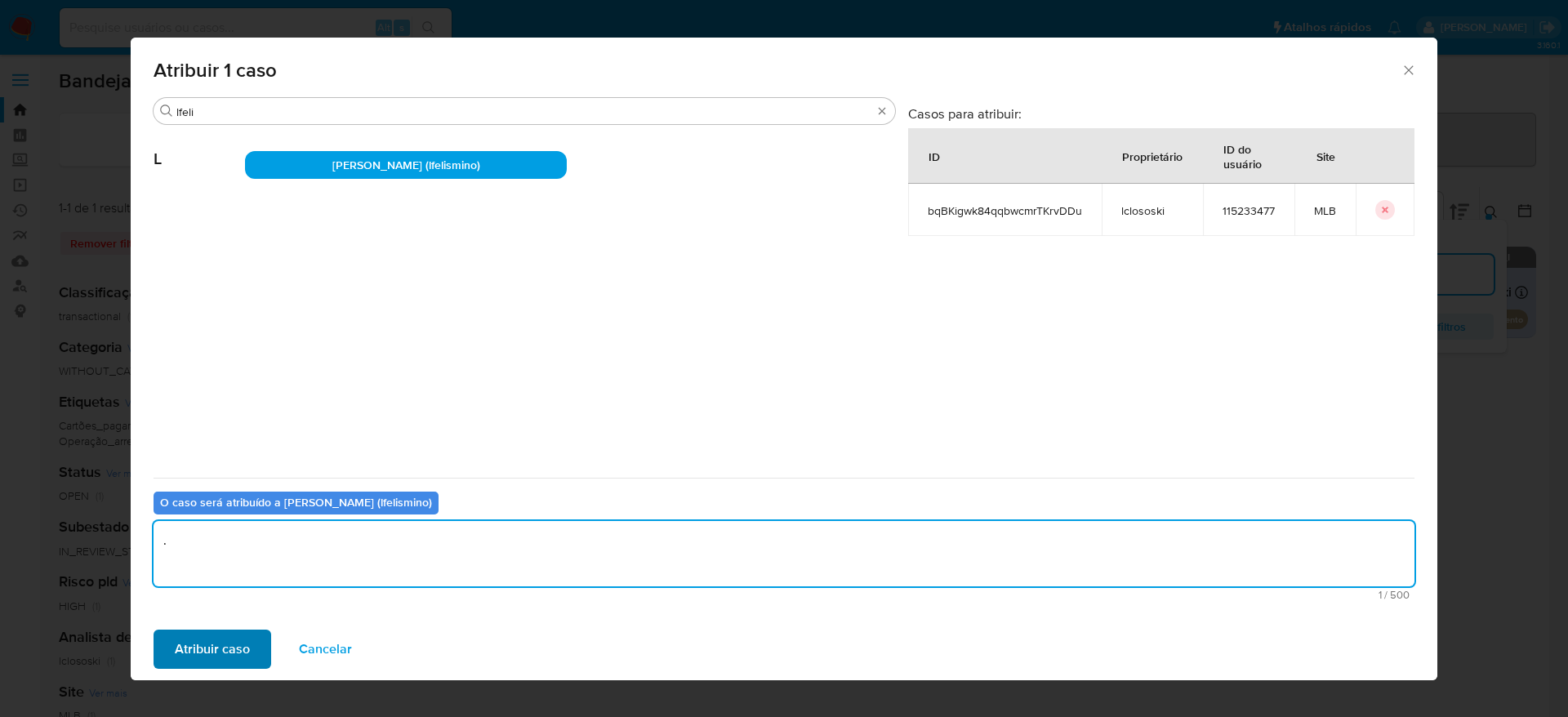
type textarea "."
click at [230, 642] on span "Atribuir caso" at bounding box center [212, 649] width 75 height 36
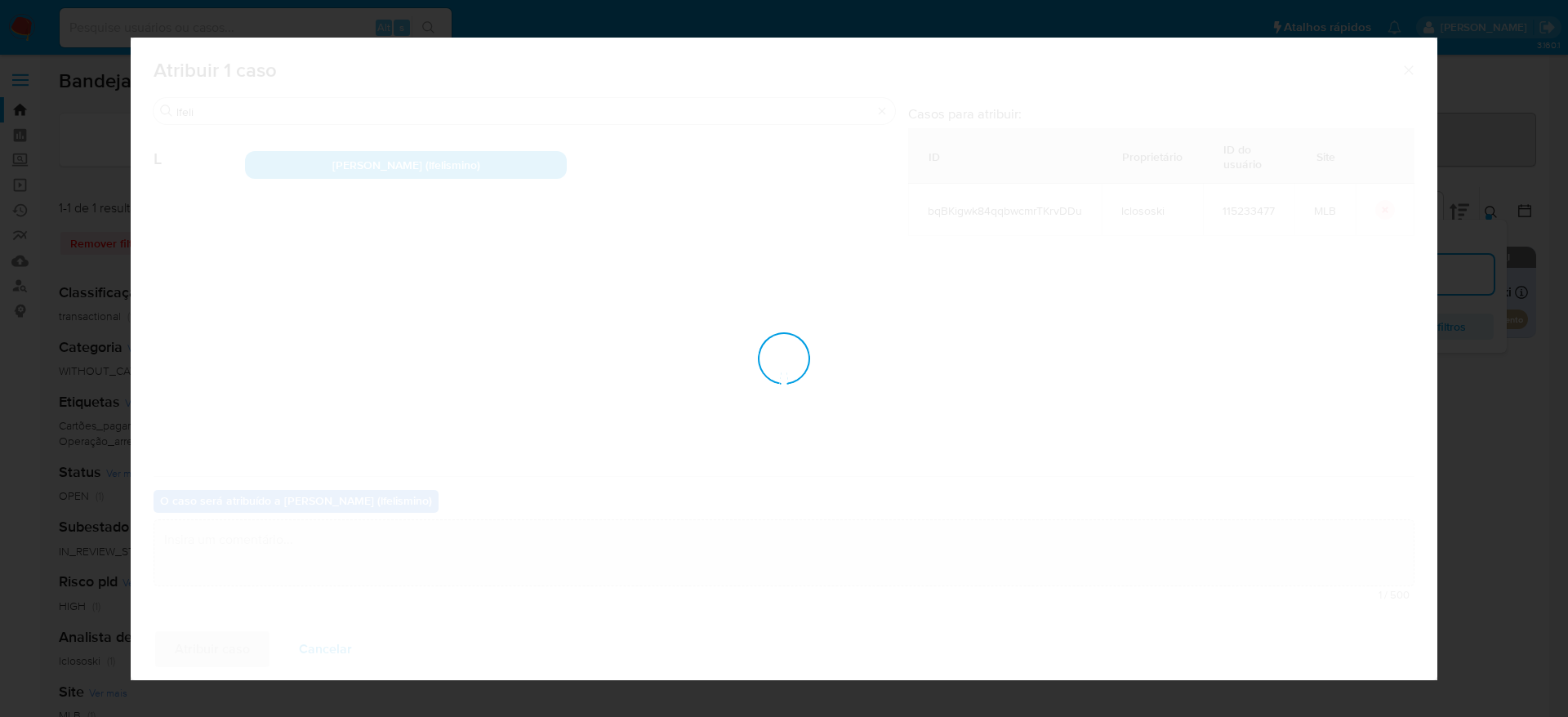
checkbox input "false"
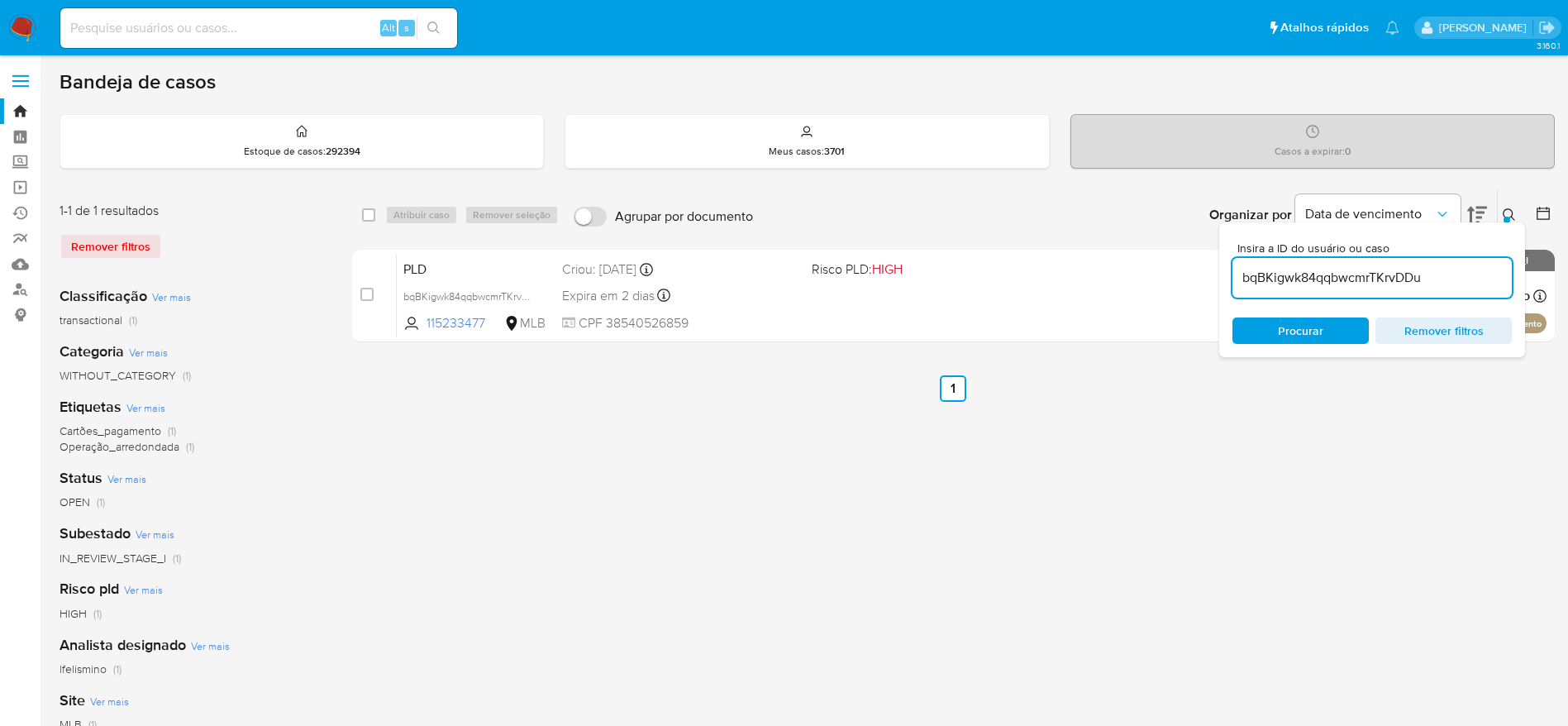
click at [1392, 280] on input "bqBKigwk84qqbwcmrTKrvDDu" at bounding box center [1372, 278] width 279 height 21
paste input "JJMnGFIraMwBxIvWUb1CCGyw"
type input "JJMnGFIraMwBxIvWUb1CCGyw"
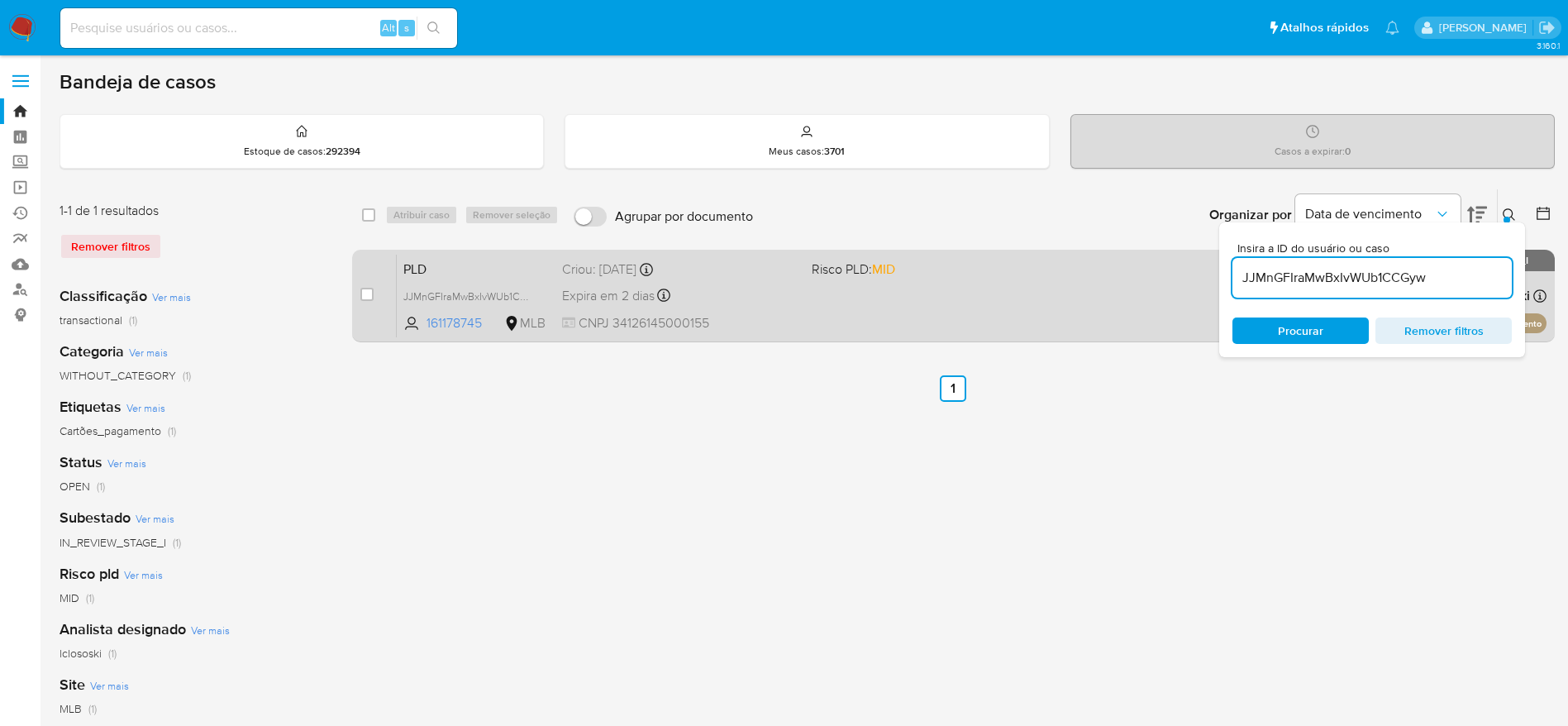
click at [365, 301] on div "case-item-checkbox" at bounding box center [367, 294] width 13 height 17
click at [366, 299] on input "checkbox" at bounding box center [367, 294] width 13 height 13
checkbox input "true"
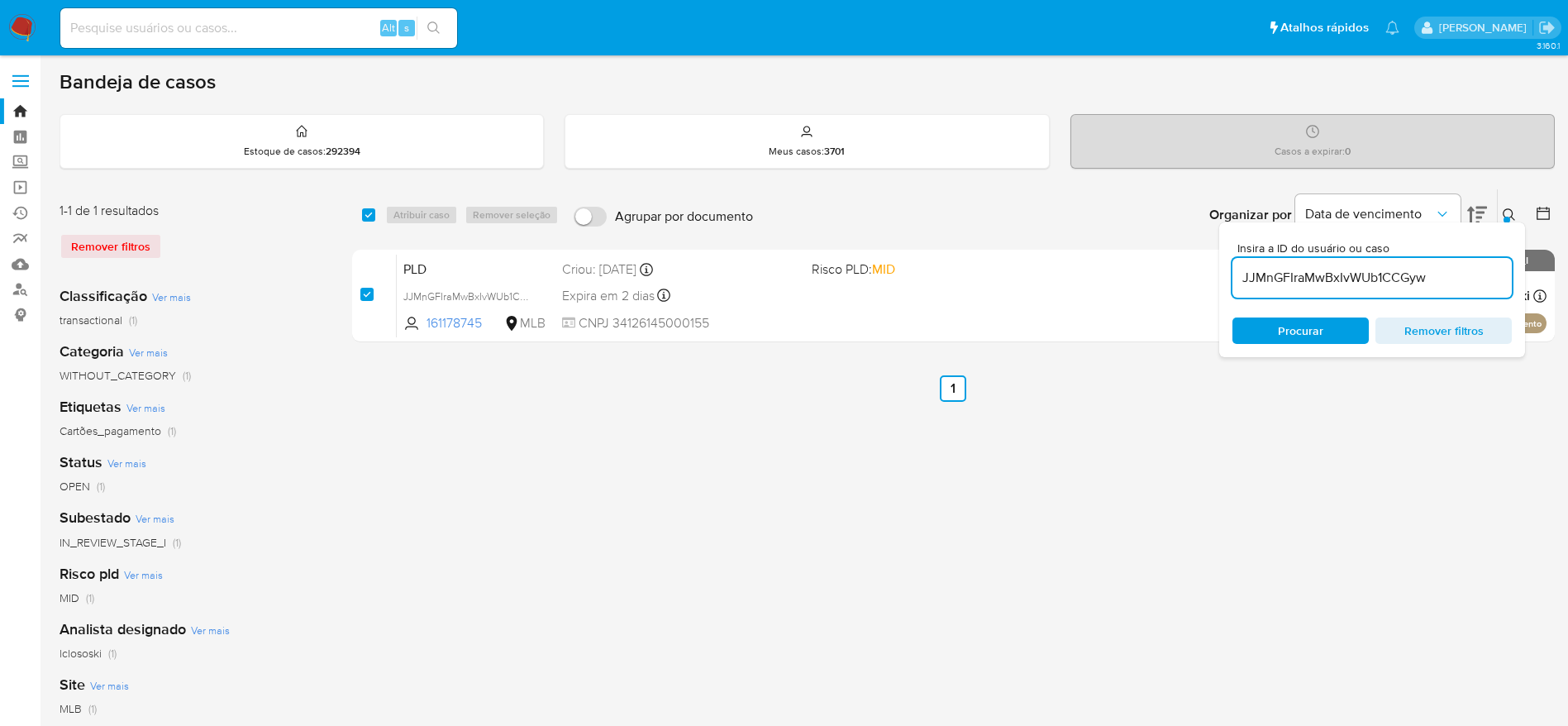
checkbox input "true"
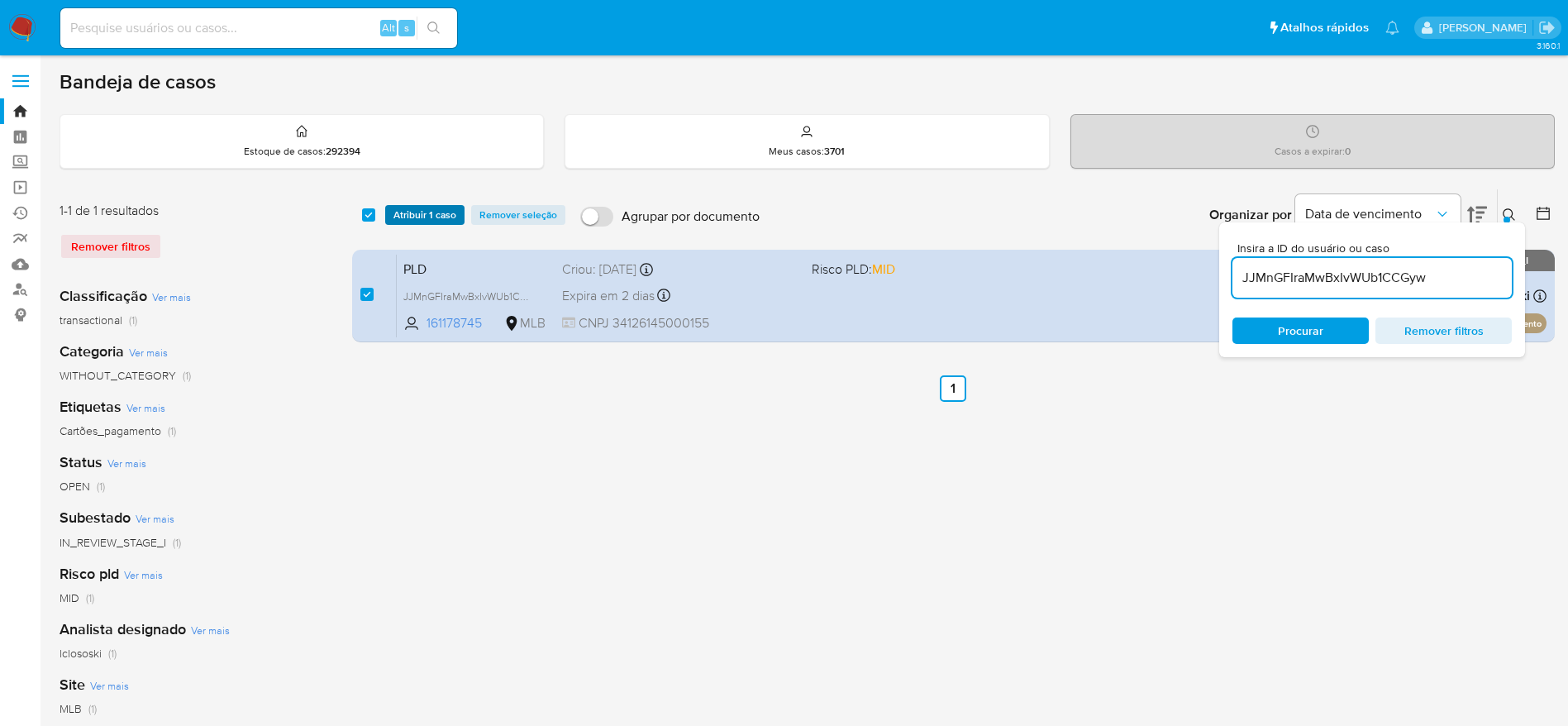
click at [436, 217] on span "Atribuir 1 caso" at bounding box center [425, 215] width 63 height 17
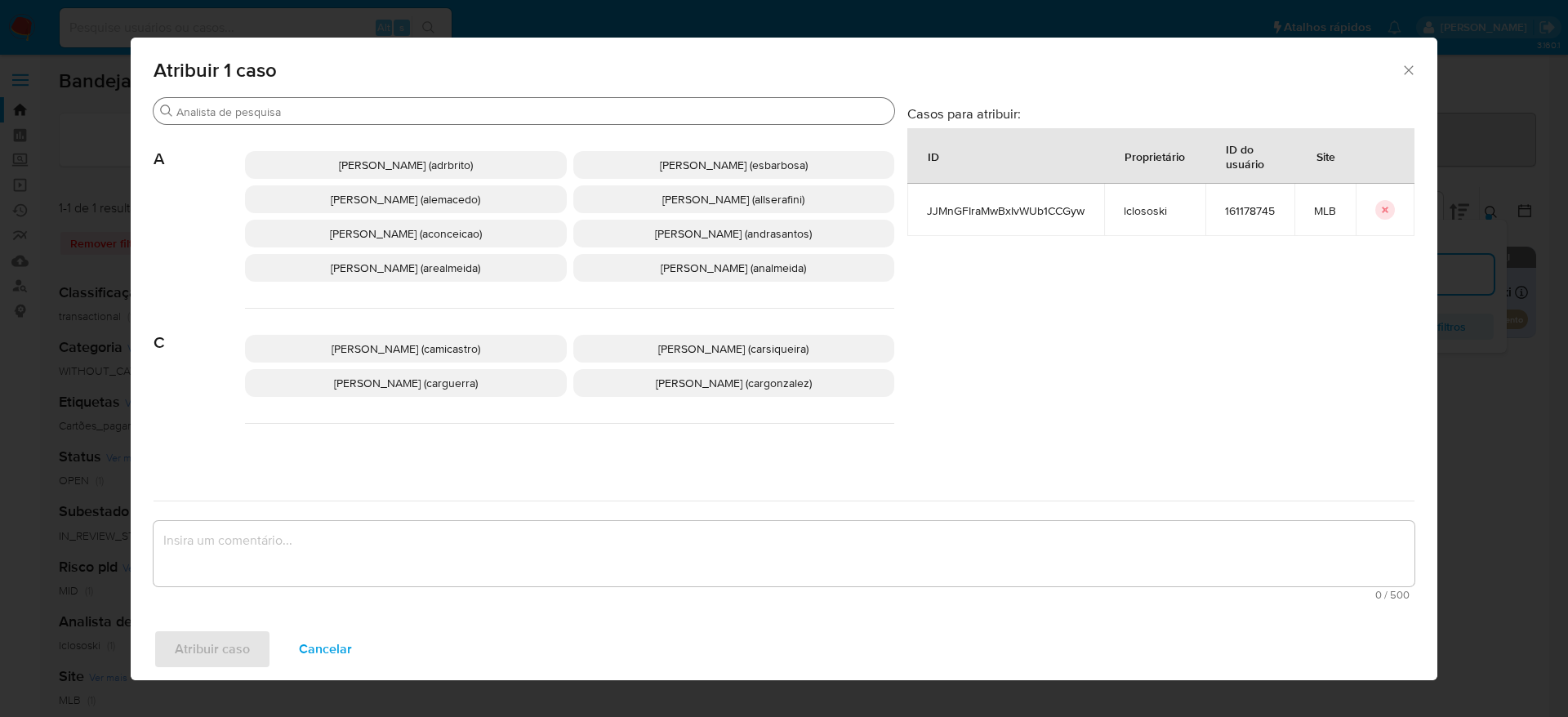
click at [404, 109] on input "Buscar" at bounding box center [532, 112] width 712 height 15
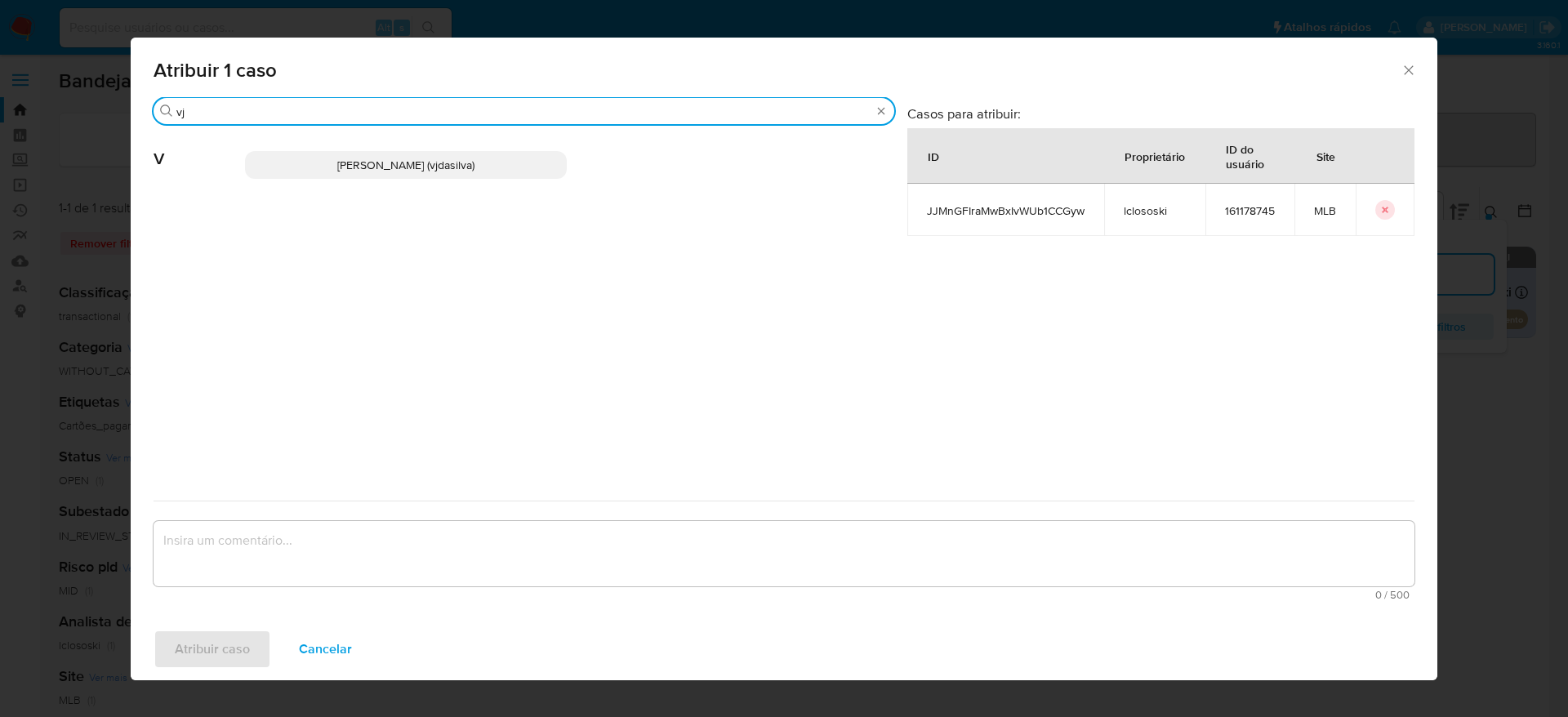
type input "vj"
click at [422, 157] on span "Viviane Jesus Da Silva (vjdasilva)" at bounding box center [406, 165] width 137 height 16
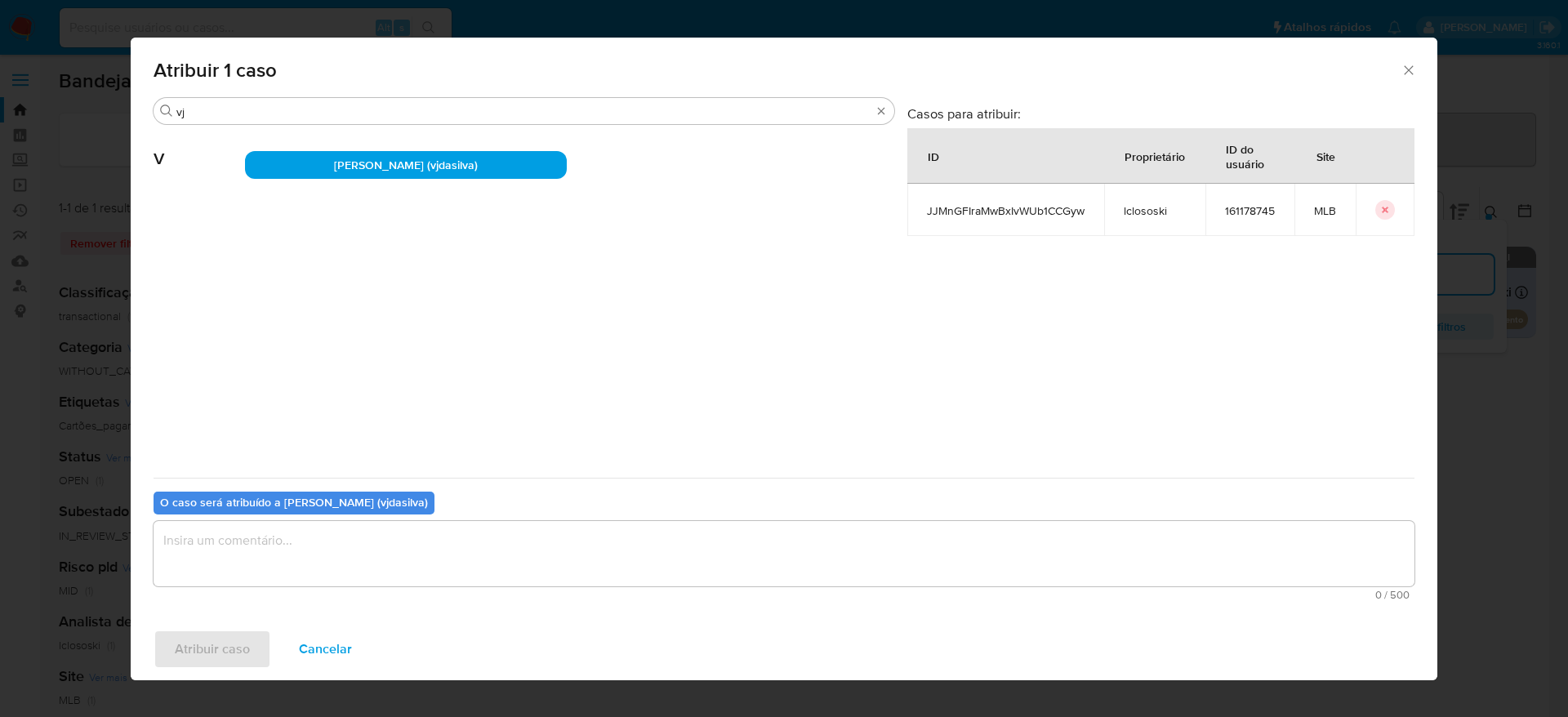
click at [347, 530] on textarea "assign-modal" at bounding box center [784, 554] width 1262 height 65
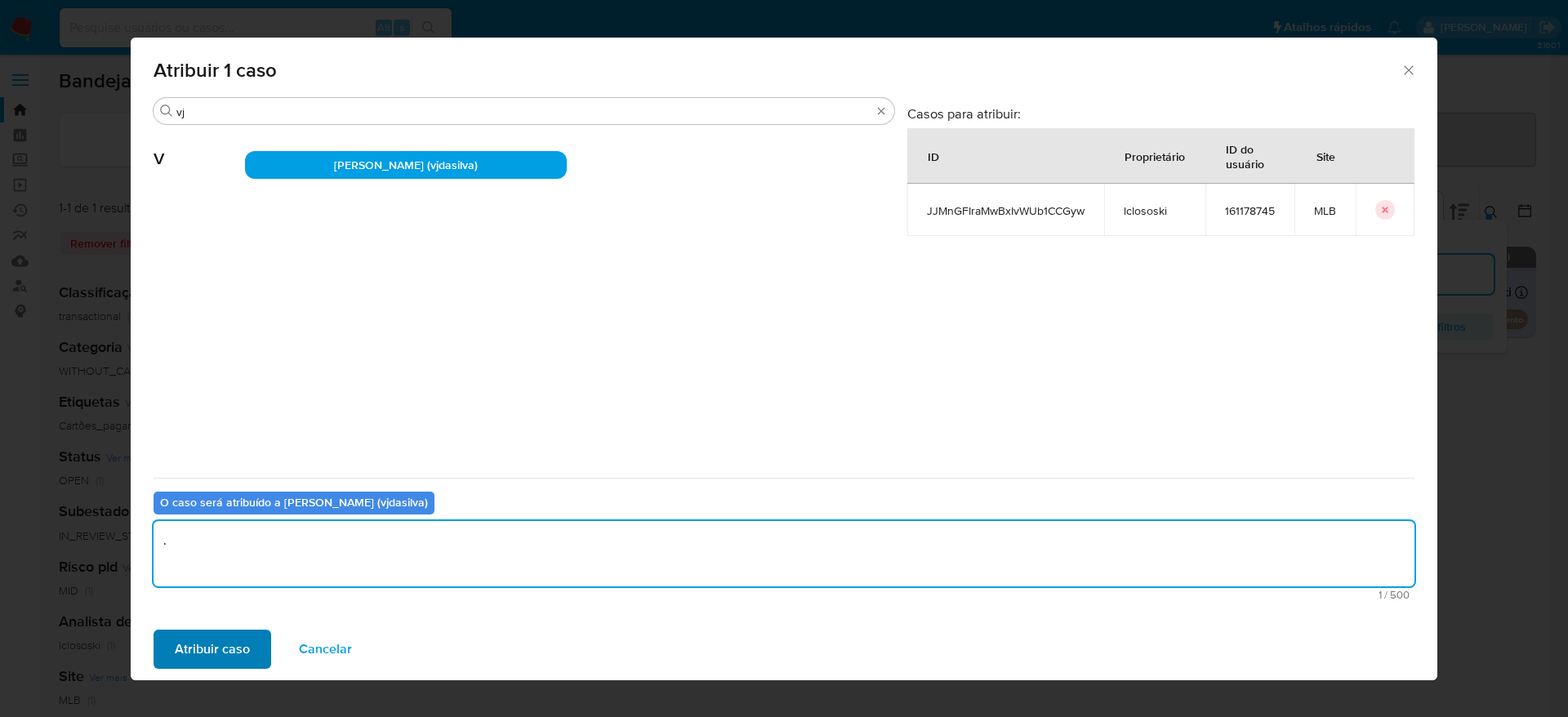
type textarea "."
click at [212, 646] on span "Atribuir caso" at bounding box center [212, 649] width 75 height 36
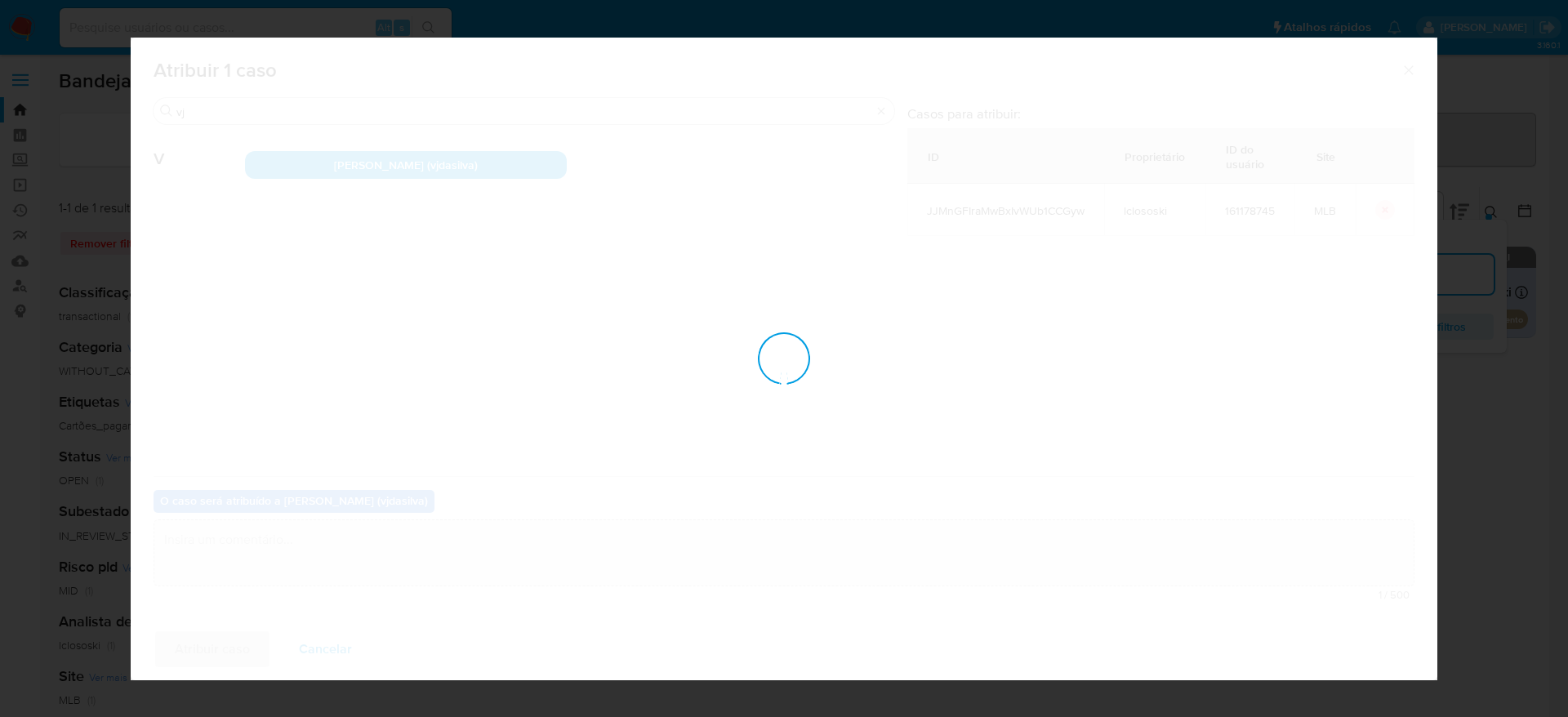
checkbox input "false"
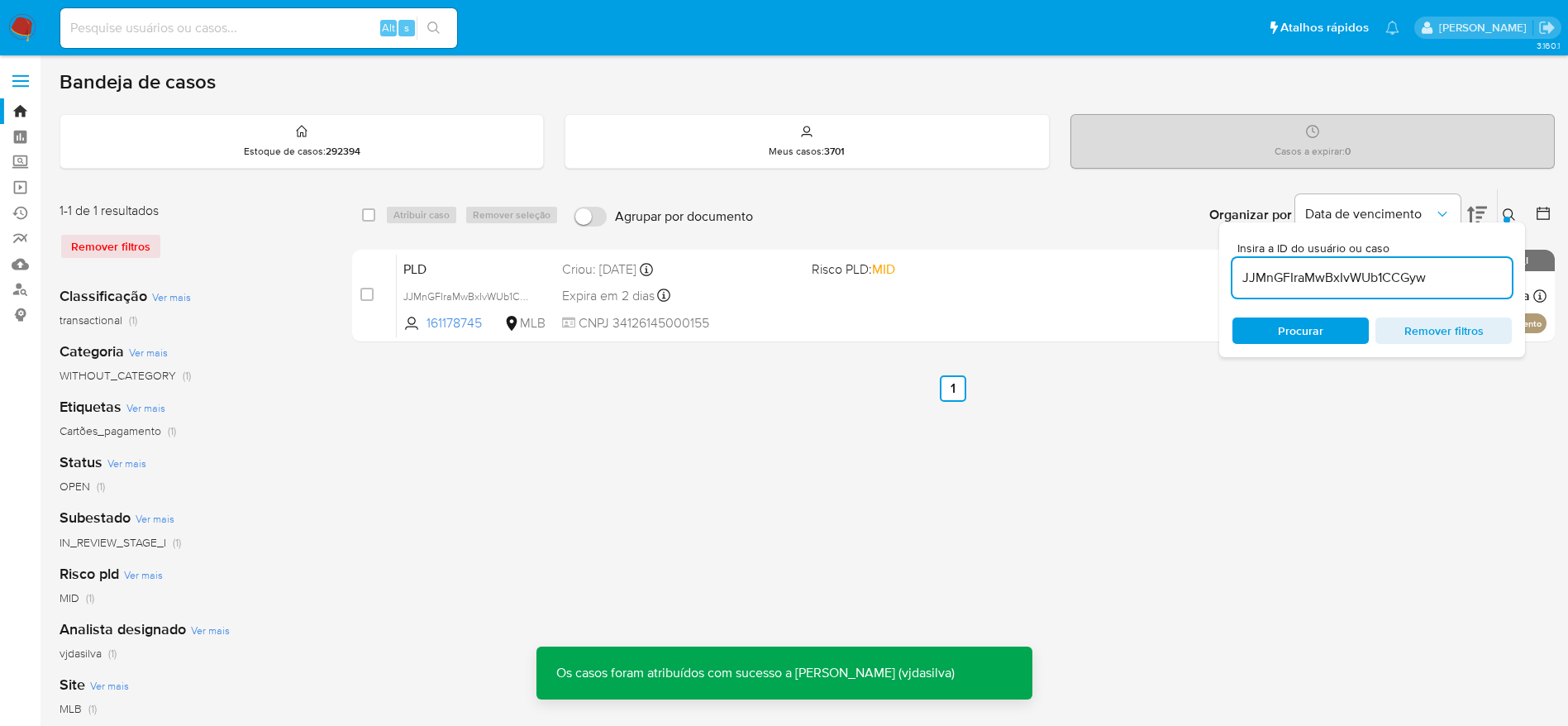
click at [1365, 285] on input "JJMnGFIraMwBxIvWUb1CCGyw" at bounding box center [1372, 278] width 279 height 21
paste input "qRiRIgA5gz9rTM4TUuhr61Ox"
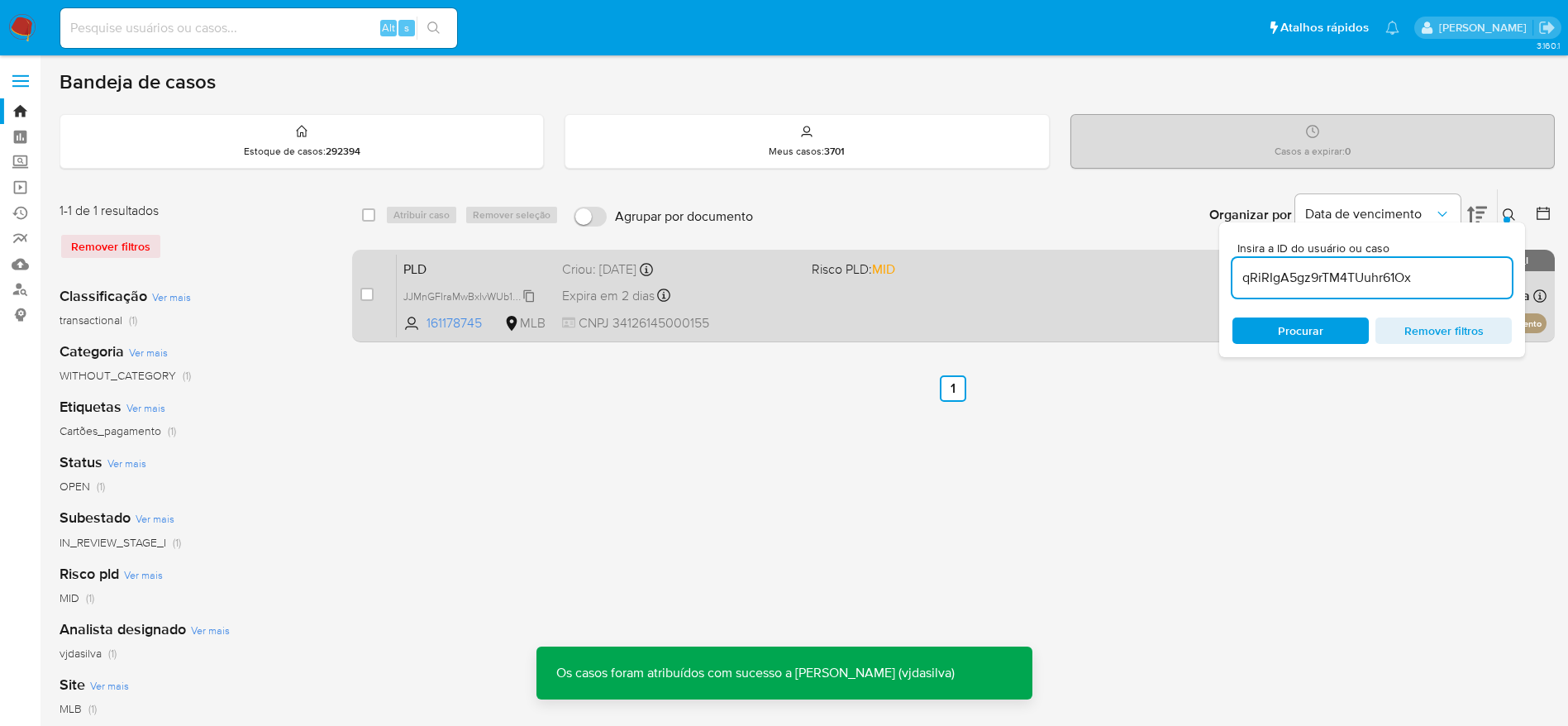
type input "qRiRIgA5gz9rTM4TUuhr61Ox"
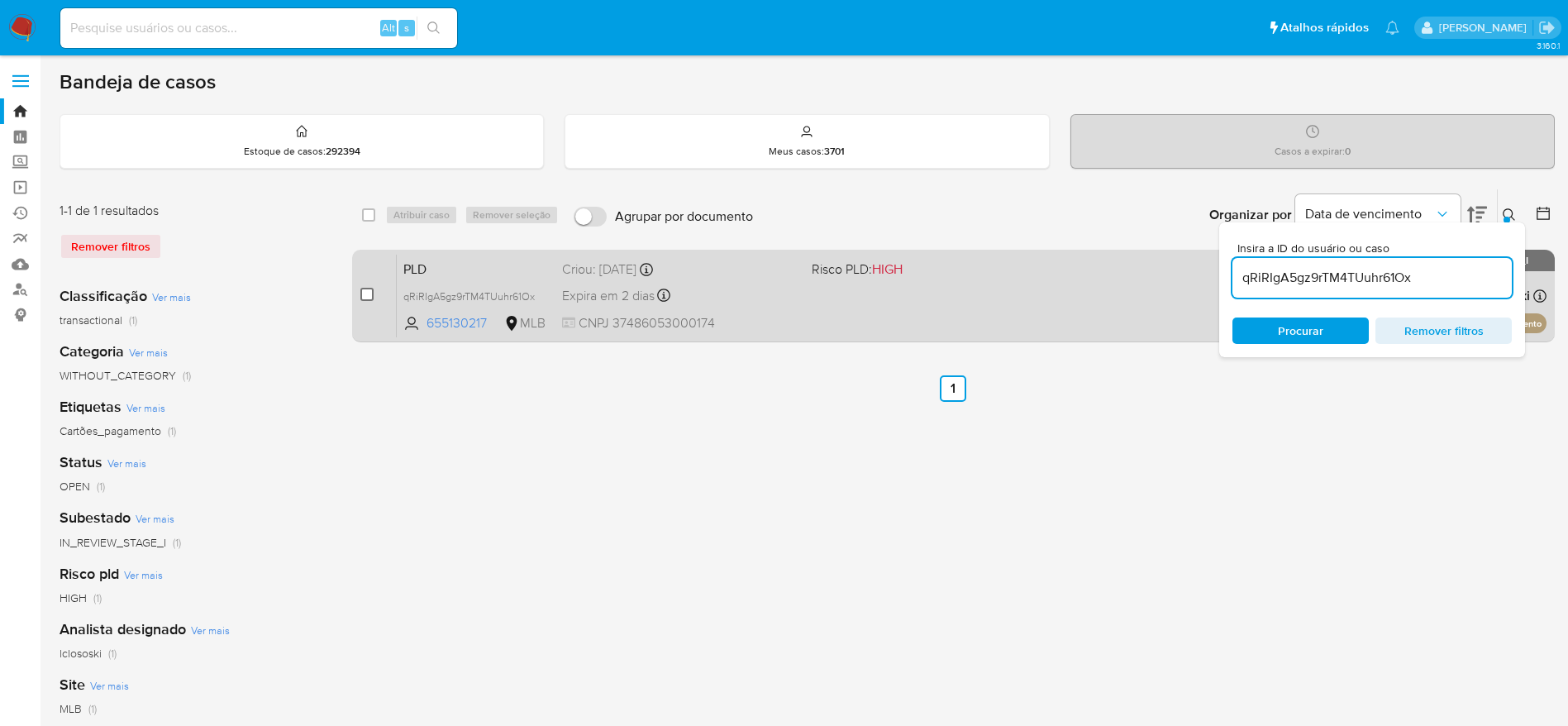
click at [369, 294] on input "checkbox" at bounding box center [367, 294] width 13 height 13
checkbox input "true"
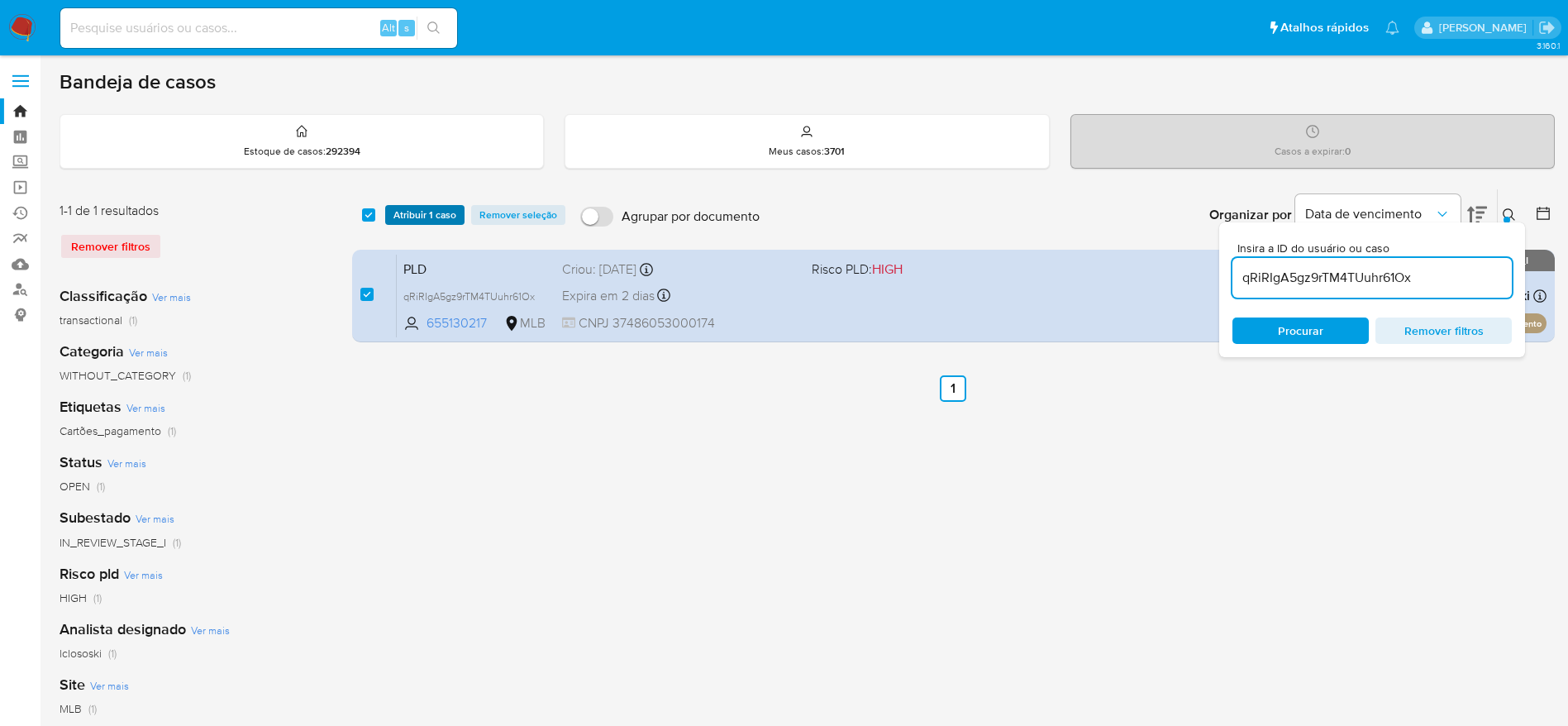
click at [433, 215] on span "Atribuir 1 caso" at bounding box center [425, 215] width 63 height 17
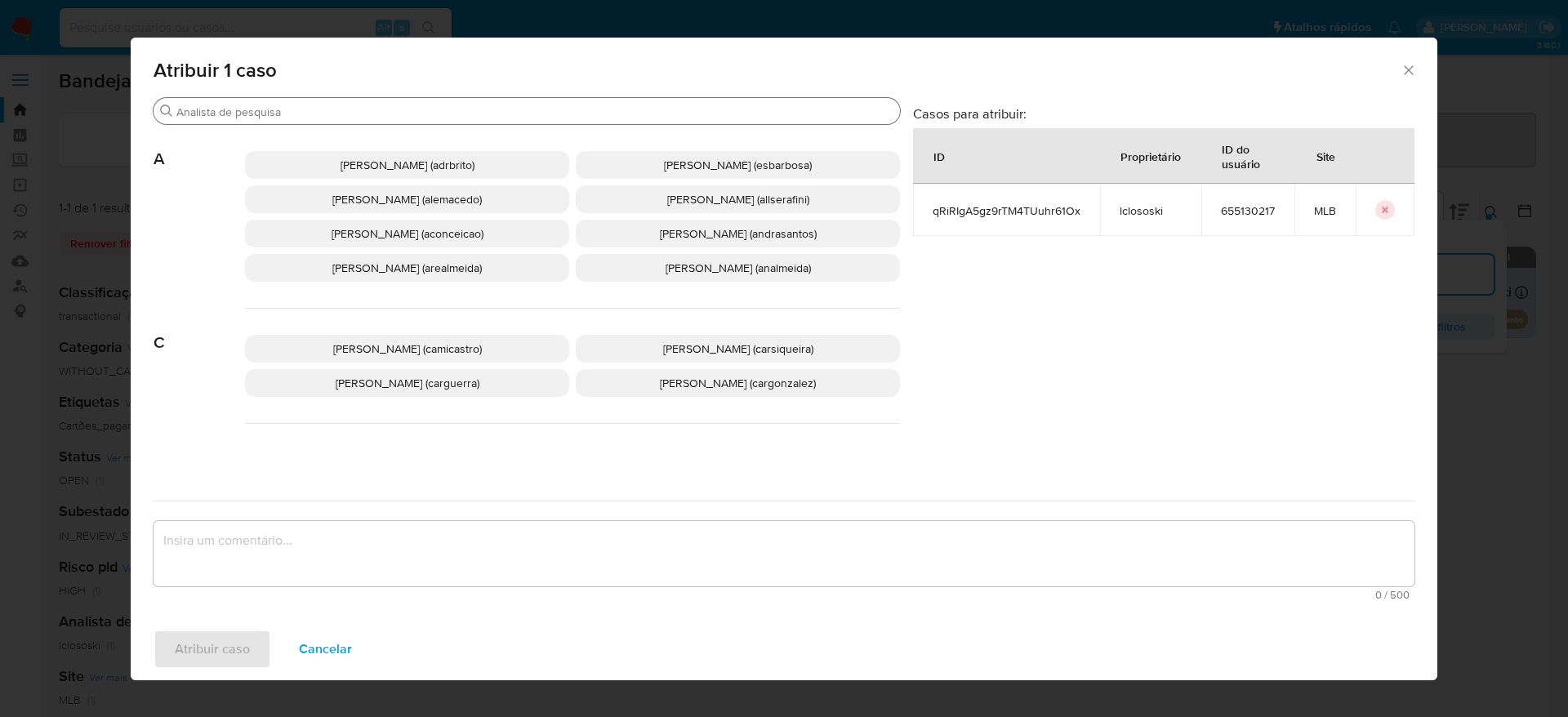
click at [485, 105] on div "Buscar" at bounding box center [527, 111] width 747 height 26
click at [485, 105] on input "Buscar" at bounding box center [535, 112] width 717 height 15
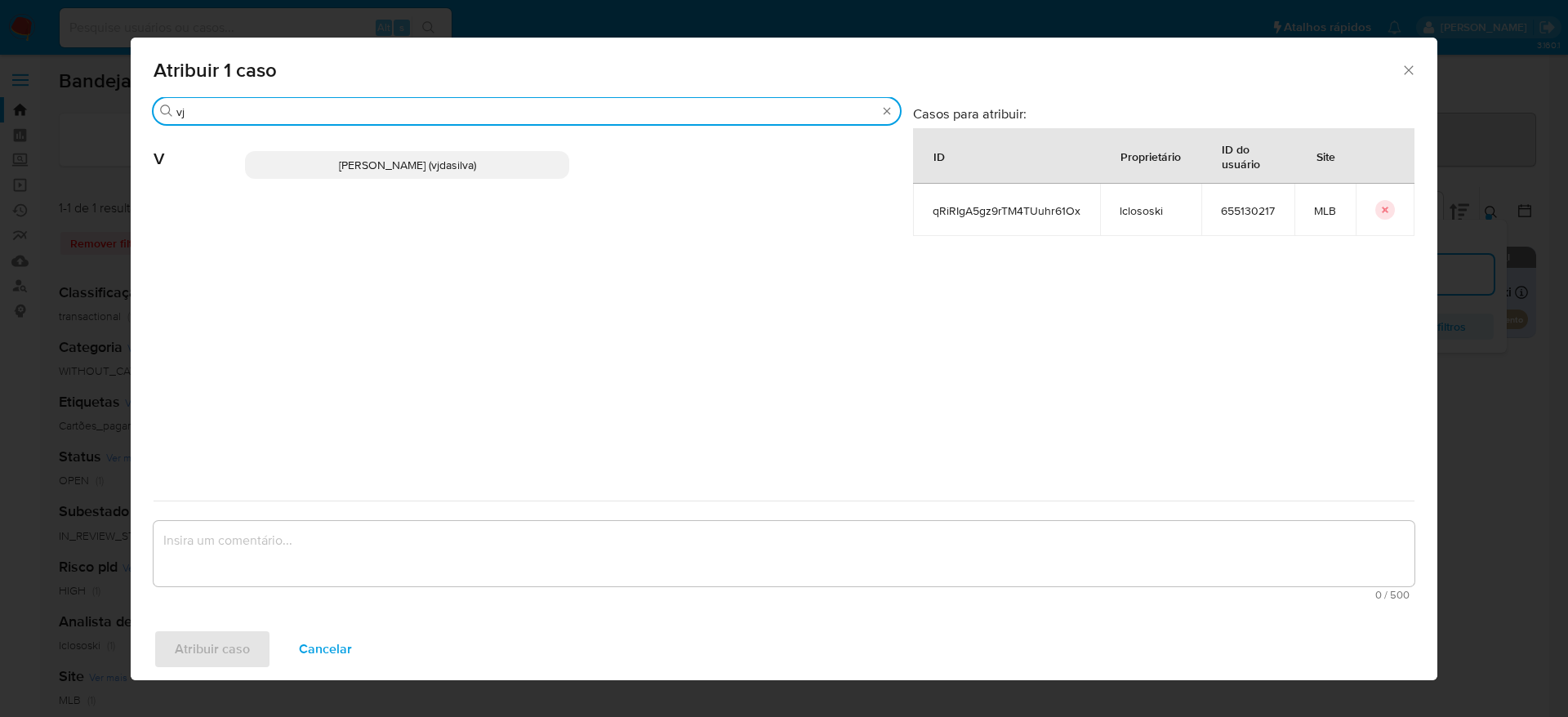
type input "vj"
click at [476, 163] on span "Viviane Jesus Da Silva (vjdasilva)" at bounding box center [408, 165] width 137 height 16
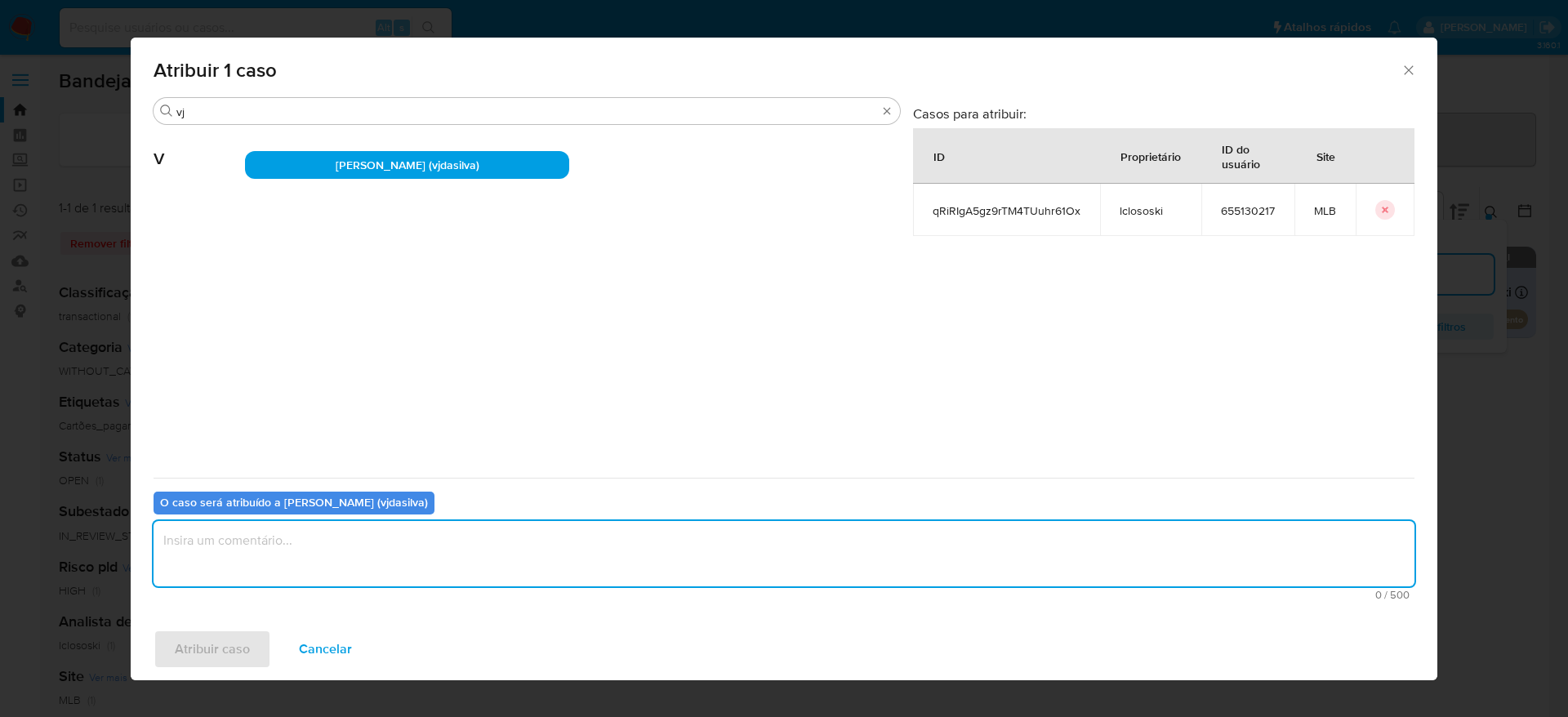
click at [436, 554] on textarea "assign-modal" at bounding box center [784, 554] width 1262 height 65
type textarea "."
click at [178, 644] on span "Atribuir caso" at bounding box center [212, 649] width 75 height 36
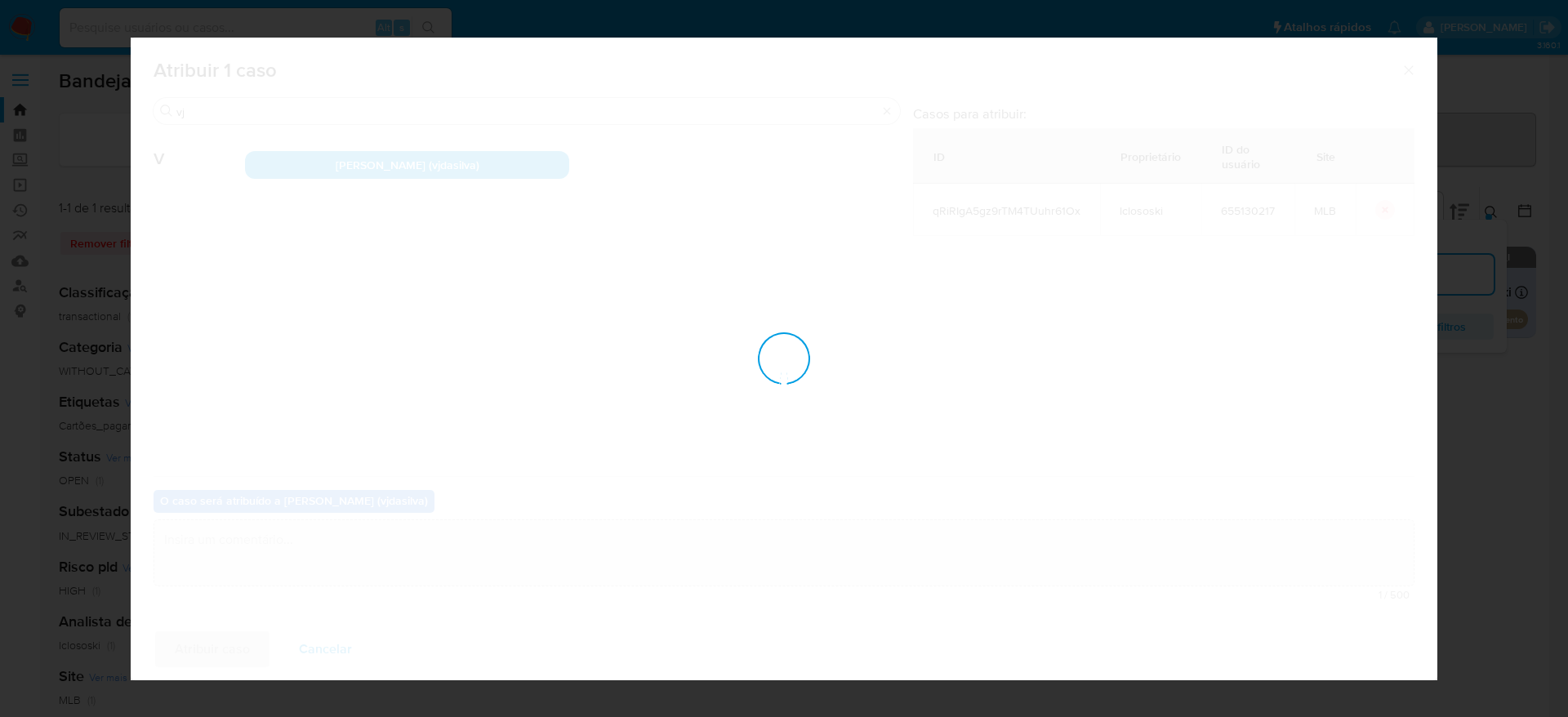
checkbox input "false"
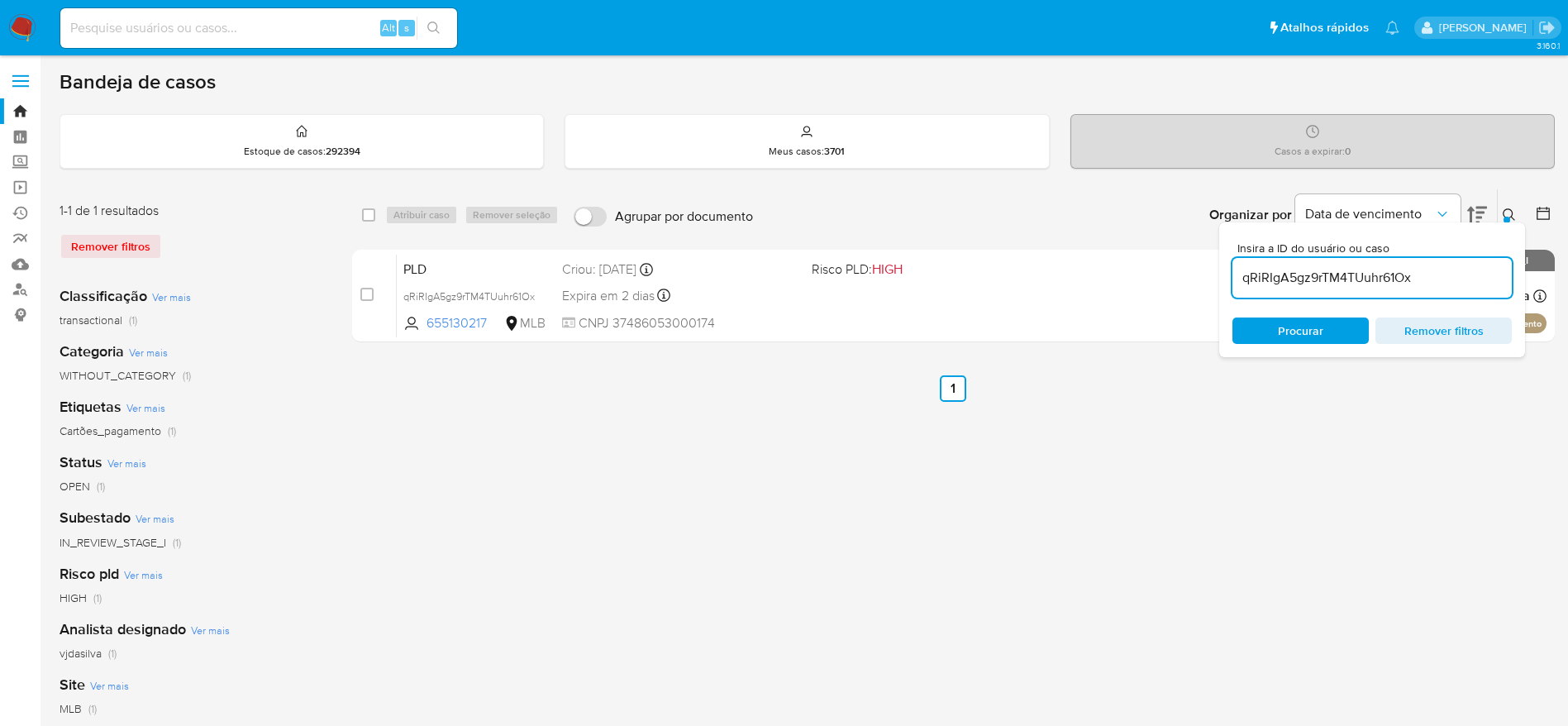
click at [1406, 281] on input "qRiRIgA5gz9rTM4TUuhr61Ox" at bounding box center [1372, 278] width 279 height 21
click at [1405, 281] on input "qRiRIgA5gz9rTM4TUuhr61Ox" at bounding box center [1372, 278] width 279 height 21
paste input "svqjr6GrHwj397Cd631bNBsq"
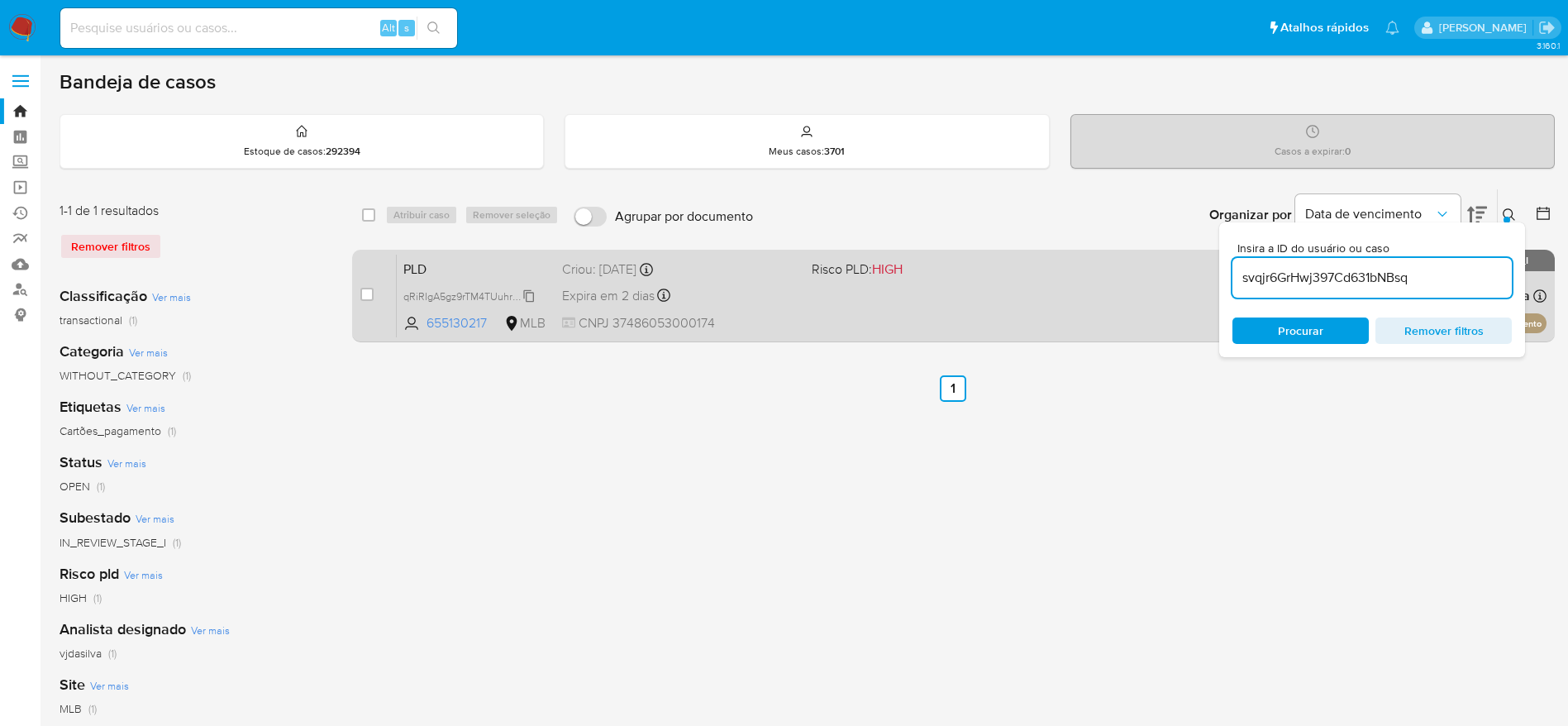
type input "svqjr6GrHwj397Cd631bNBsq"
click at [370, 294] on input "checkbox" at bounding box center [367, 294] width 13 height 13
checkbox input "true"
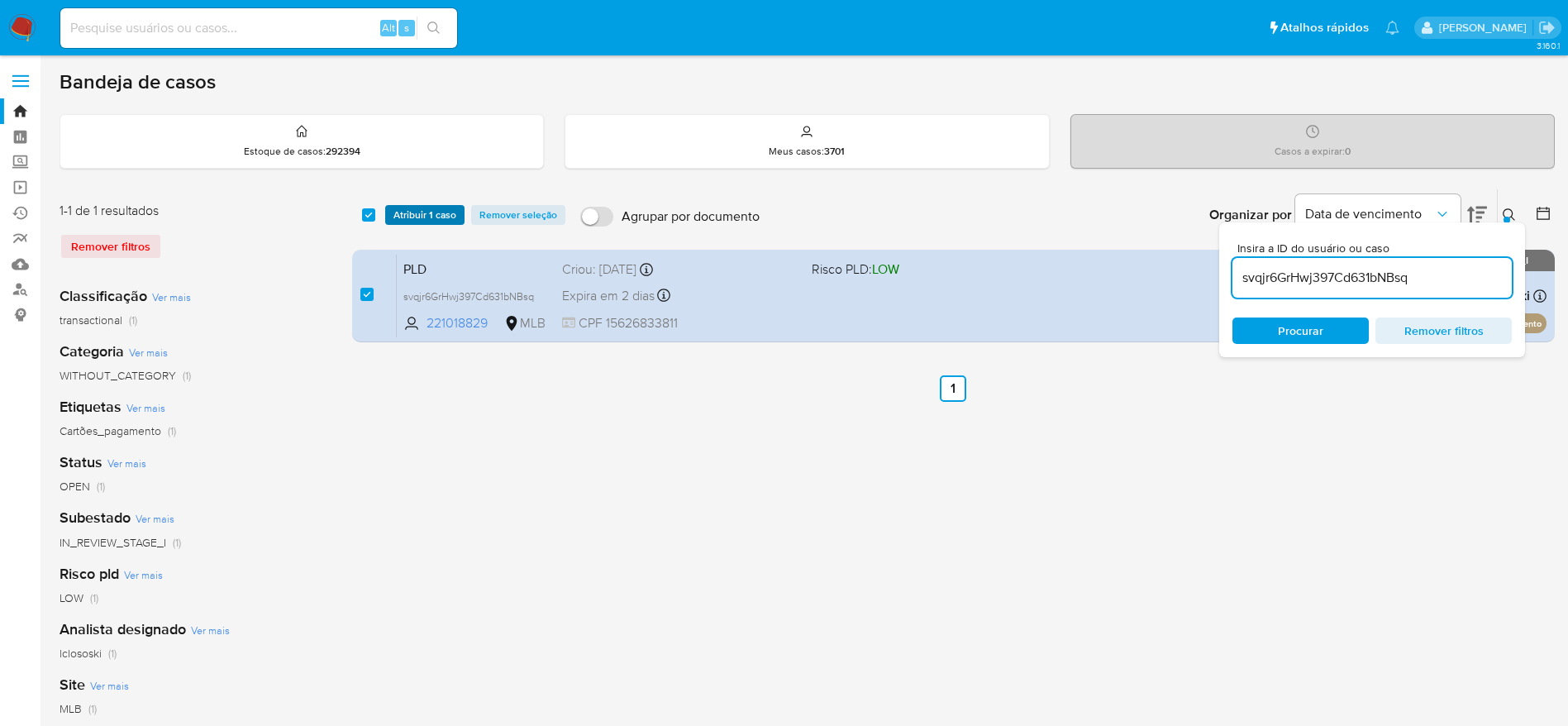
click at [436, 208] on span "Atribuir 1 caso" at bounding box center [425, 215] width 63 height 17
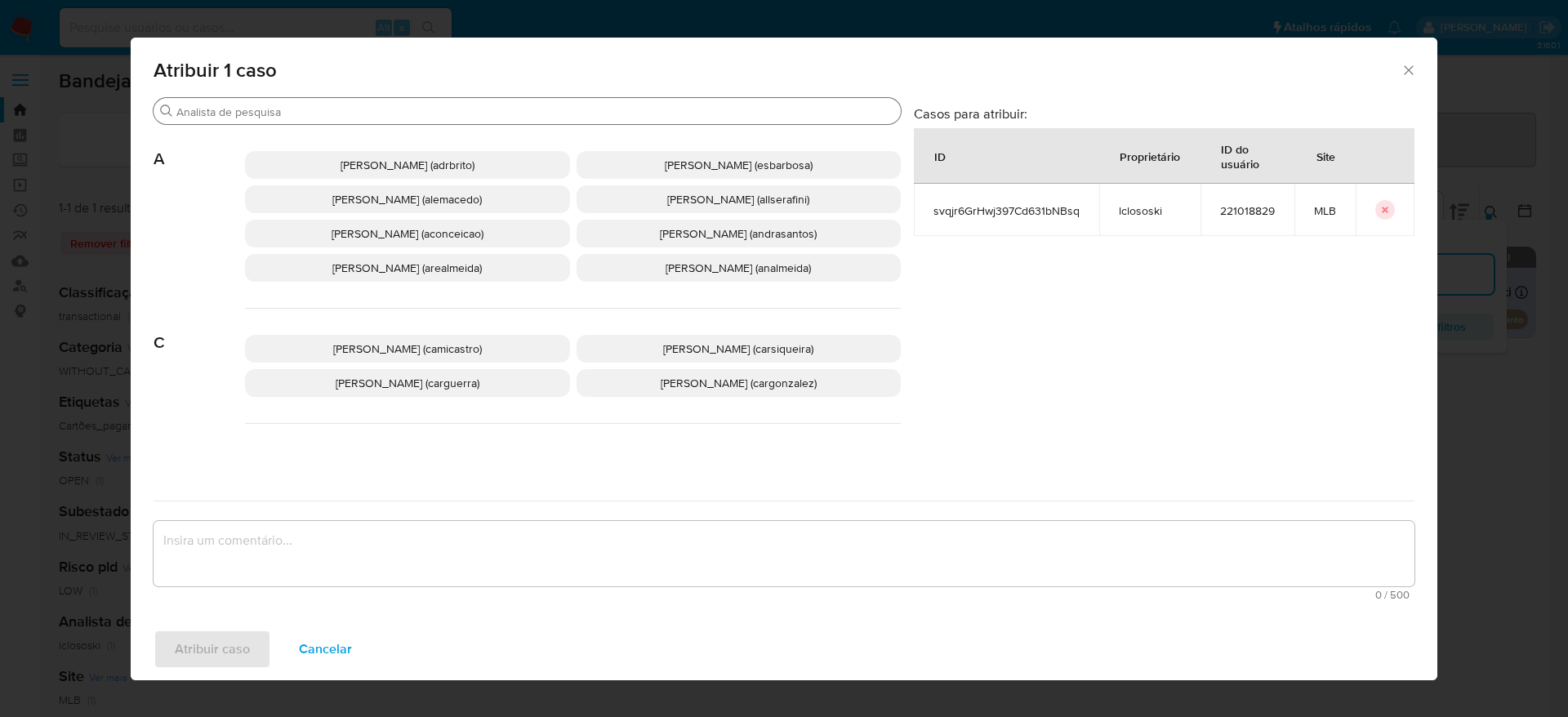
click at [400, 102] on div "Buscar" at bounding box center [527, 111] width 748 height 26
click at [404, 109] on input "Buscar" at bounding box center [535, 112] width 718 height 15
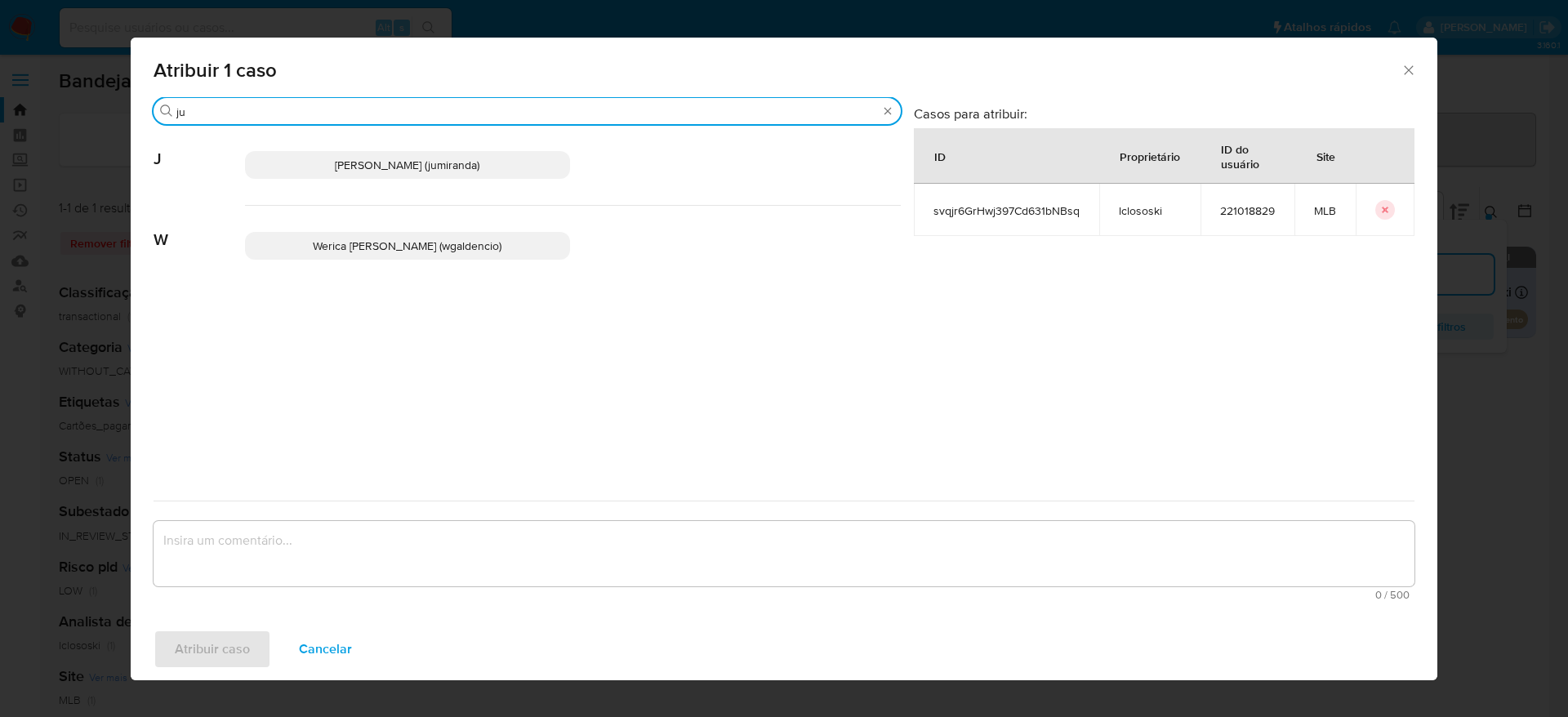
type input "ju"
click at [480, 161] on span "Juliane Cavalcante Miranda (jumiranda)" at bounding box center [407, 165] width 145 height 16
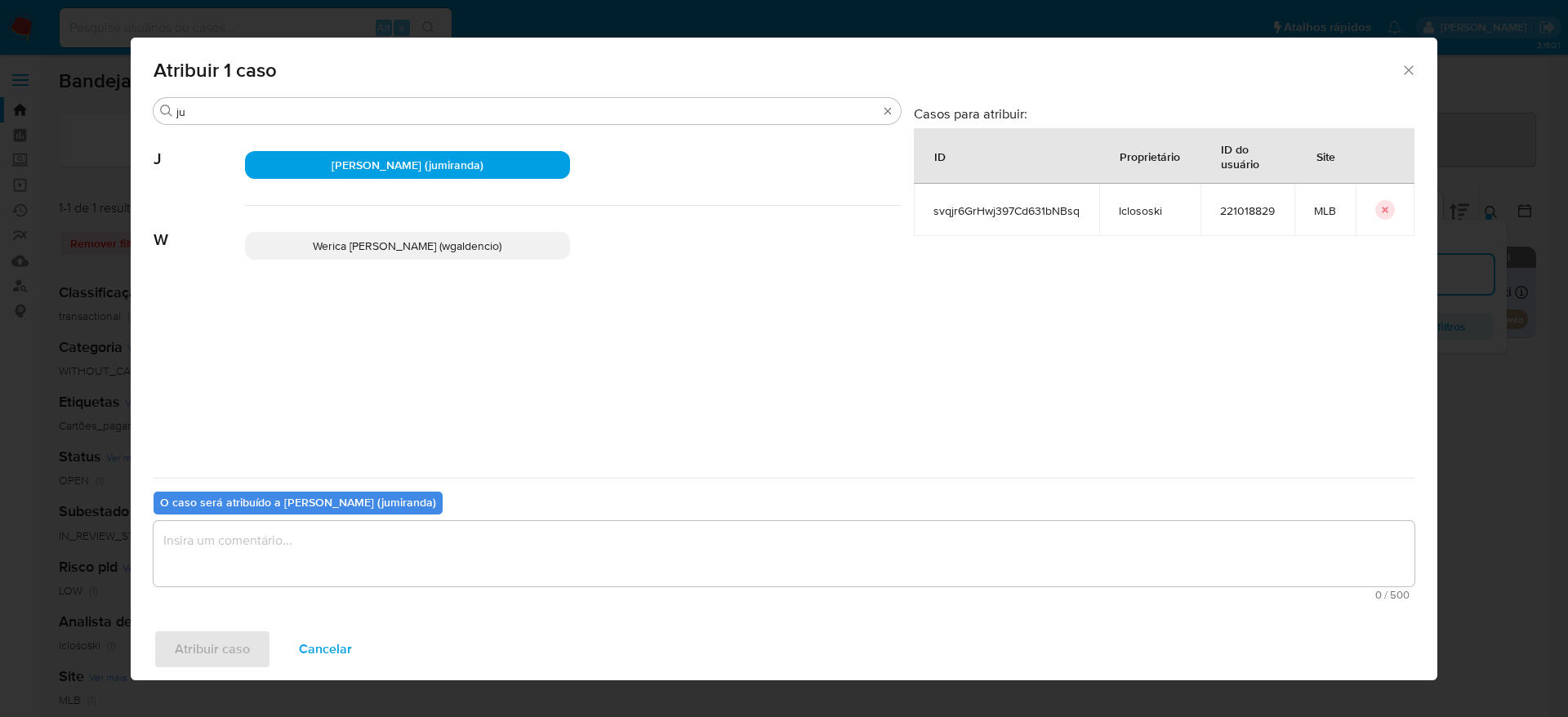
click at [430, 546] on textarea "assign-modal" at bounding box center [784, 554] width 1262 height 65
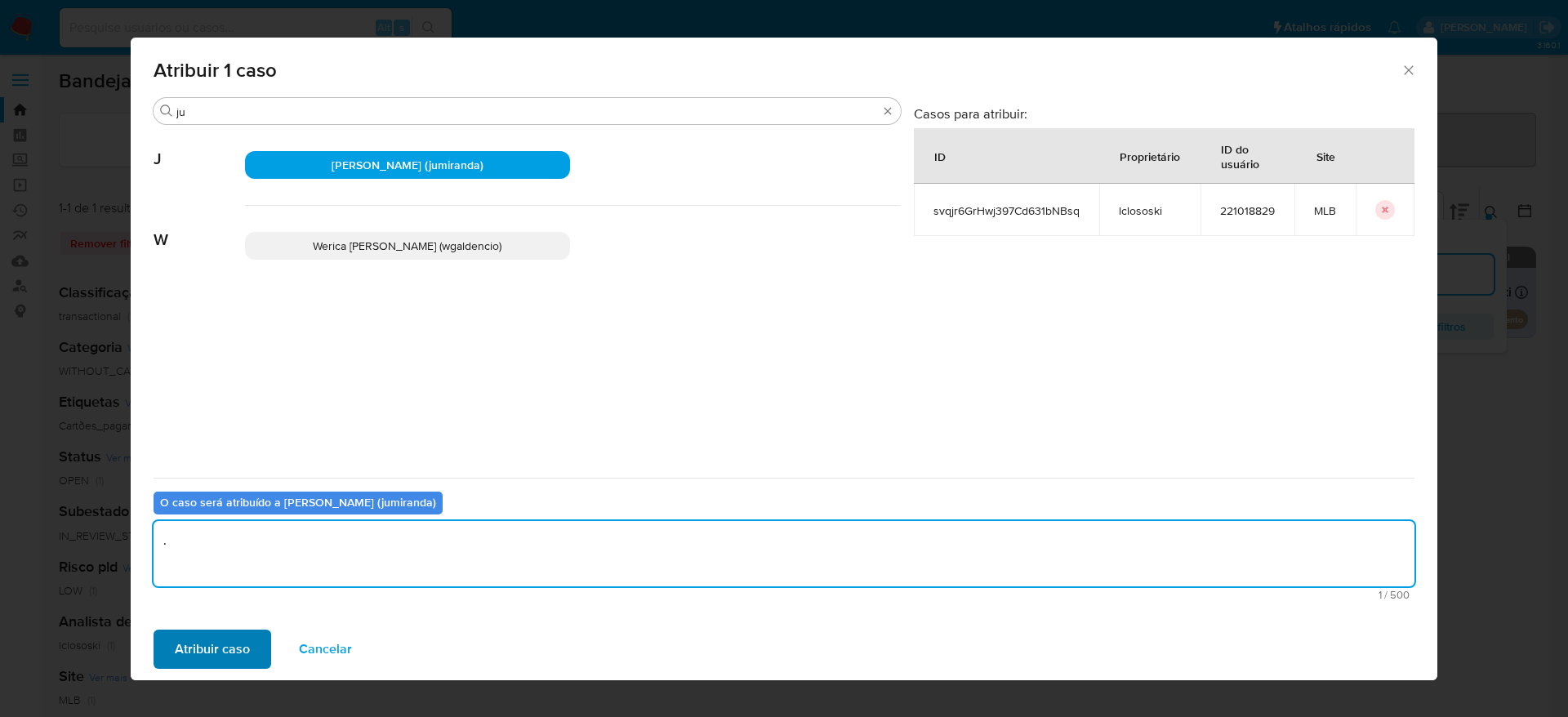
type textarea "."
click at [249, 653] on button "Atribuir caso" at bounding box center [212, 649] width 118 height 39
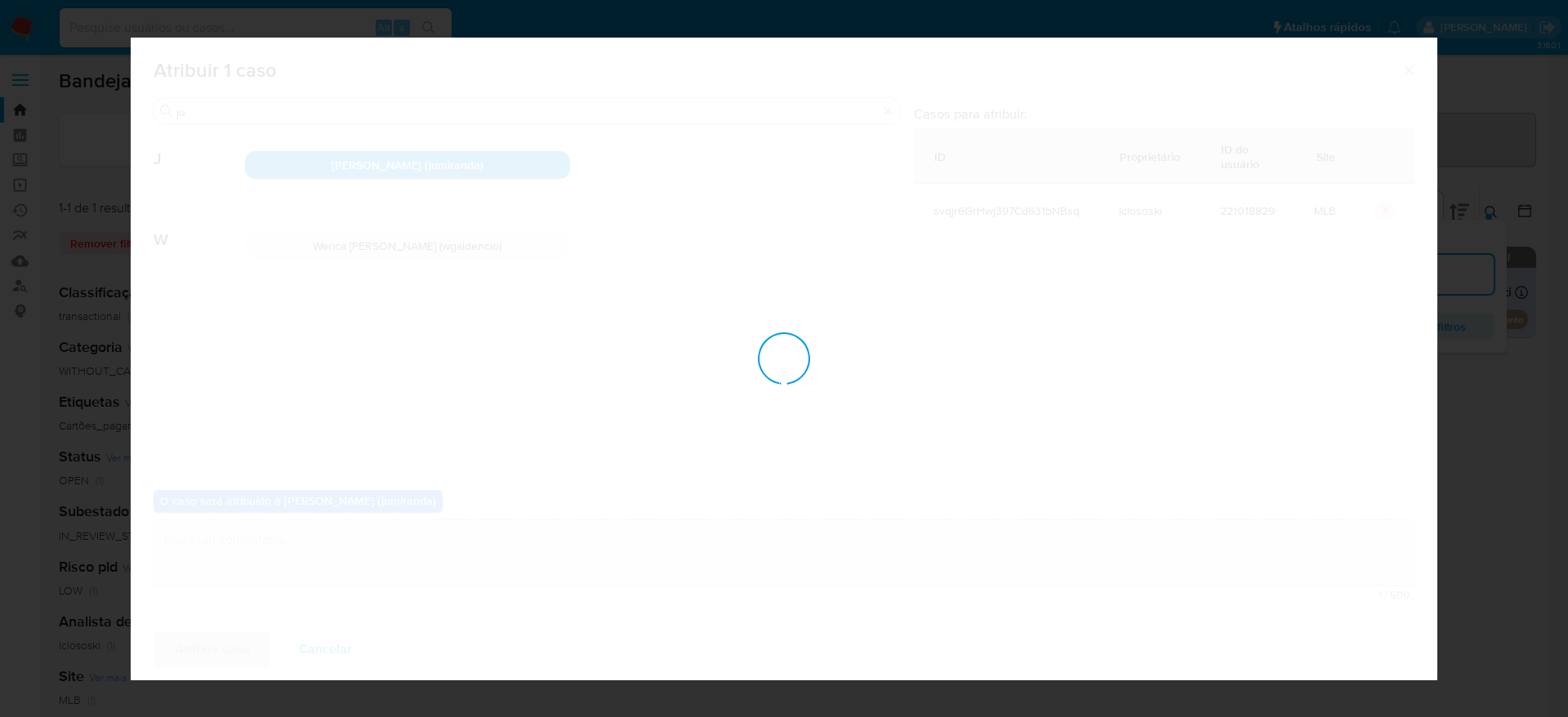
checkbox input "false"
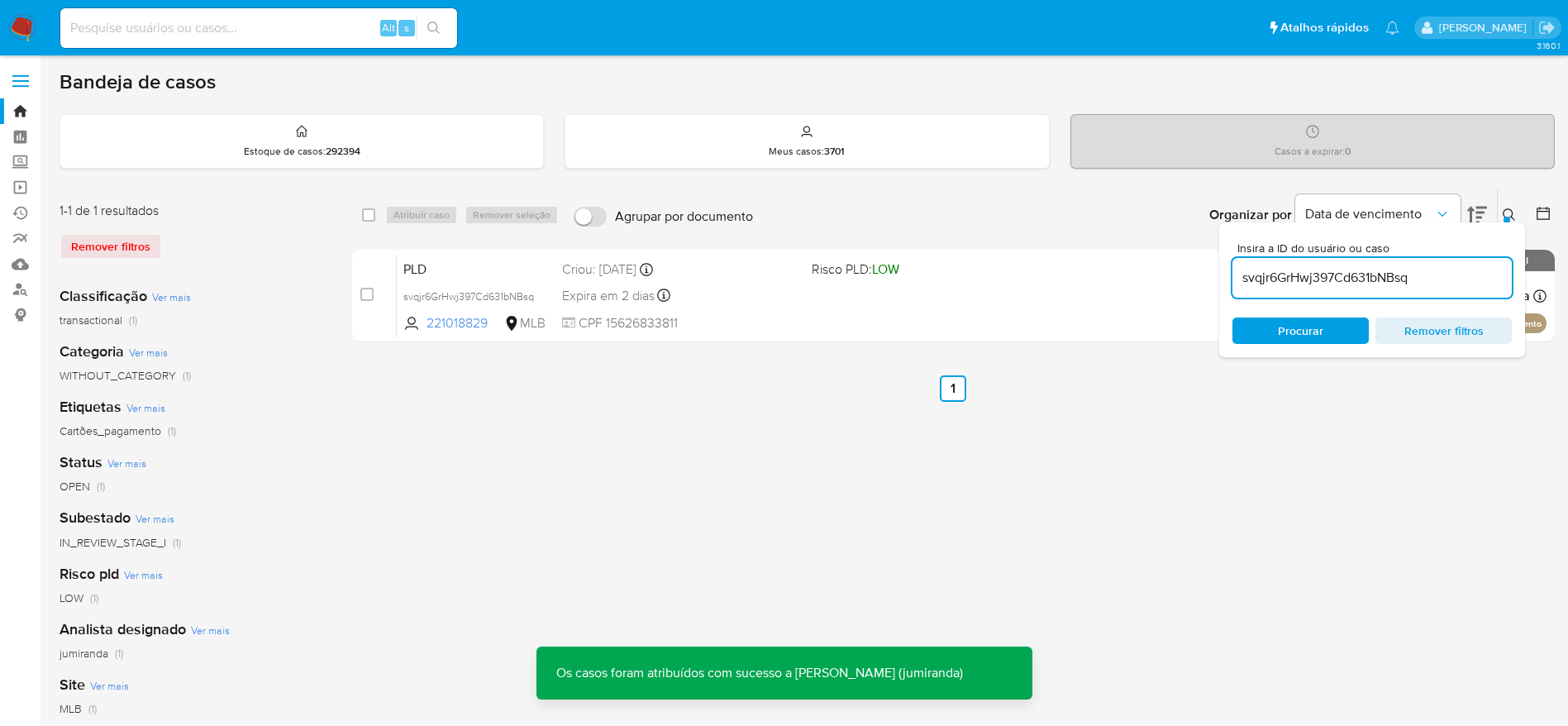
click at [1366, 283] on input "svqjr6GrHwj397Cd631bNBsq" at bounding box center [1372, 278] width 279 height 21
paste input "3L7URHaUp1mrqAs1PSItPIeo"
type input "3L7URHaUp1mrqAs1PSItPIeo"
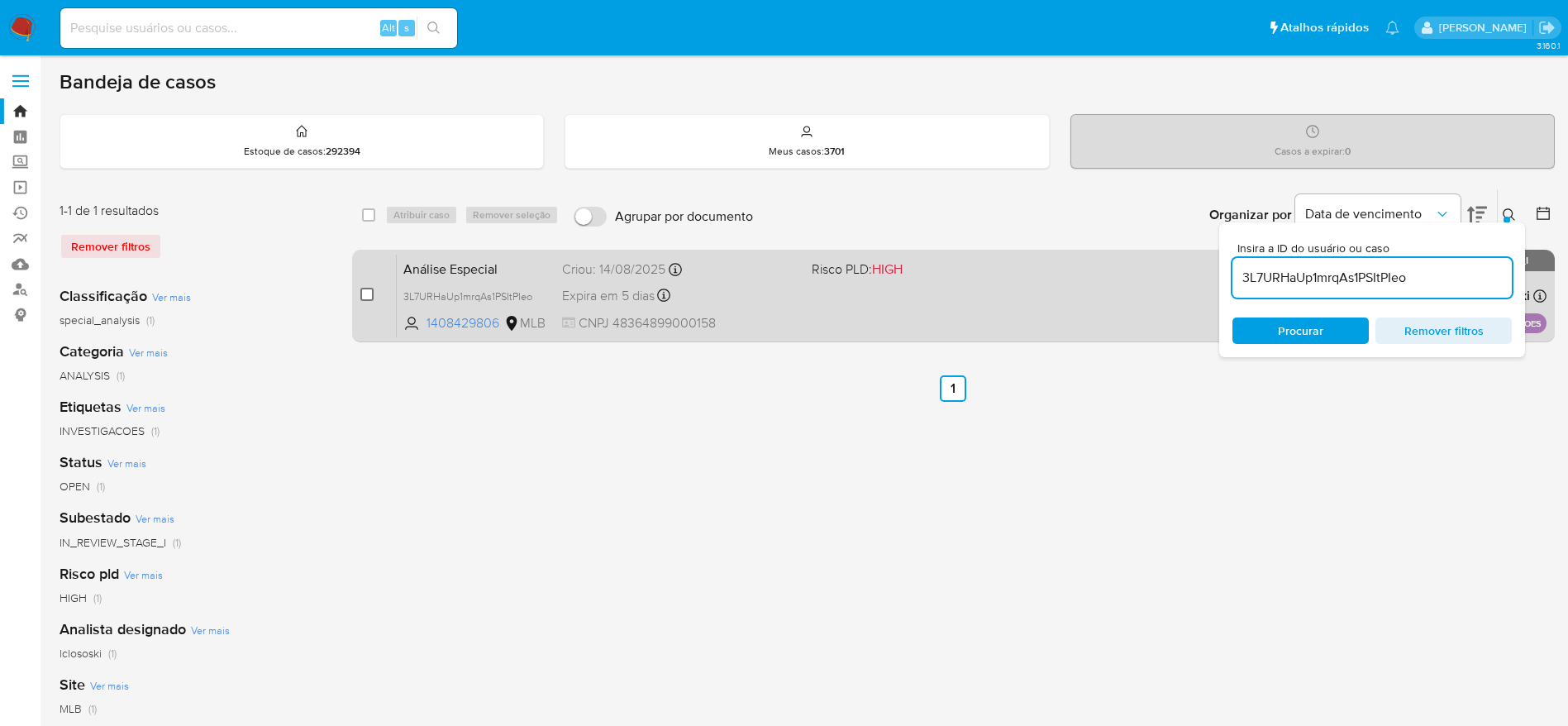
click at [360, 295] on input "checkbox" at bounding box center [367, 294] width 13 height 13
checkbox input "true"
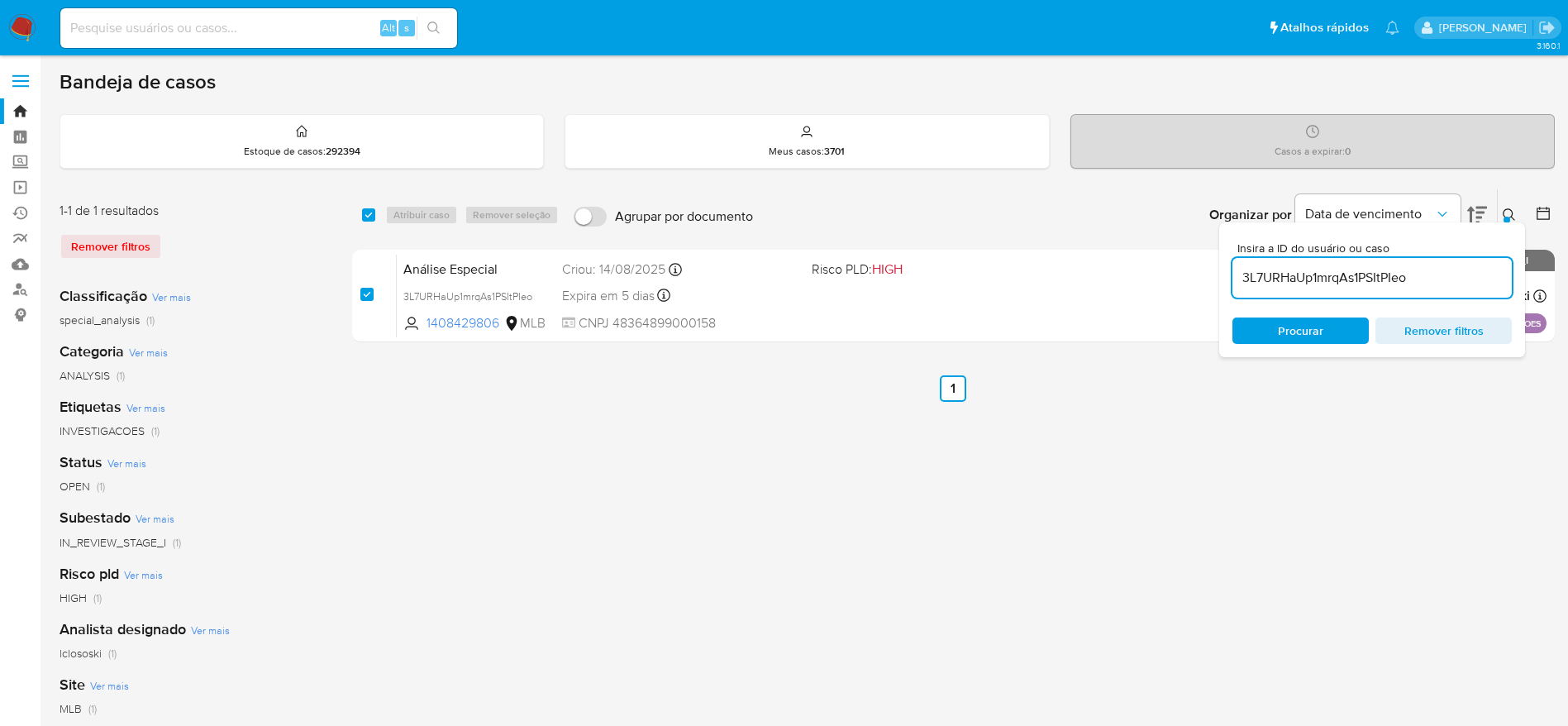
checkbox input "true"
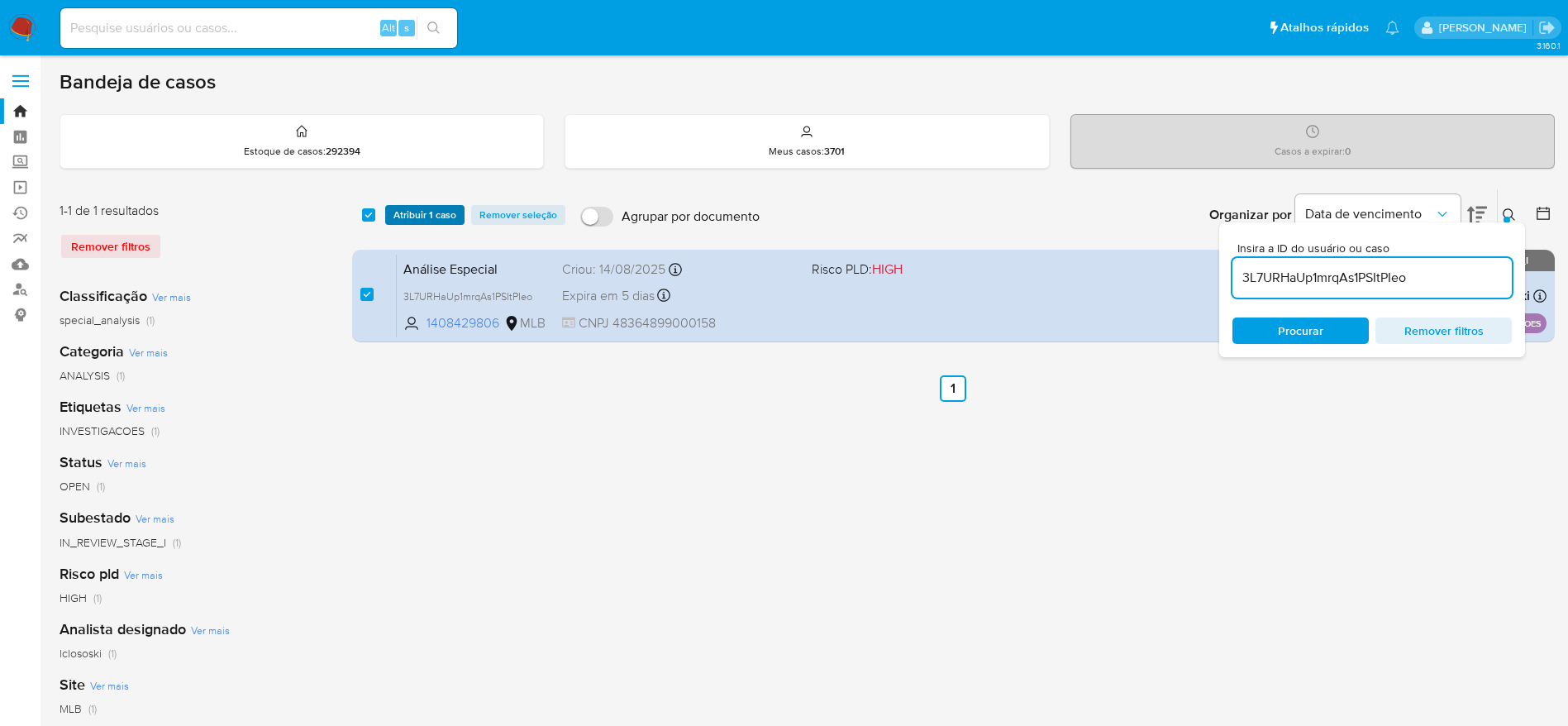
click at [417, 213] on span "Atribuir 1 caso" at bounding box center [425, 215] width 63 height 17
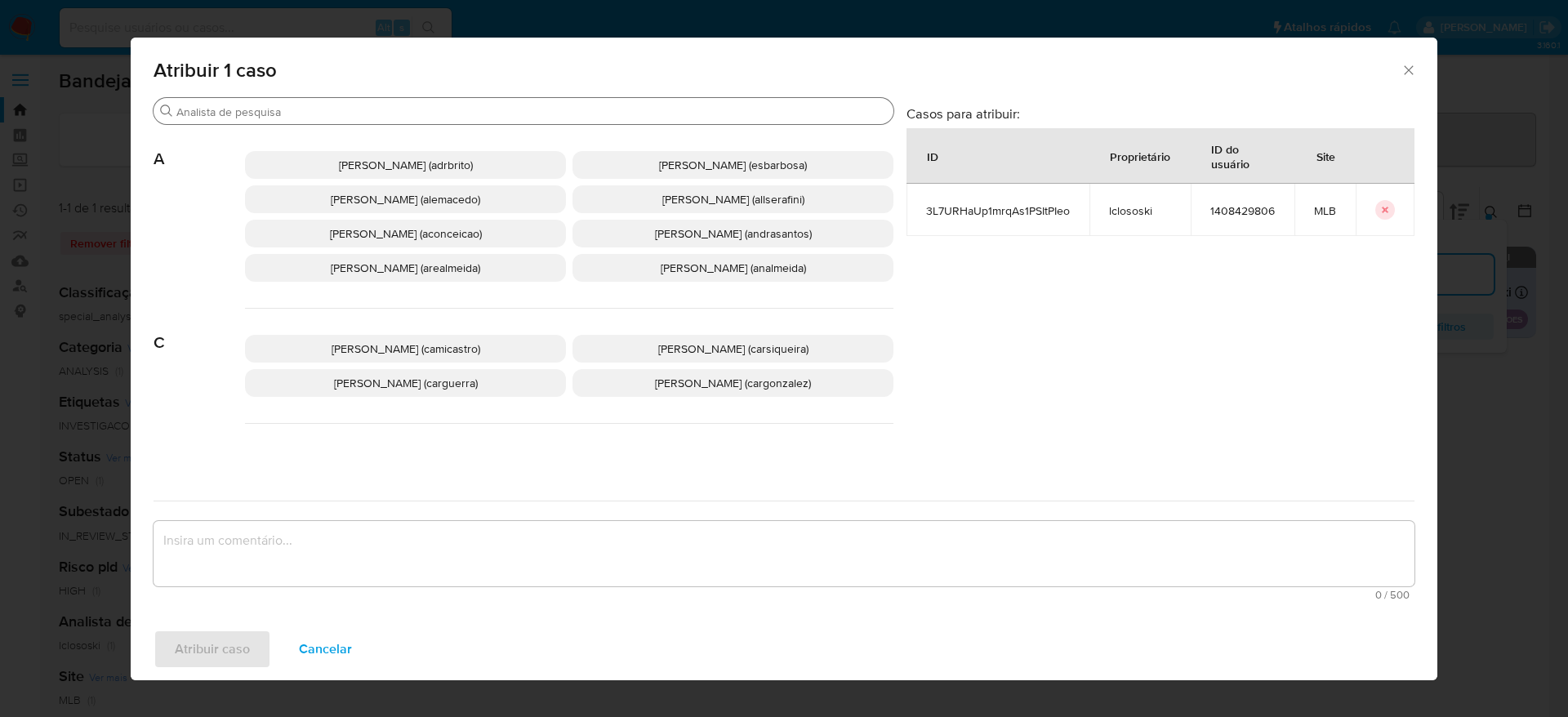
click at [418, 107] on input "Buscar" at bounding box center [532, 112] width 711 height 15
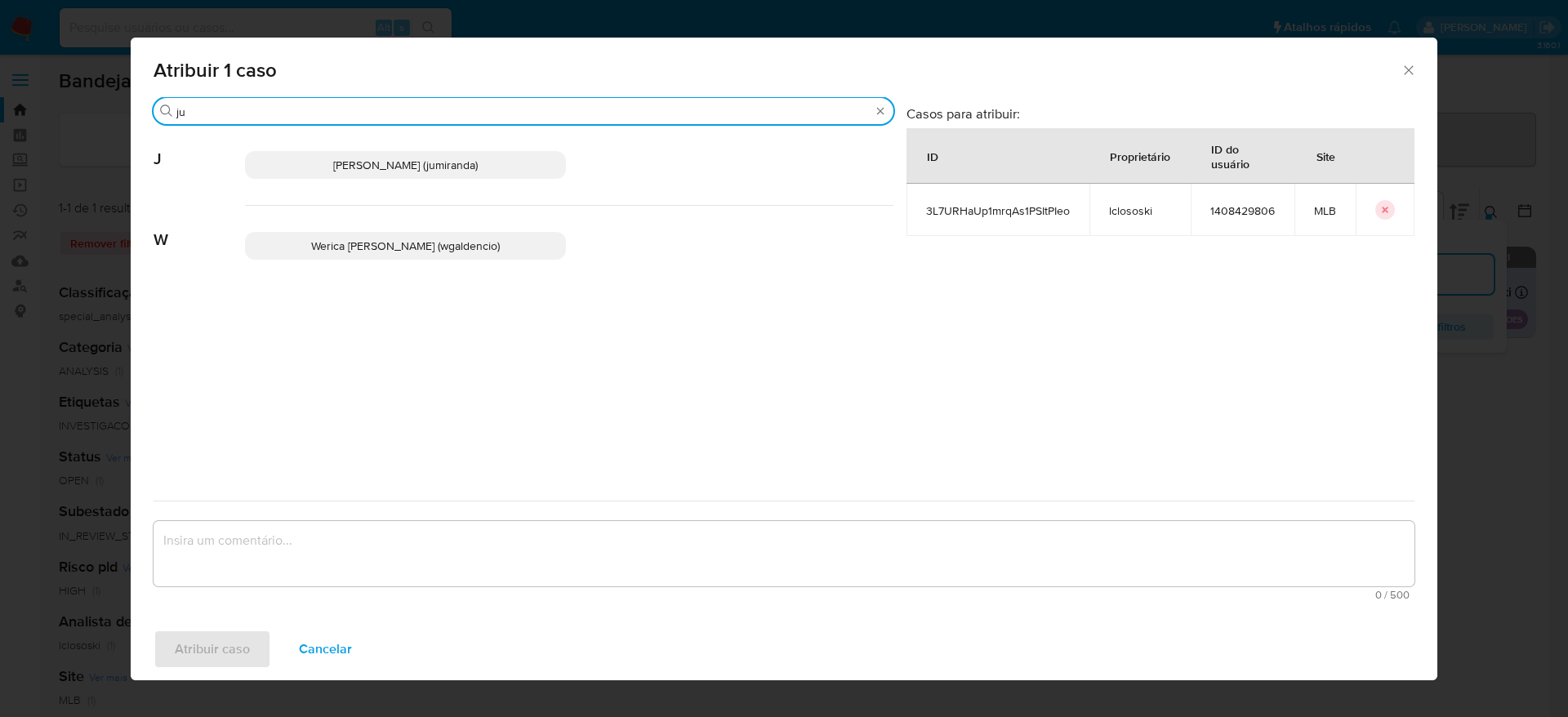
type input "ju"
click at [433, 154] on p "Juliane Cavalcante Miranda (jumiranda)" at bounding box center [405, 165] width 321 height 28
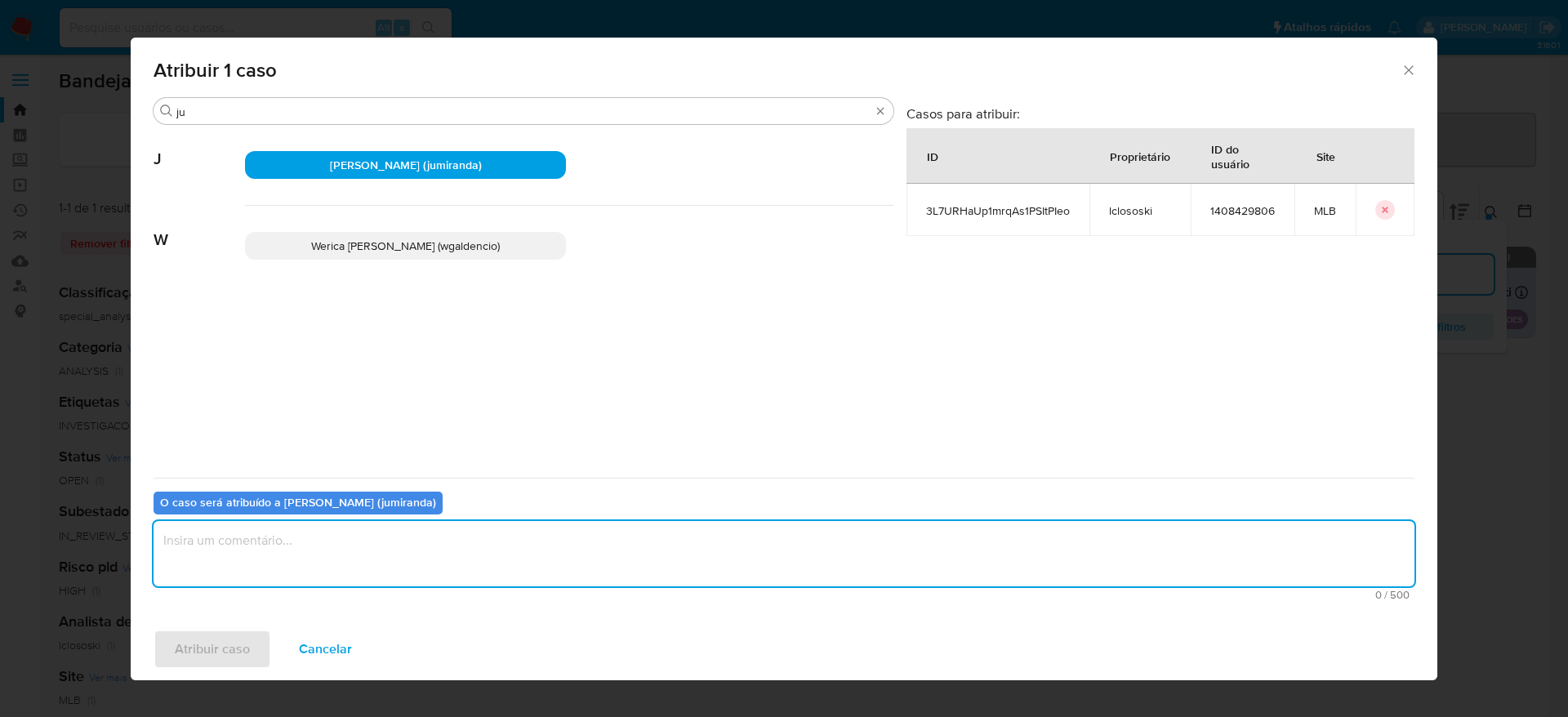
click at [409, 532] on textarea "assign-modal" at bounding box center [784, 554] width 1262 height 65
type textarea ","
type textarea "."
click at [226, 631] on span "Atribuir caso" at bounding box center [212, 649] width 75 height 36
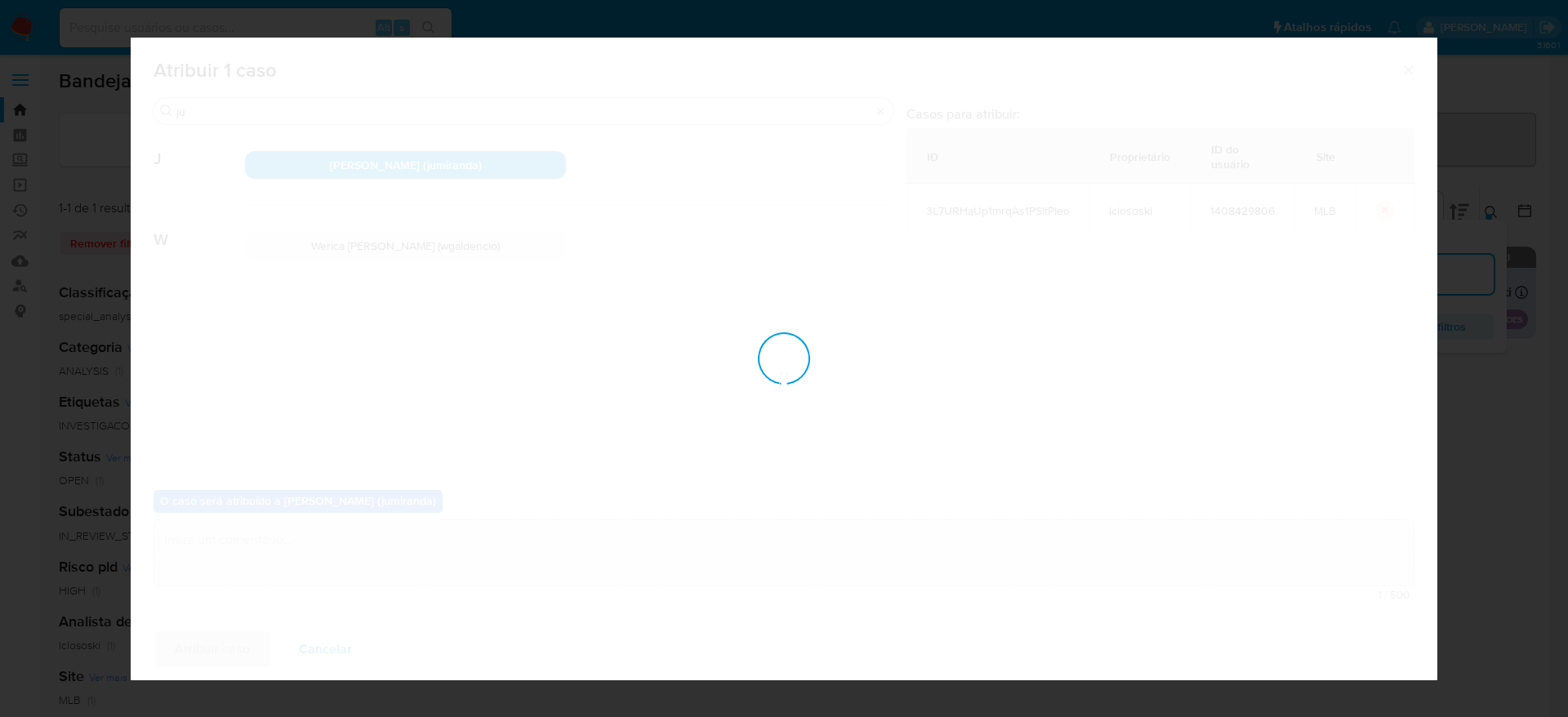
checkbox input "false"
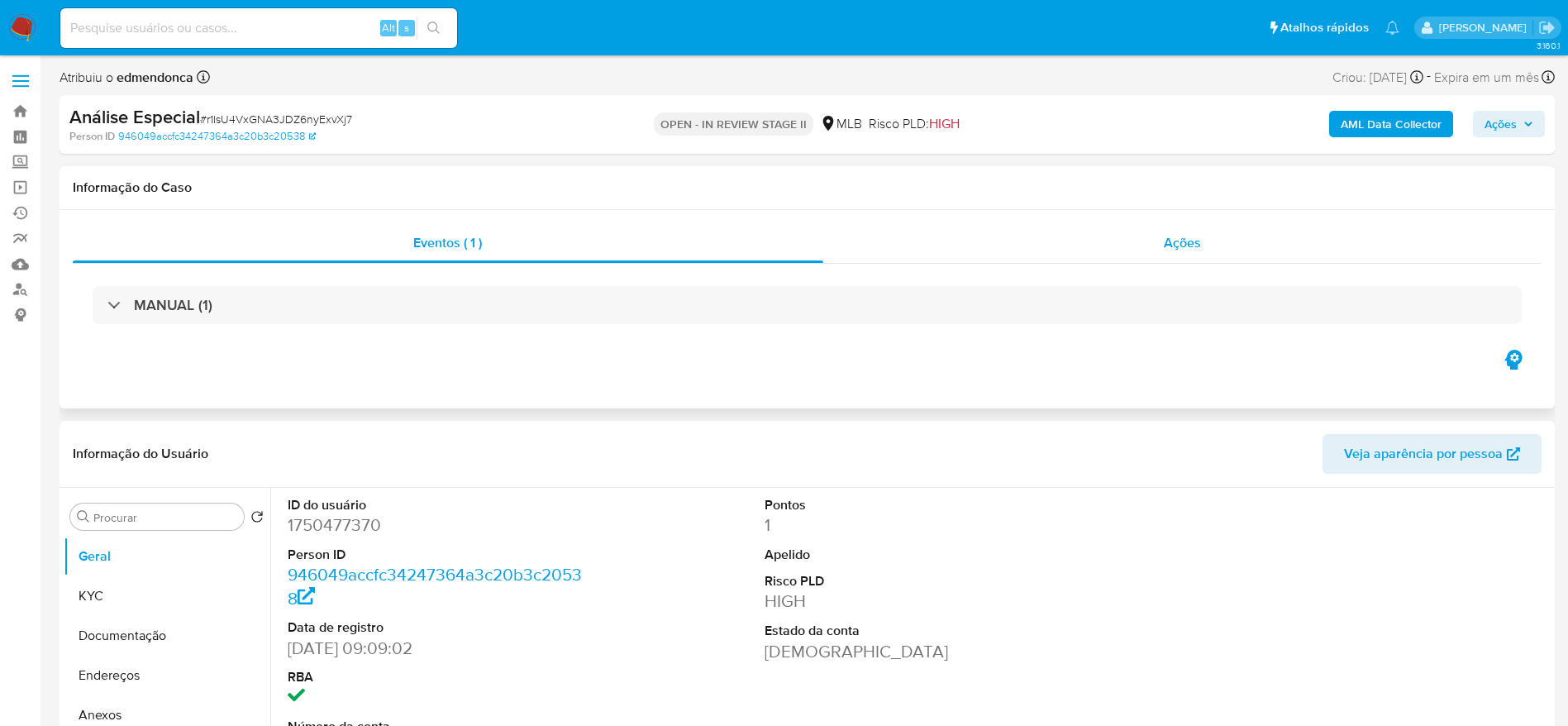
click at [1095, 243] on div "Ações" at bounding box center [1183, 243] width 719 height 40
select select "10"
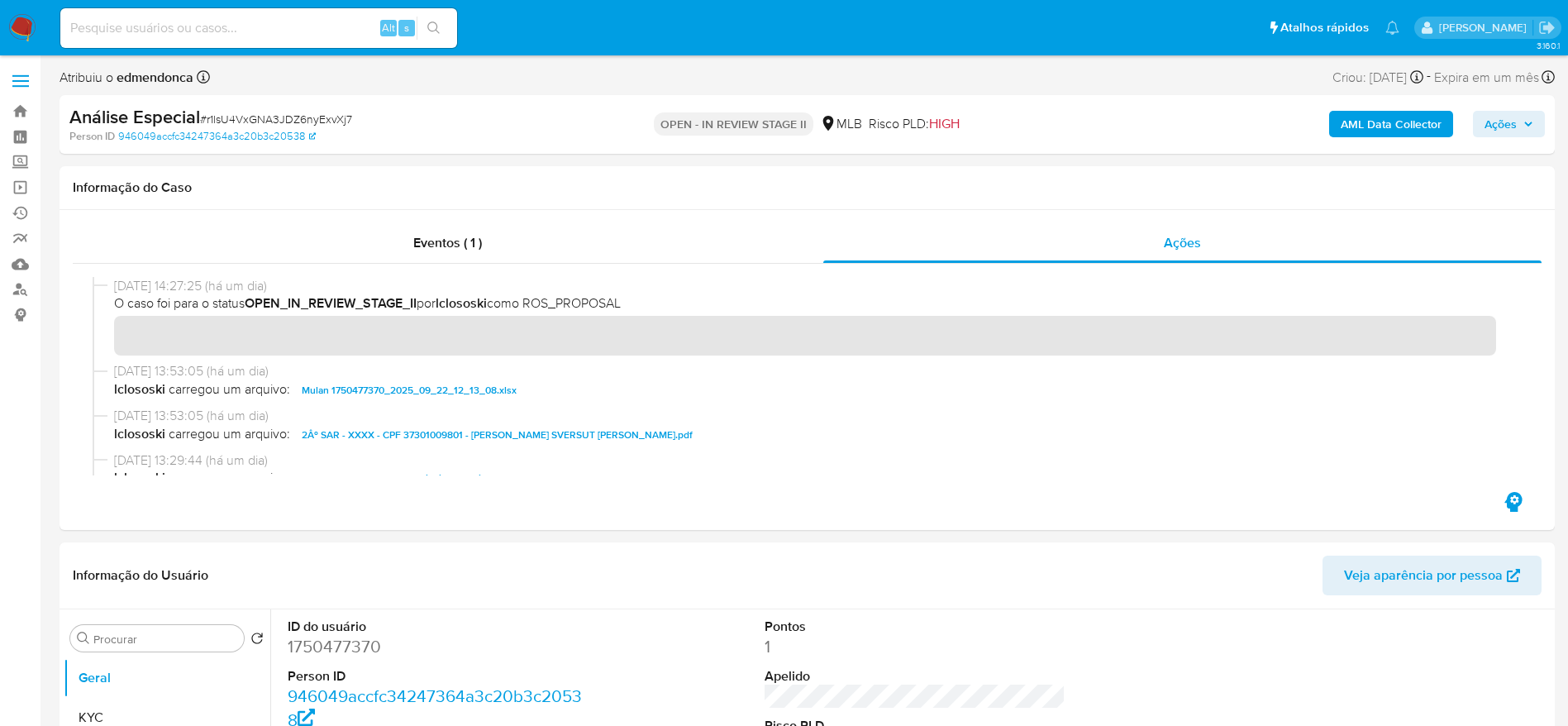
click at [1489, 117] on span "Ações" at bounding box center [1500, 124] width 32 height 26
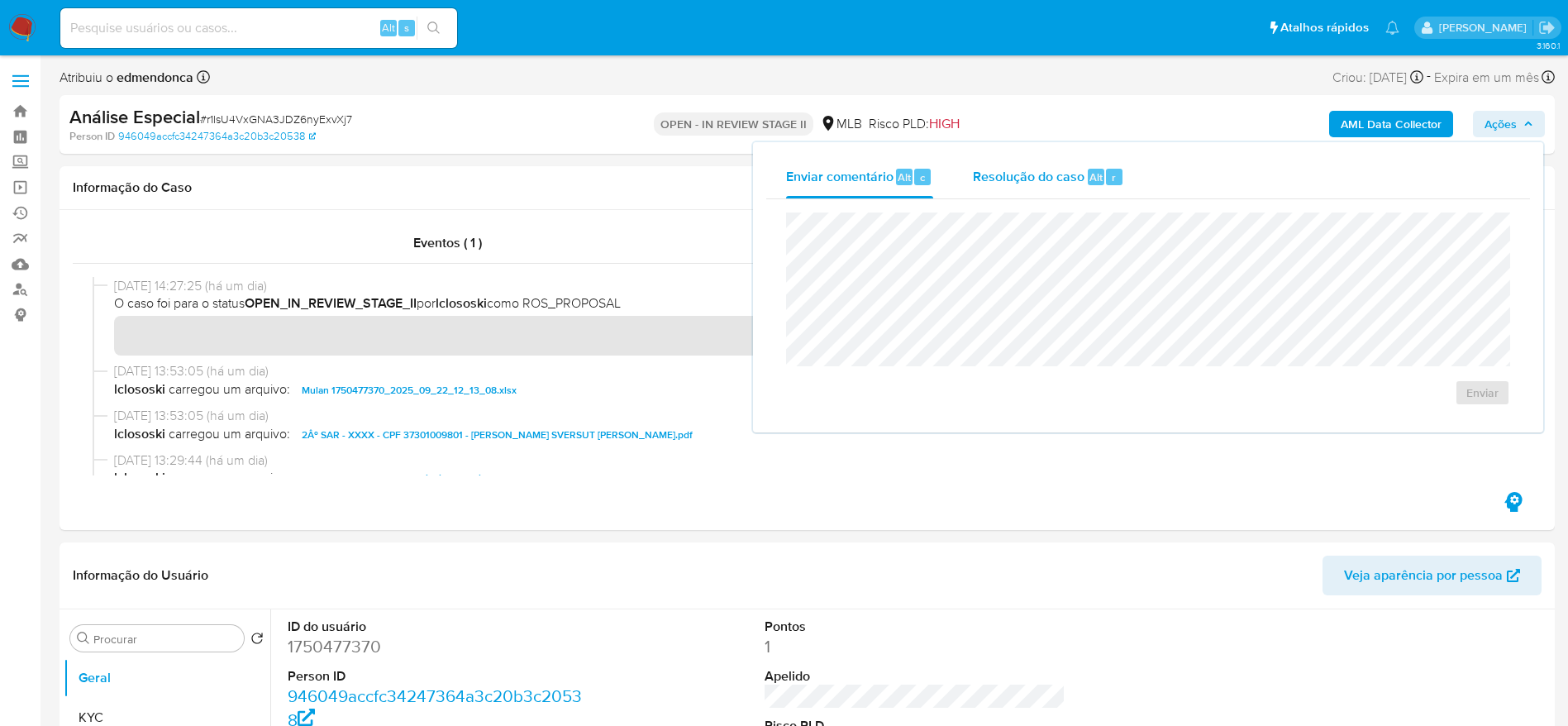
click at [1018, 156] on div "Resolução do caso Alt r" at bounding box center [1048, 177] width 151 height 43
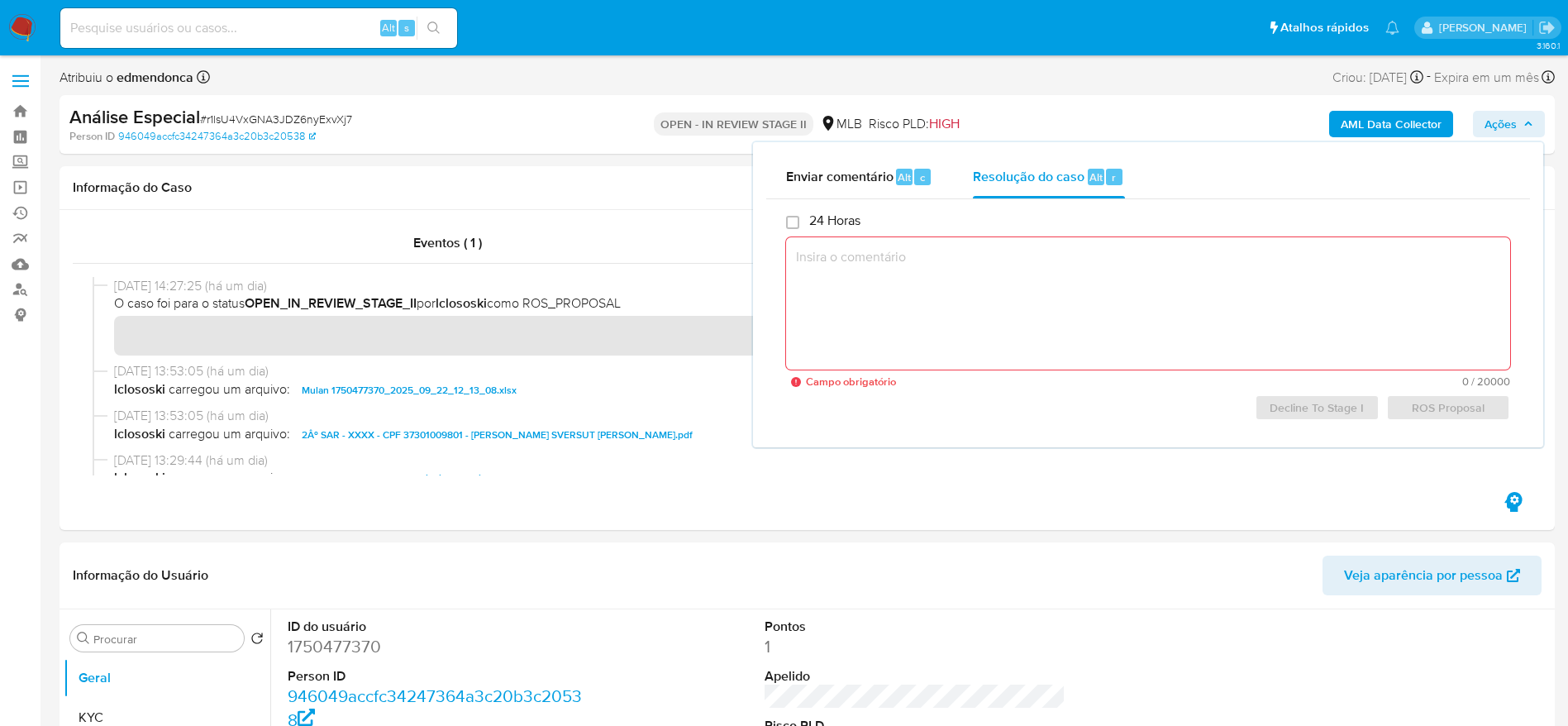
click at [1527, 122] on icon "button" at bounding box center [1528, 124] width 10 height 10
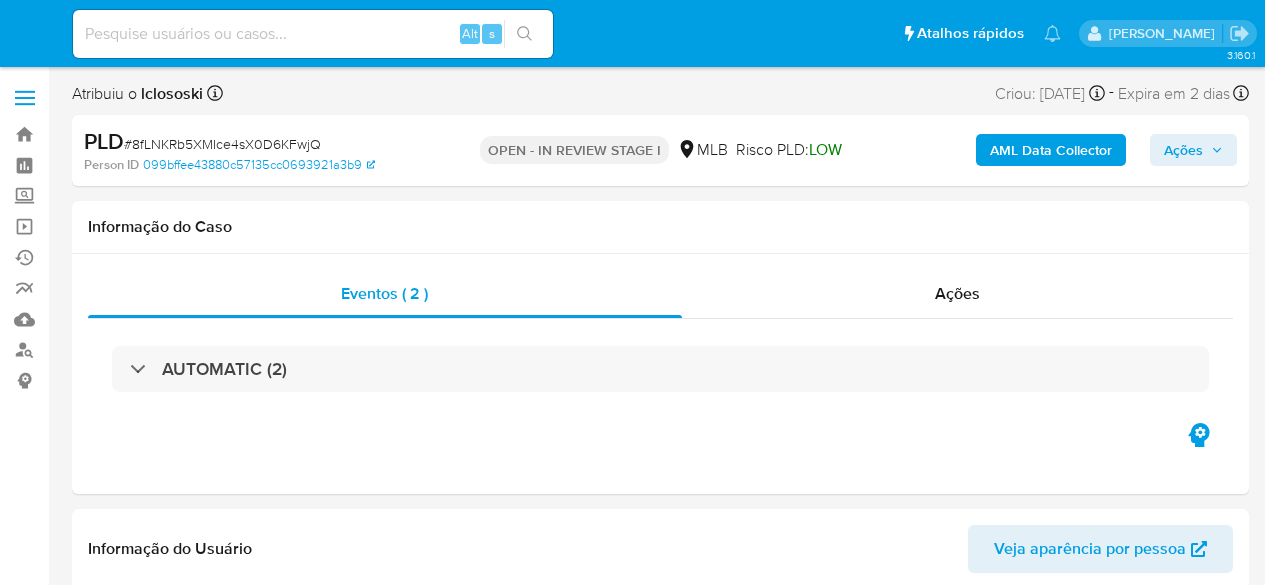
select select "10"
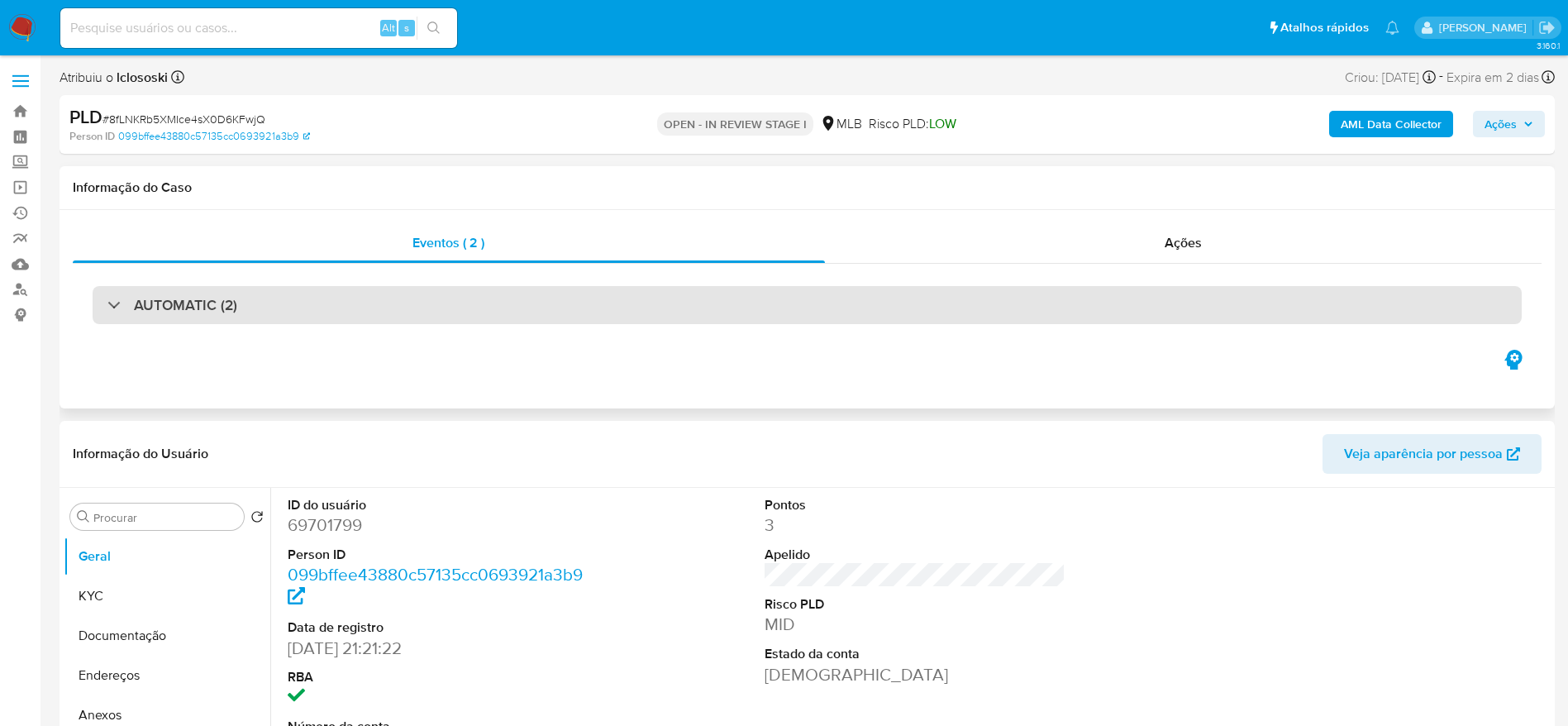
click at [288, 323] on div "AUTOMATIC (2)" at bounding box center [807, 305] width 1429 height 38
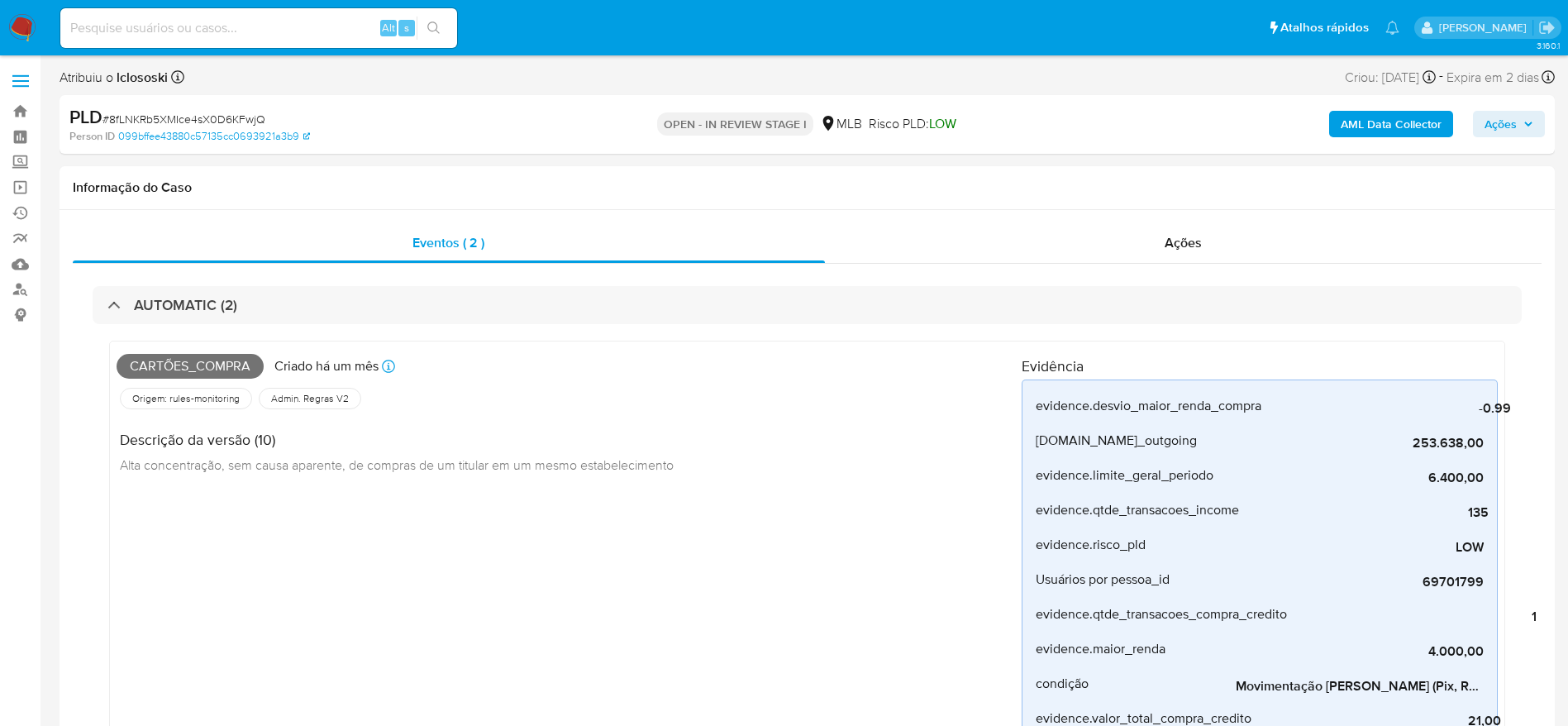
click at [198, 122] on span "# 8fLNKRb5XMIce4sX0D6KFwjQ" at bounding box center [183, 119] width 163 height 17
copy span "8fLNKRb5XMIce4sX0D6KFwjQ"
click at [215, 107] on div "PLD # 8fLNKRb5XMIce4sX0D6KFwjQ" at bounding box center [312, 117] width 486 height 25
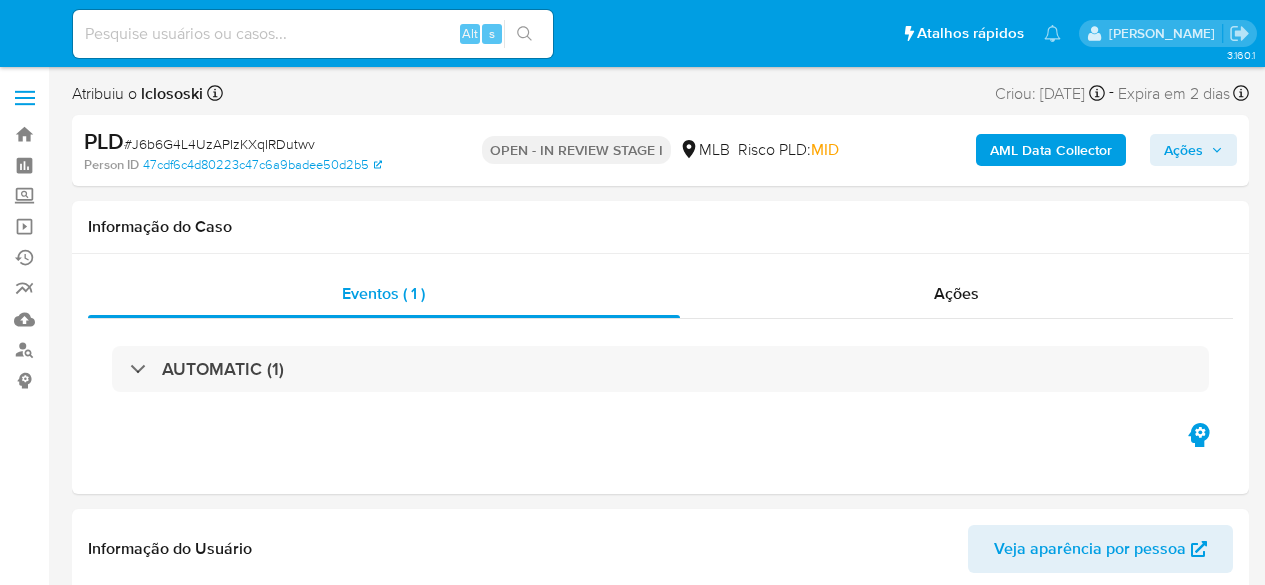
select select "10"
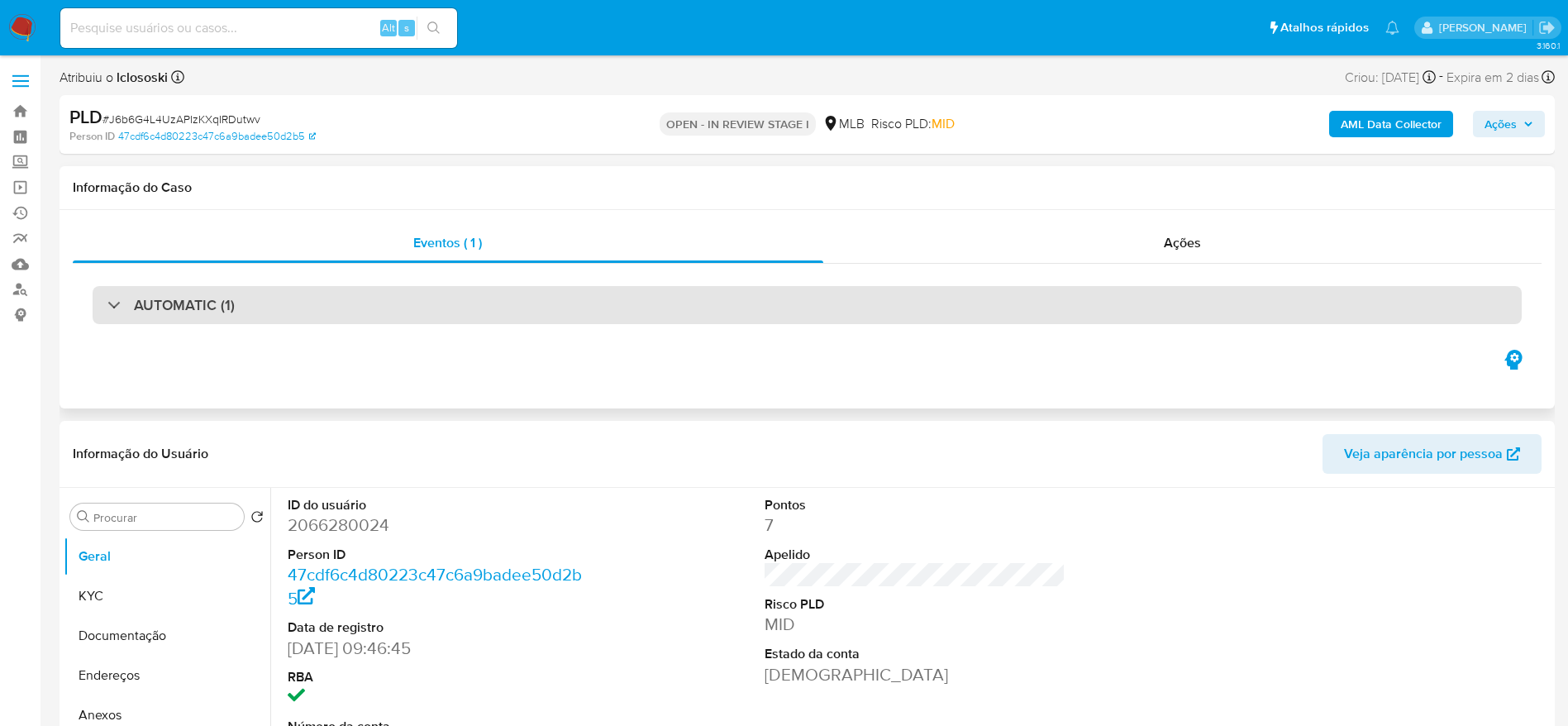
click at [327, 305] on div "AUTOMATIC (1)" at bounding box center [807, 305] width 1429 height 38
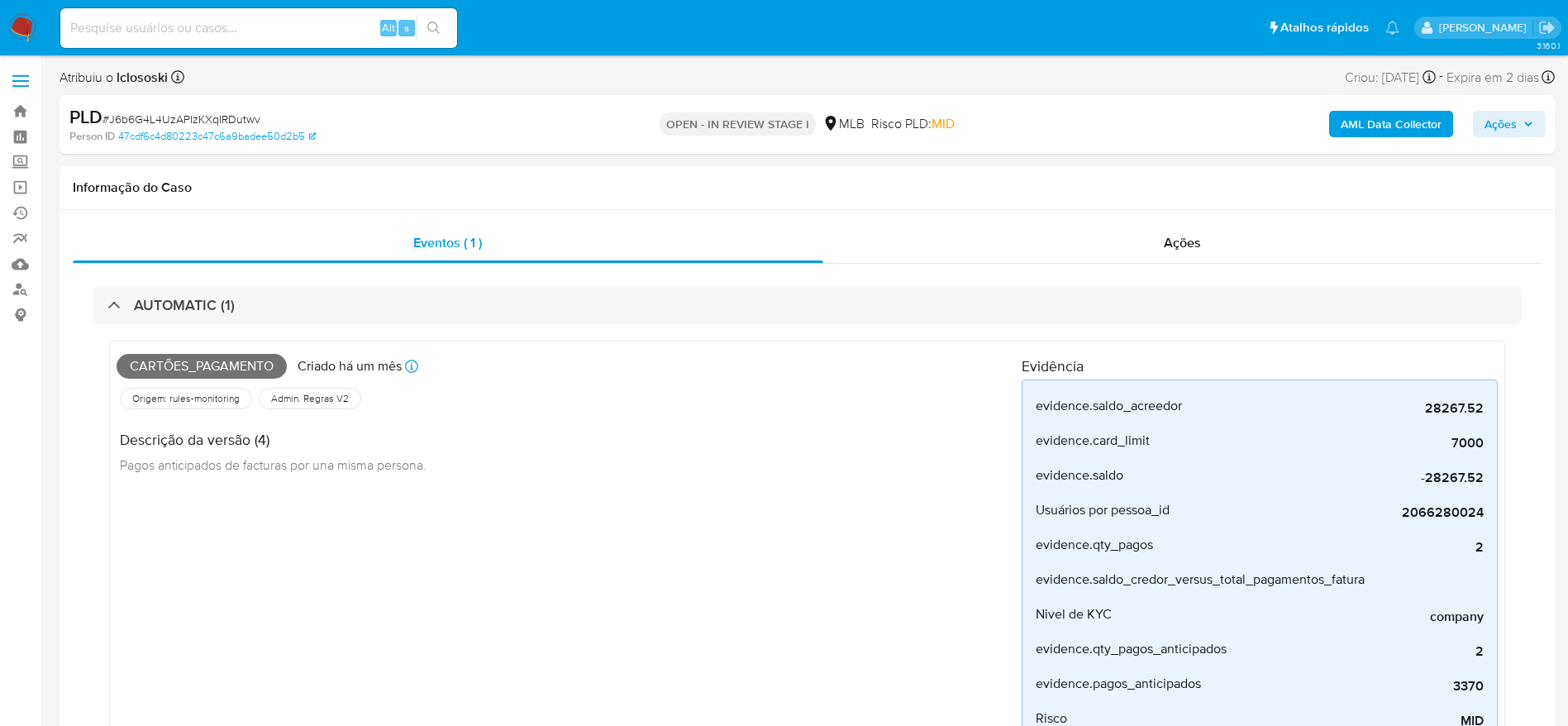
click at [175, 113] on span "# J6b6G4L4UzAPIzKXqIRDutwv" at bounding box center [181, 119] width 158 height 17
copy span "J6b6G4L4UzAPIzKXqIRDutwv"
click at [211, 111] on span "# J6b6G4L4UzAPIzKXqIRDutwv" at bounding box center [181, 119] width 158 height 17
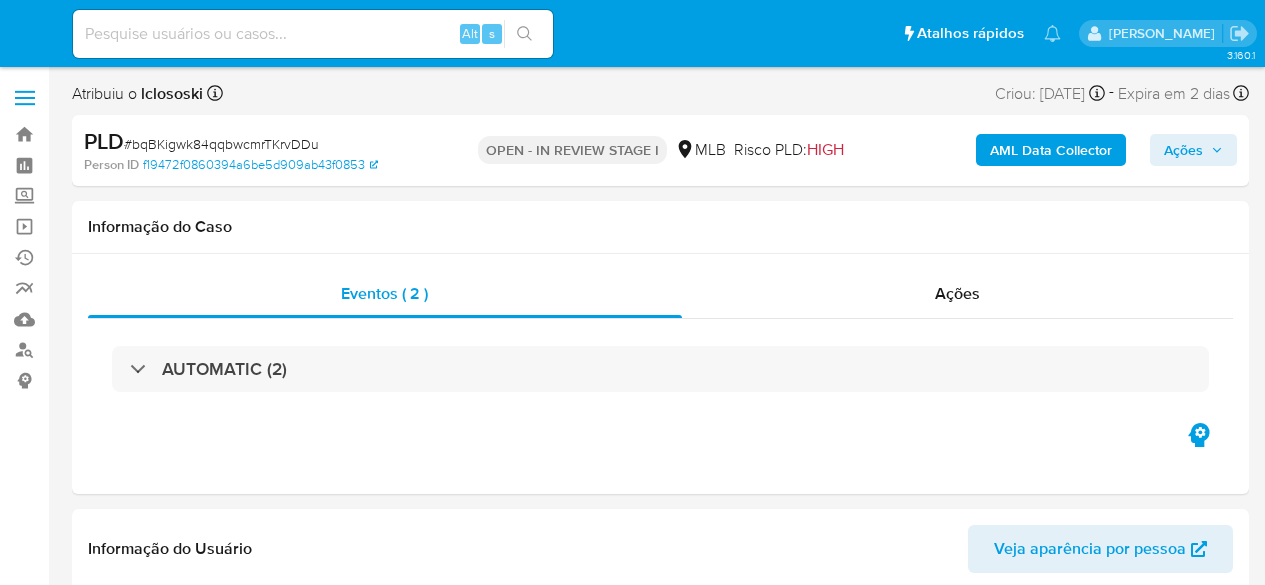
select select "10"
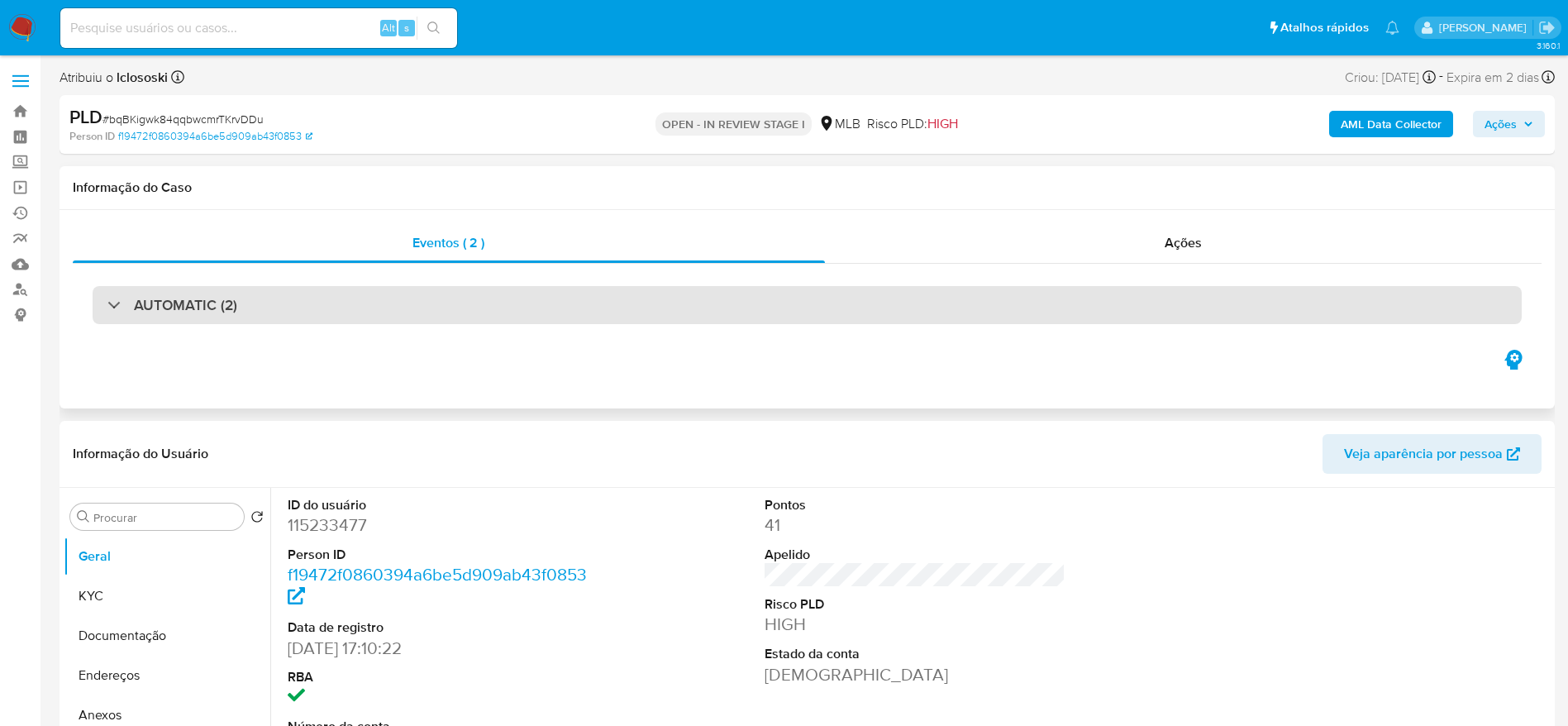
click at [232, 310] on h3 "AUTOMATIC (2)" at bounding box center [185, 305] width 103 height 18
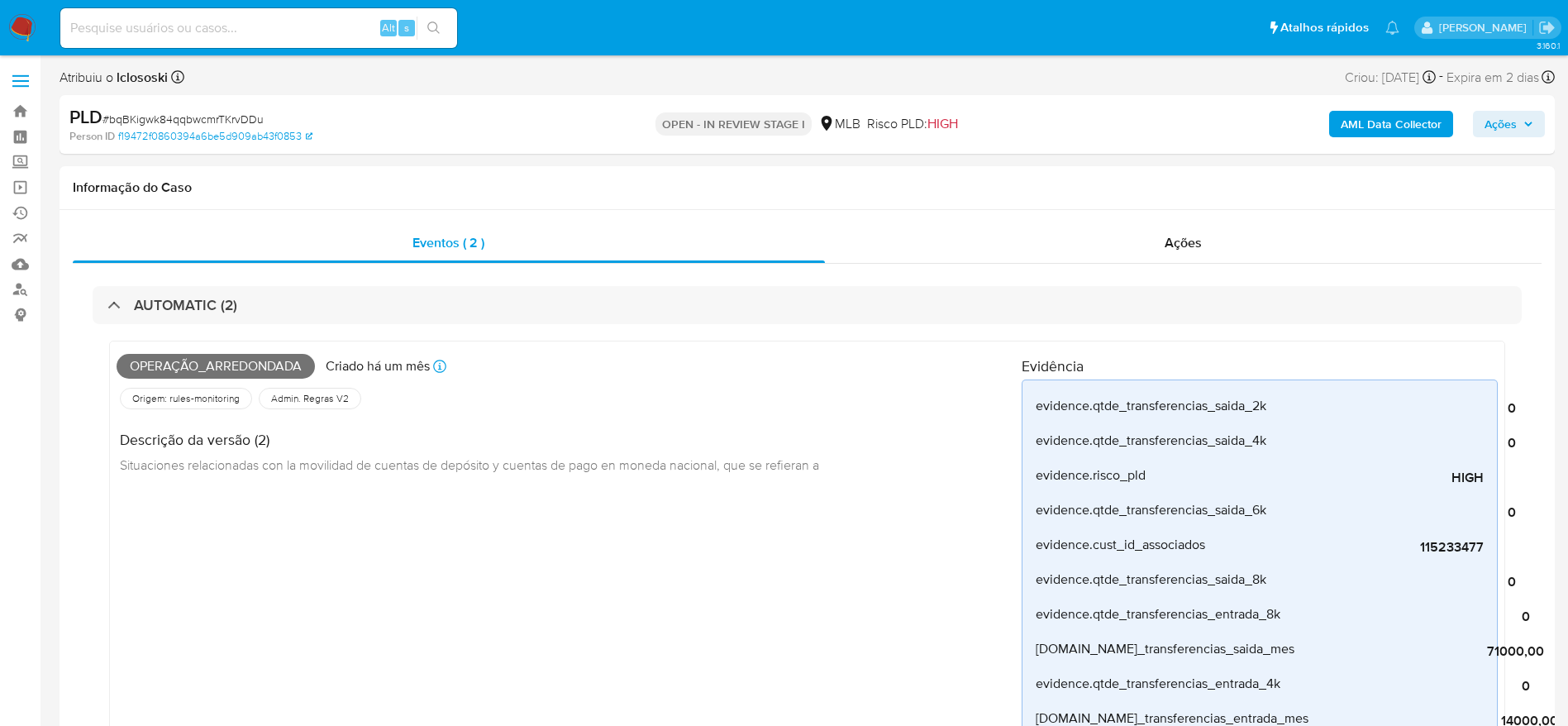
click at [245, 116] on span "# bqBKigwk84qqbwcmrTKrvDDu" at bounding box center [183, 119] width 161 height 17
copy span "bqBKigwk84qqbwcmrTKrvDDu"
click at [241, 118] on span "# bqBKigwk84qqbwcmrTKrvDDu" at bounding box center [183, 119] width 161 height 17
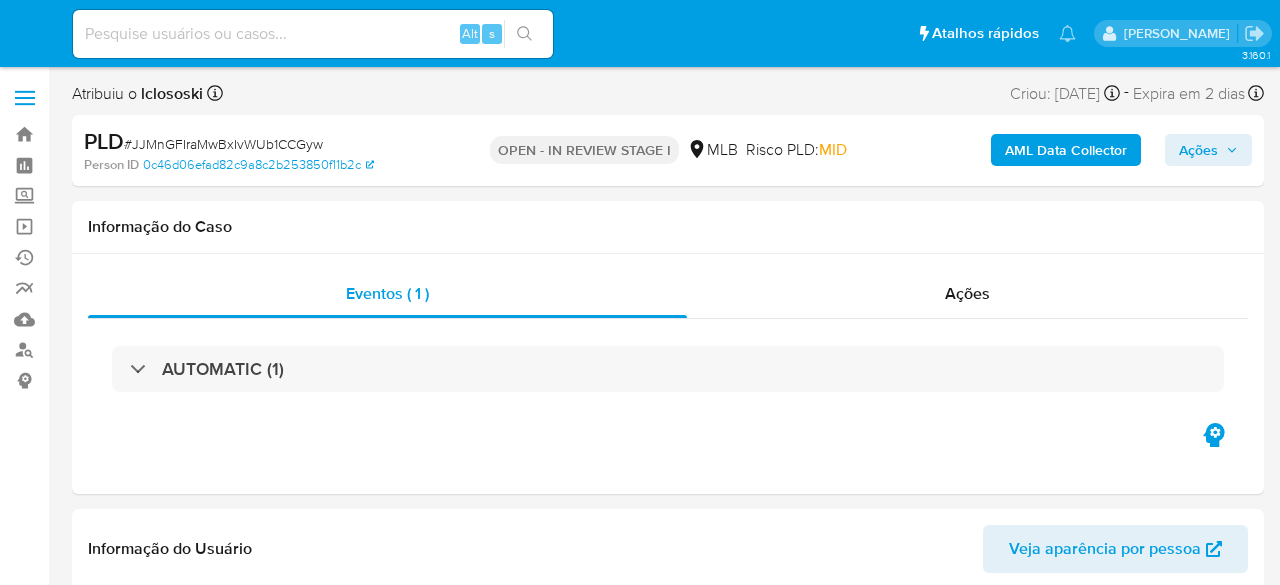
select select "10"
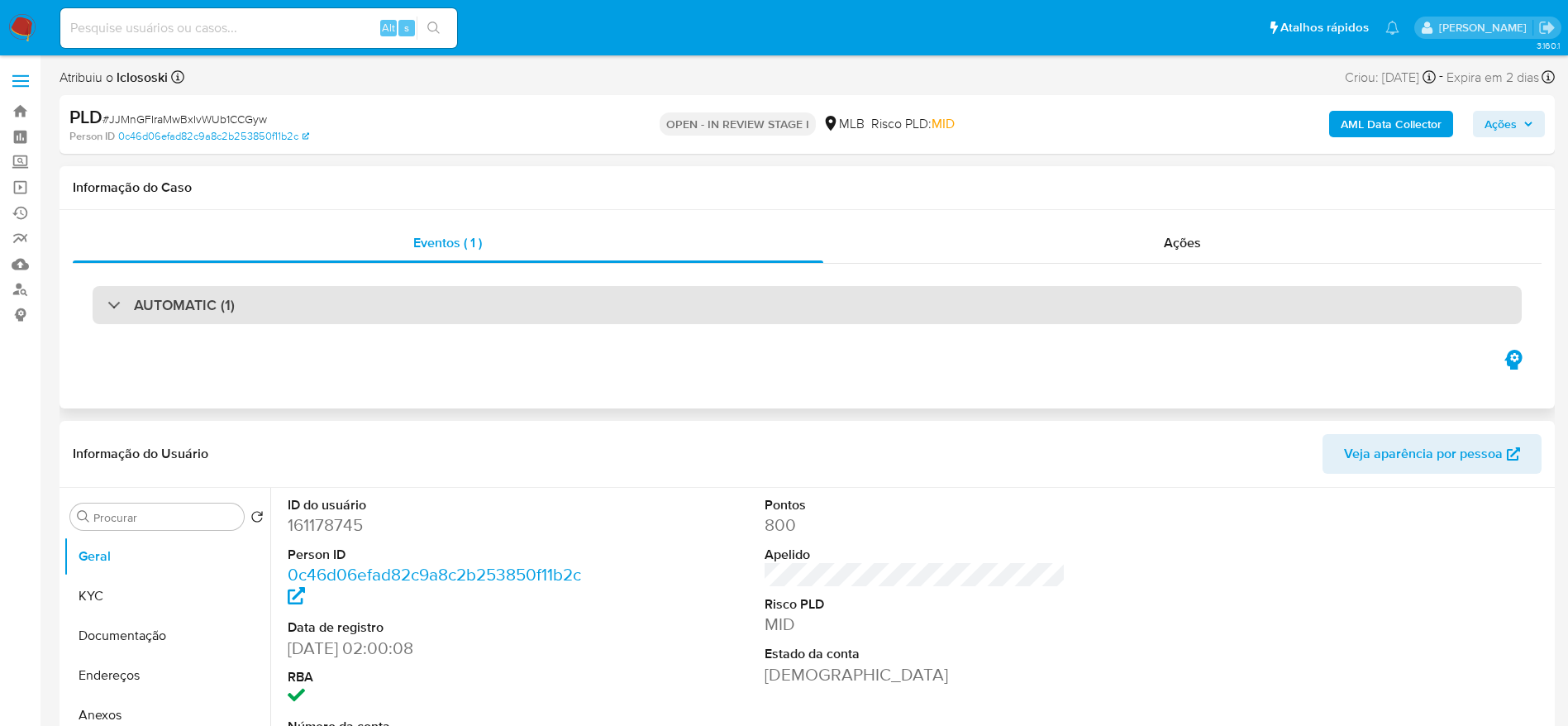
click at [493, 311] on div "AUTOMATIC (1)" at bounding box center [807, 305] width 1429 height 38
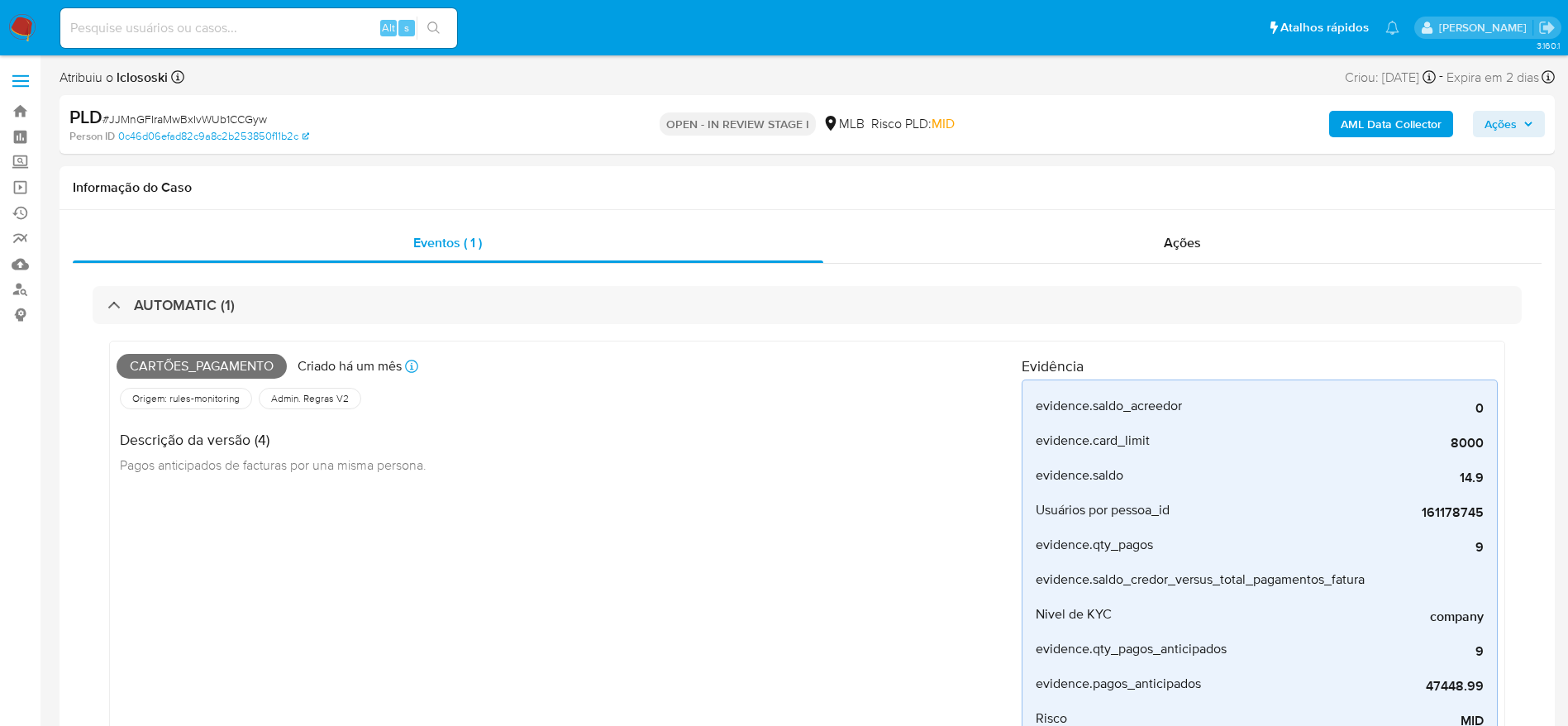
click at [189, 116] on span "# JJMnGFIraMwBxIvWUb1CCGyw" at bounding box center [184, 119] width 164 height 17
copy span "JJMnGFIraMwBxIvWUb1CCGyw"
click at [223, 103] on div "PLD # JJMnGFIraMwBxIvWUb1CCGyw Person ID 0c46d06efad82c9a8c2b253850f11b2c OPEN …" at bounding box center [807, 124] width 1495 height 59
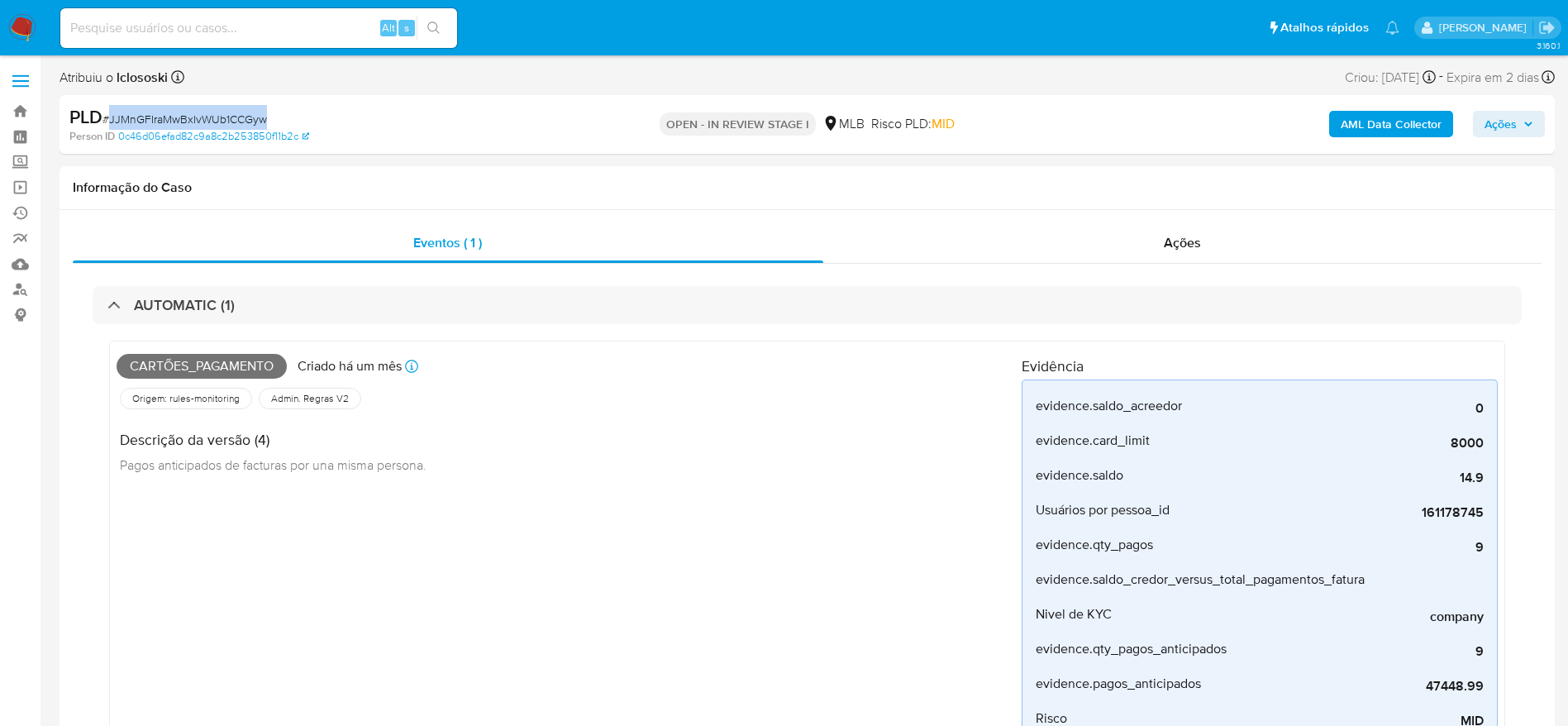
click at [230, 118] on span "# JJMnGFIraMwBxIvWUb1CCGyw" at bounding box center [184, 119] width 164 height 17
click at [210, 111] on span "# JJMnGFIraMwBxIvWUb1CCGyw" at bounding box center [184, 119] width 164 height 17
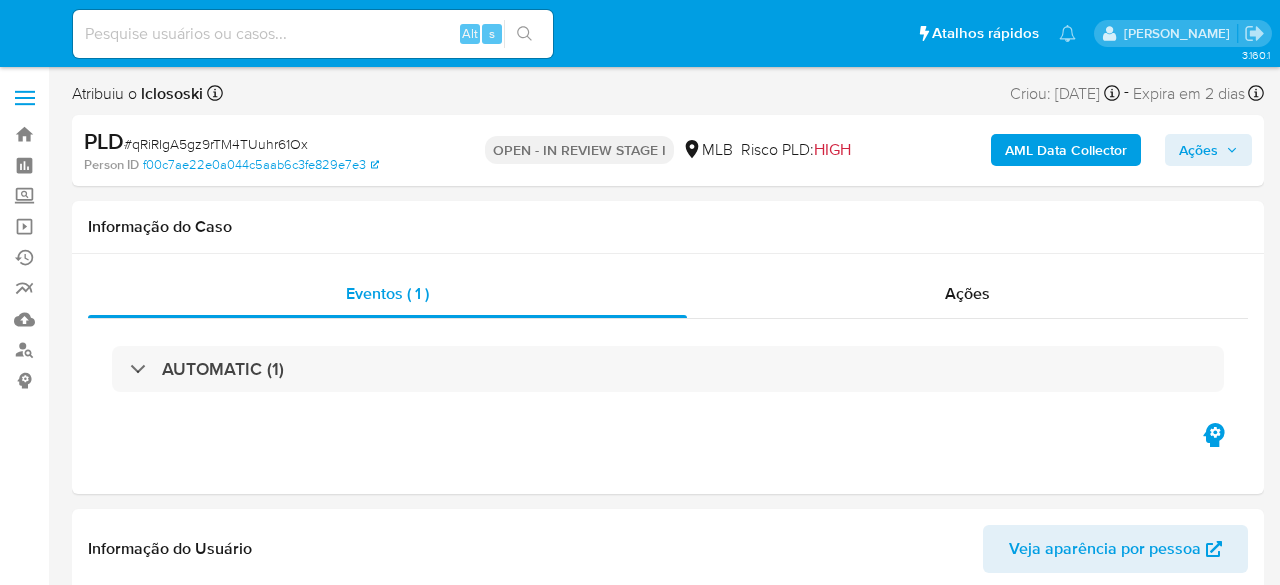
select select "10"
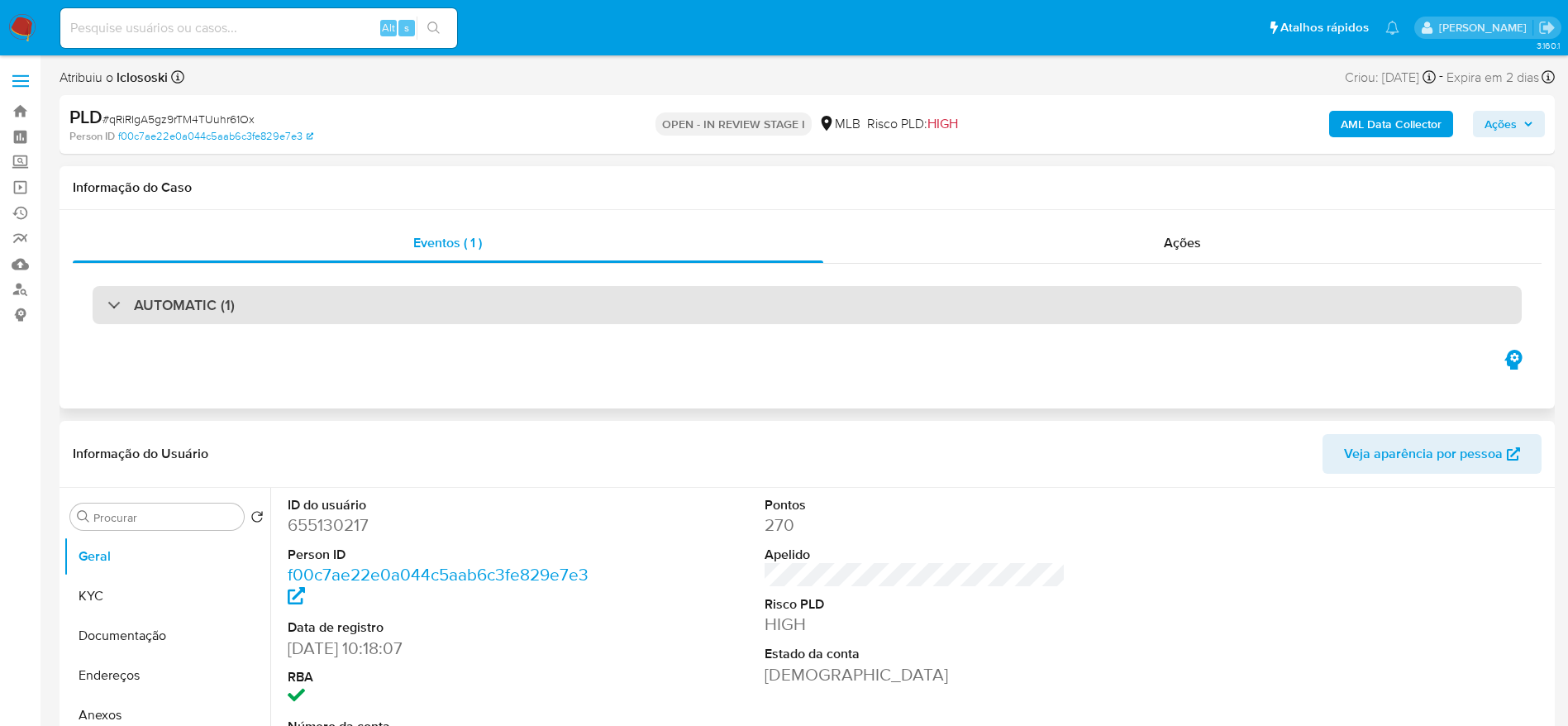
click at [330, 309] on div "AUTOMATIC (1)" at bounding box center [807, 305] width 1429 height 38
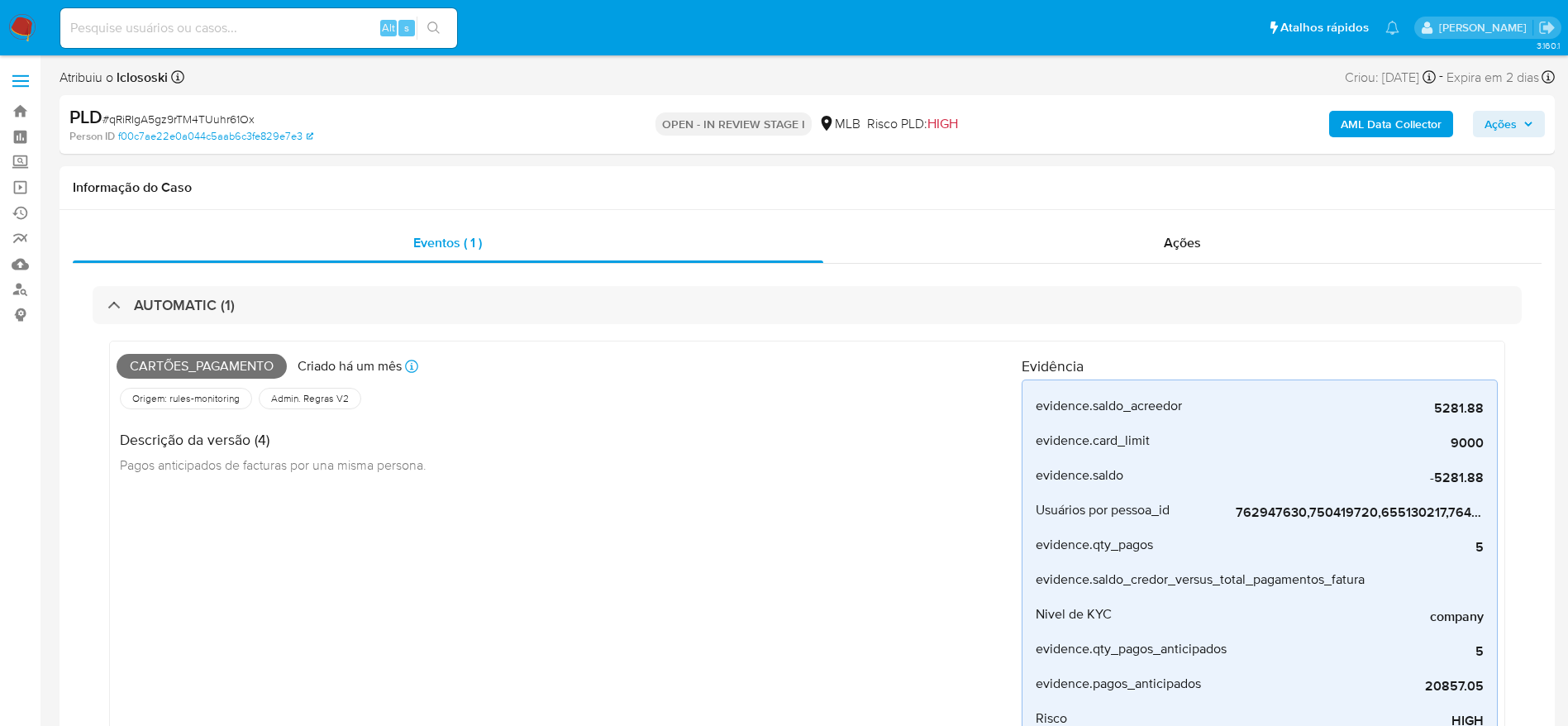
click at [176, 112] on span "# qRiRIgA5gz9rTM4TUuhr61Ox" at bounding box center [179, 119] width 152 height 17
copy span "qRiRIgA5gz9rTM4TUuhr61Ox"
click at [217, 108] on div "PLD # qRiRIgA5gz9rTM4TUuhr61Ox" at bounding box center [312, 117] width 486 height 25
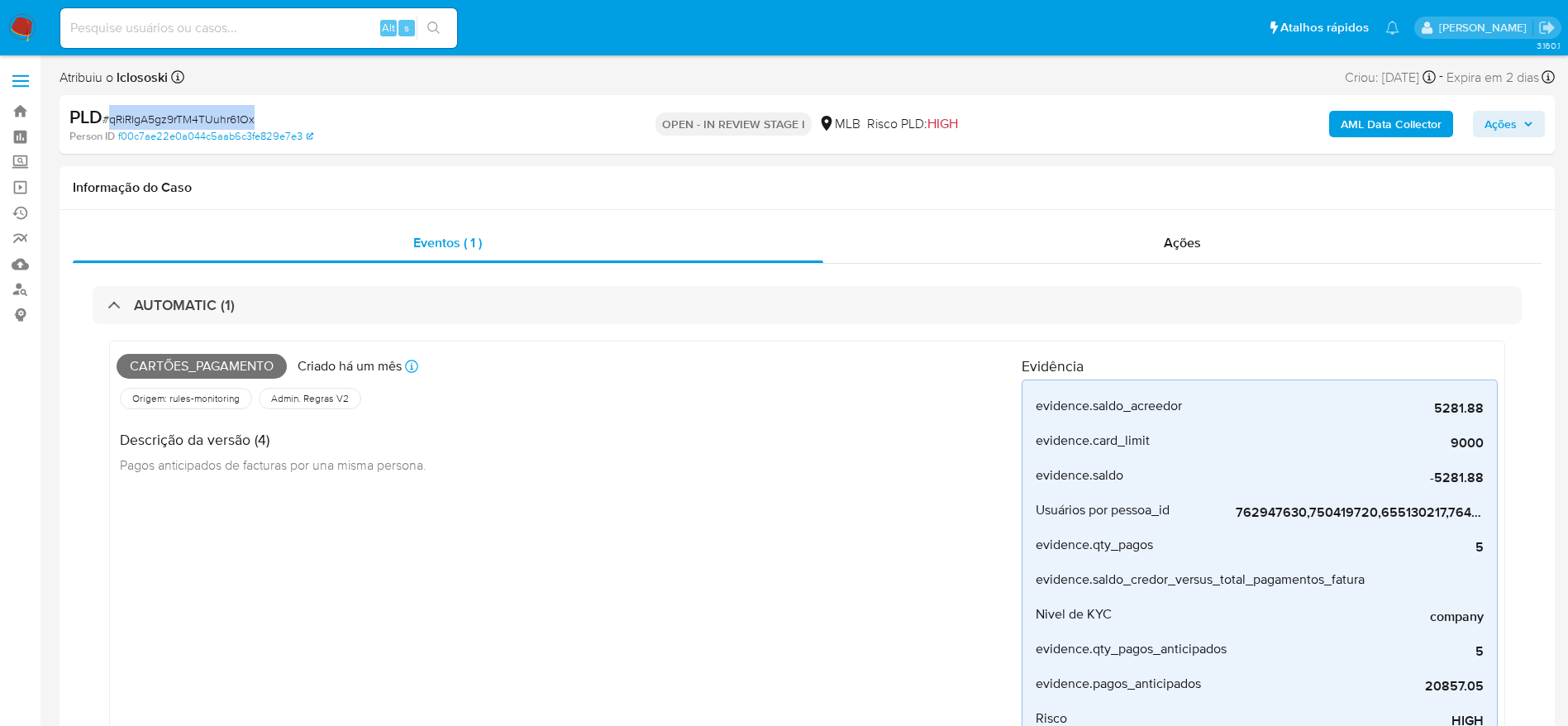
click at [217, 108] on div "PLD # qRiRIgA5gz9rTM4TUuhr61Ox" at bounding box center [312, 117] width 486 height 25
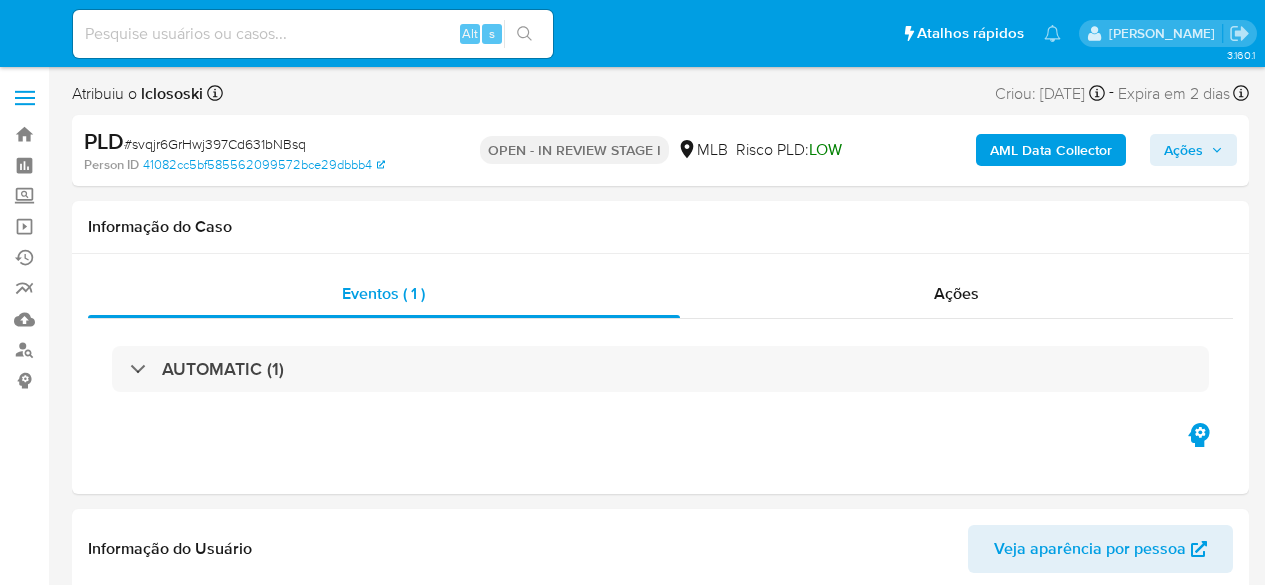
select select "10"
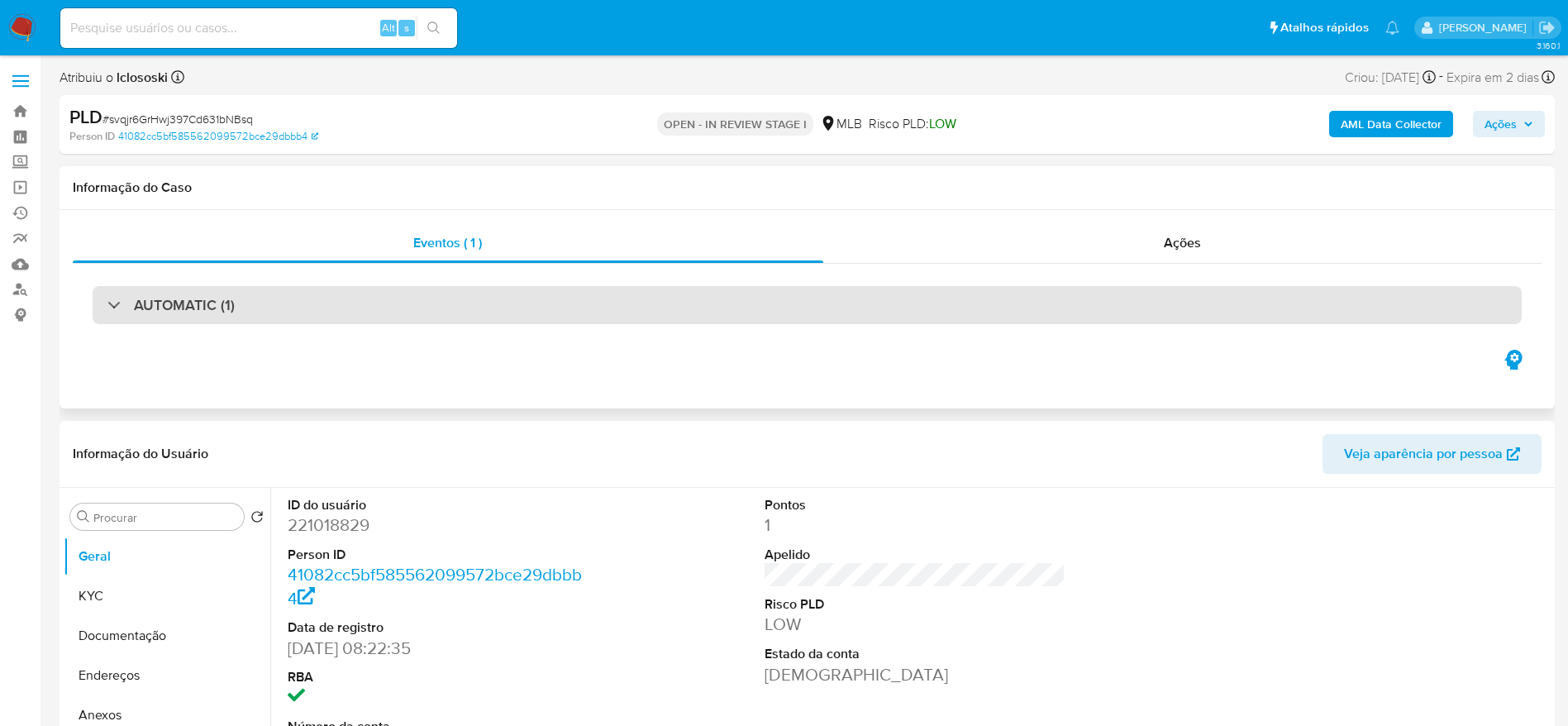
click at [253, 314] on div "AUTOMATIC (1)" at bounding box center [807, 305] width 1429 height 38
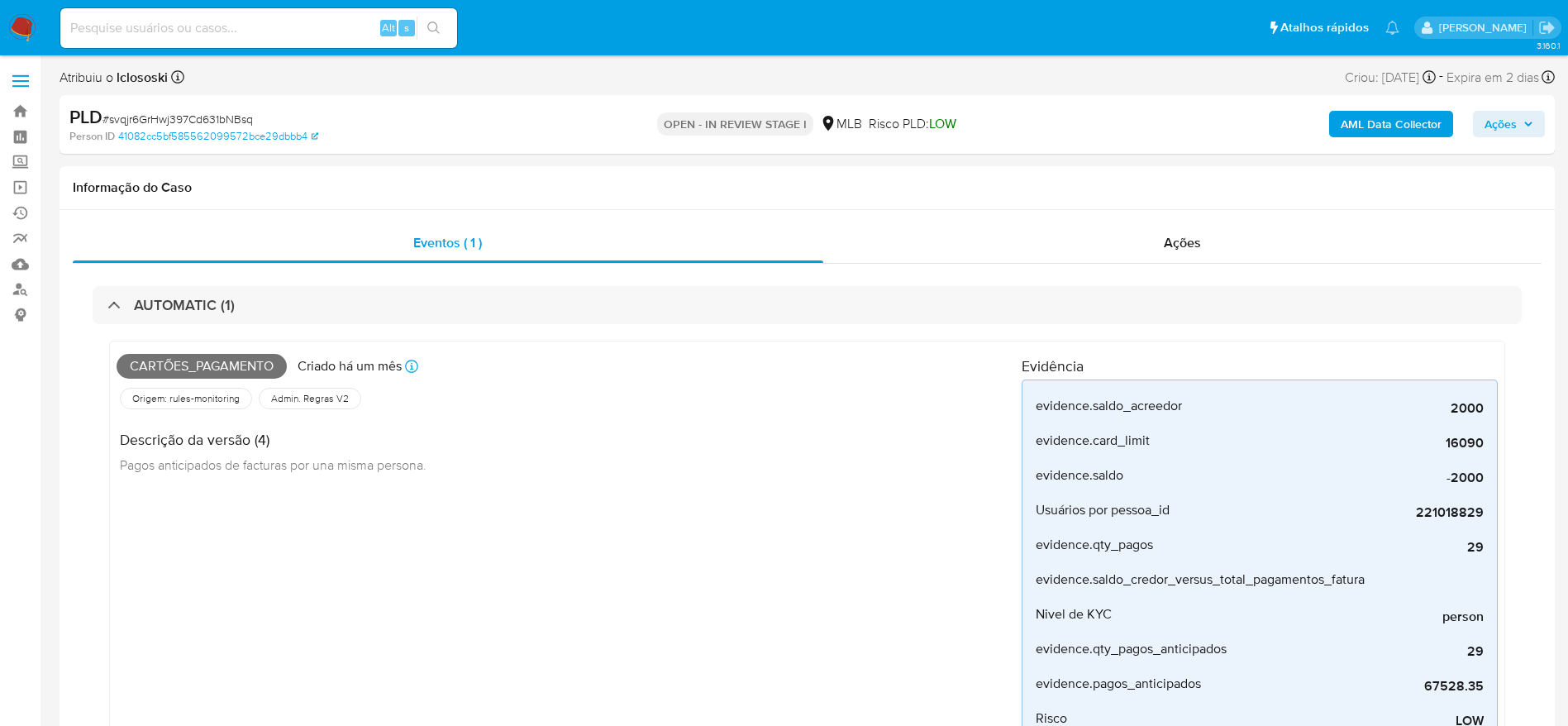
click at [231, 122] on span "# svqjr6GrHwj397Cd631bNBsq" at bounding box center [178, 119] width 150 height 17
copy span "svqjr6GrHwj397Cd631bNBsq"
click at [162, 112] on span "# svqjr6GrHwj397Cd631bNBsq" at bounding box center [178, 119] width 150 height 17
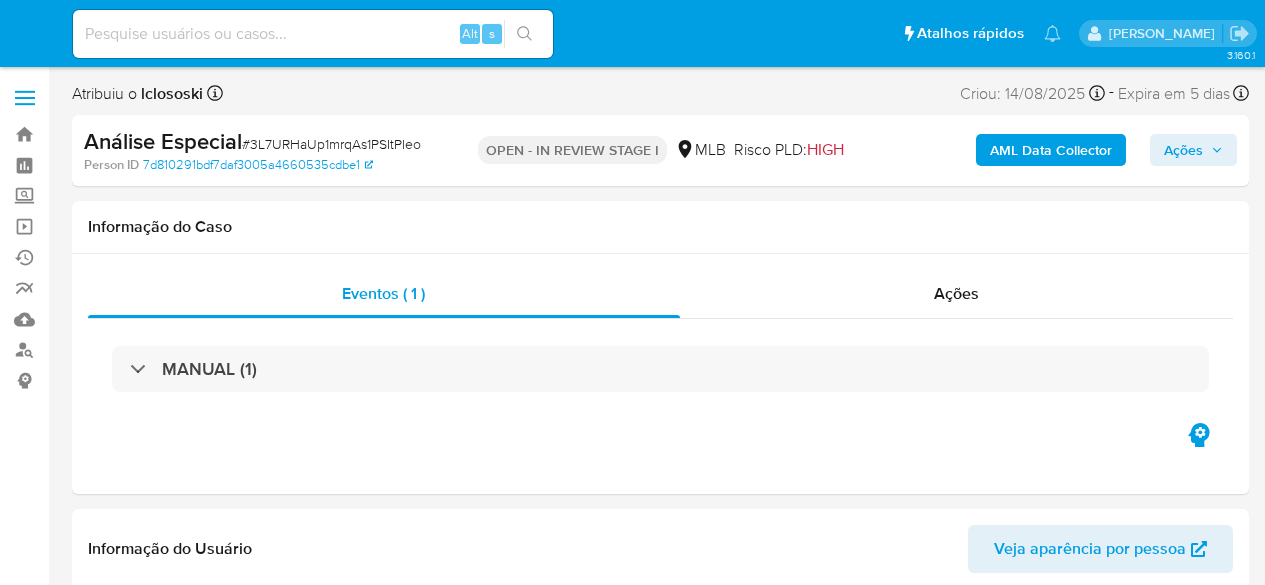
select select "10"
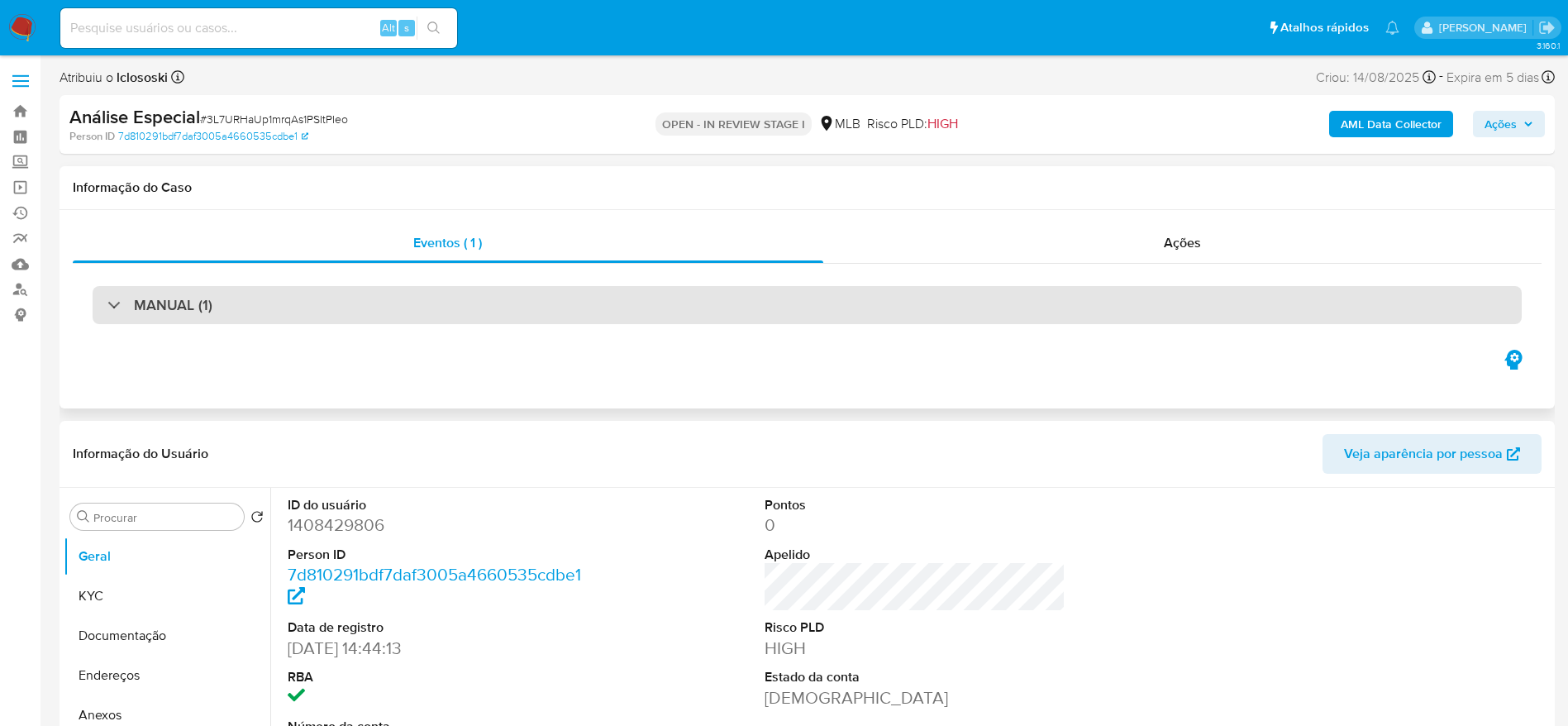
click at [183, 289] on div "MANUAL (1)" at bounding box center [807, 305] width 1429 height 38
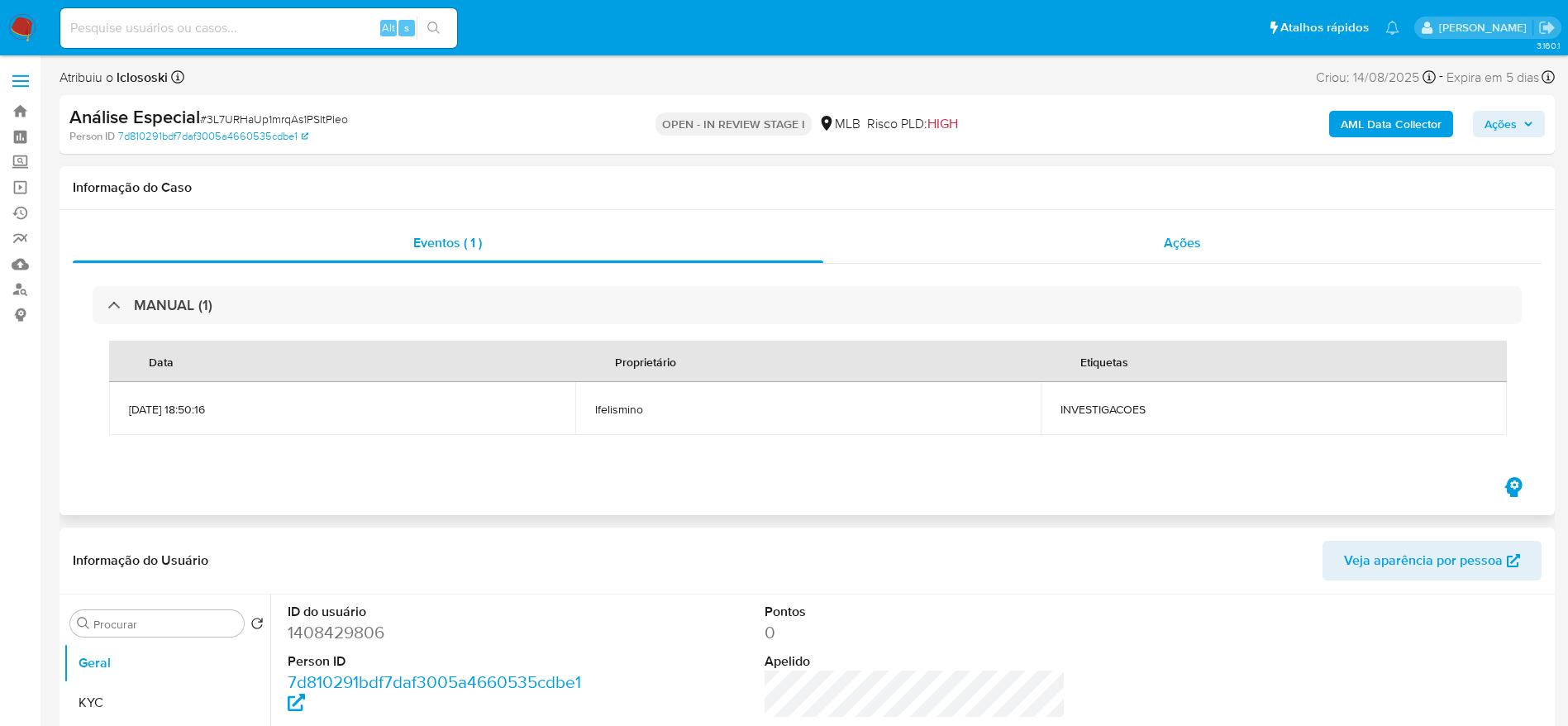
click at [1045, 225] on div "Ações" at bounding box center [1183, 243] width 719 height 40
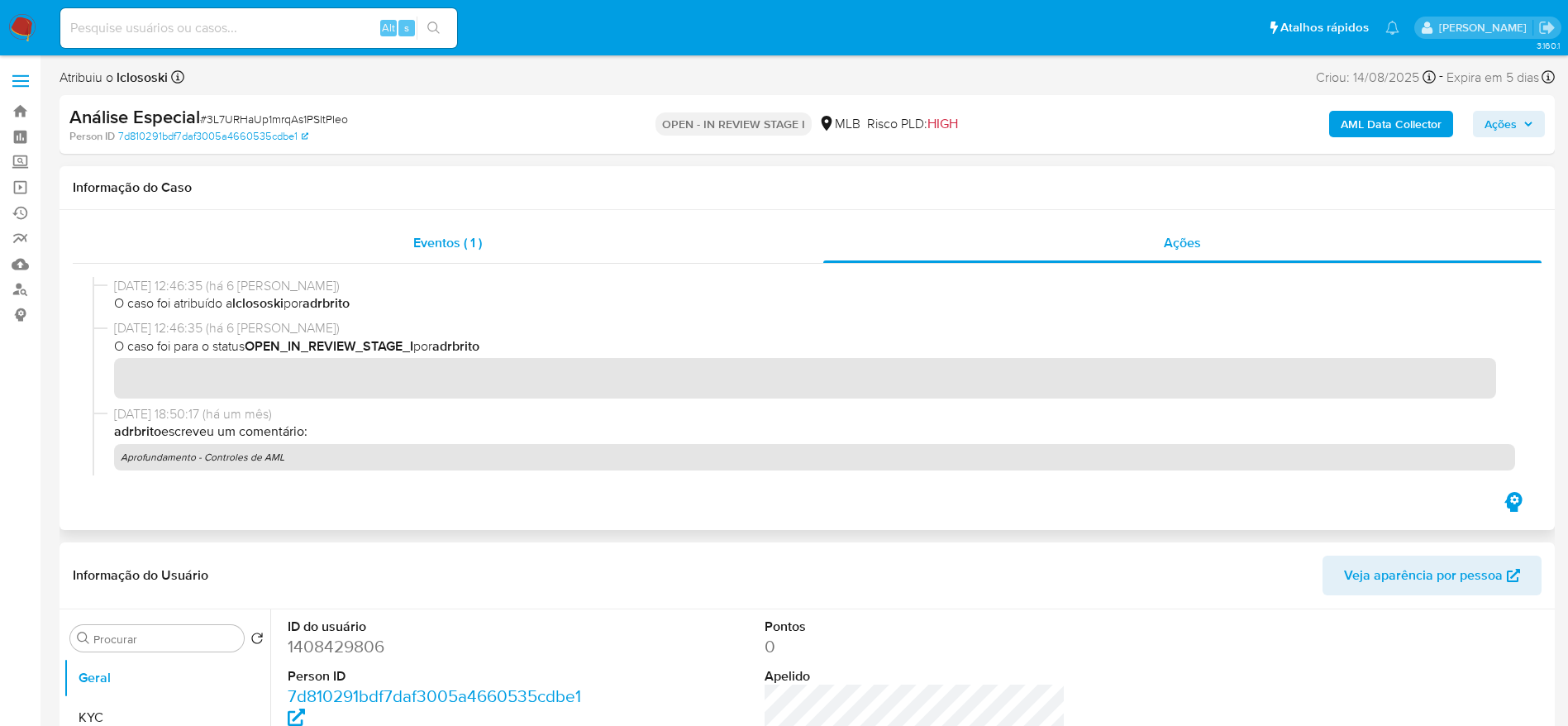
click at [470, 256] on div "Eventos ( 1 )" at bounding box center [448, 243] width 751 height 40
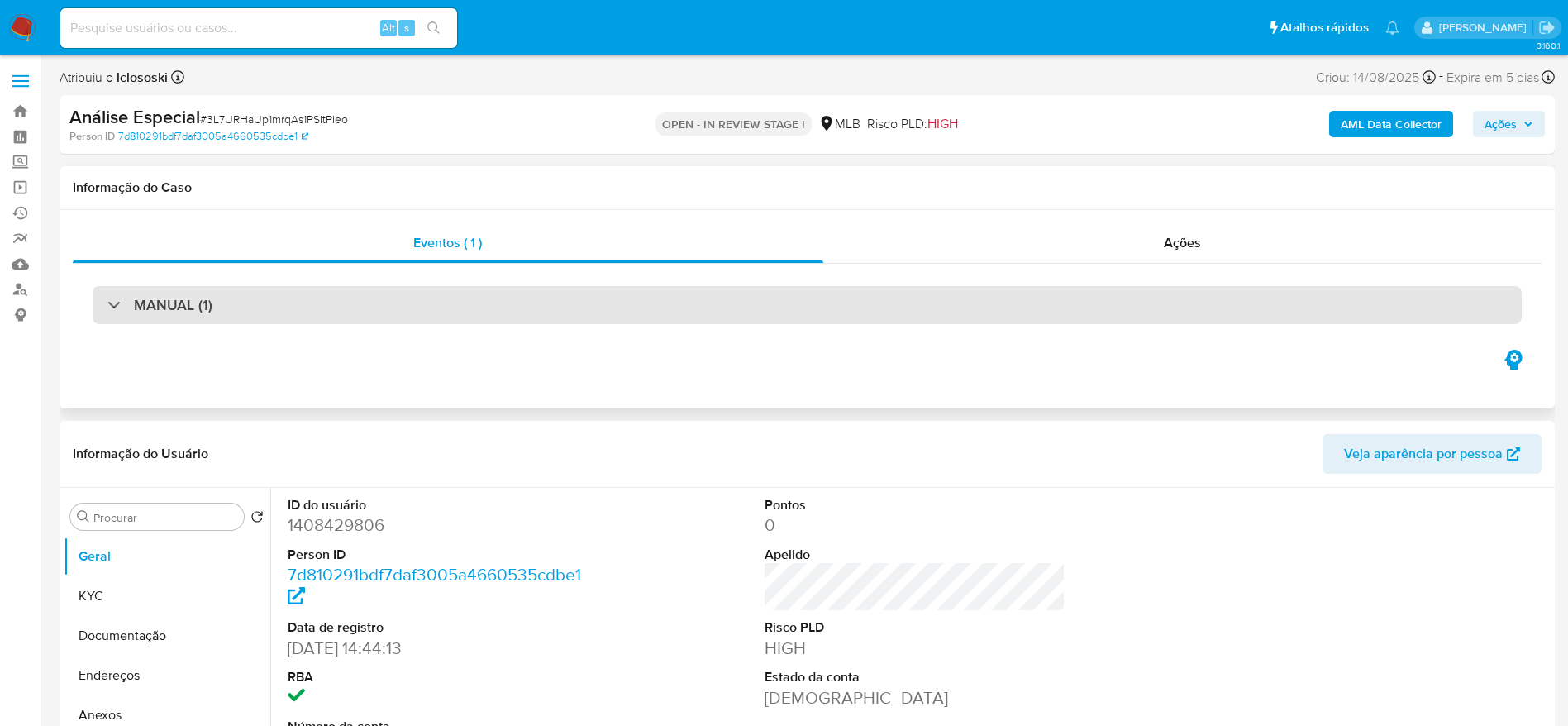
drag, startPoint x: 379, startPoint y: 304, endPoint x: 381, endPoint y: 294, distance: 10.2
click at [380, 303] on div "MANUAL (1)" at bounding box center [807, 305] width 1429 height 38
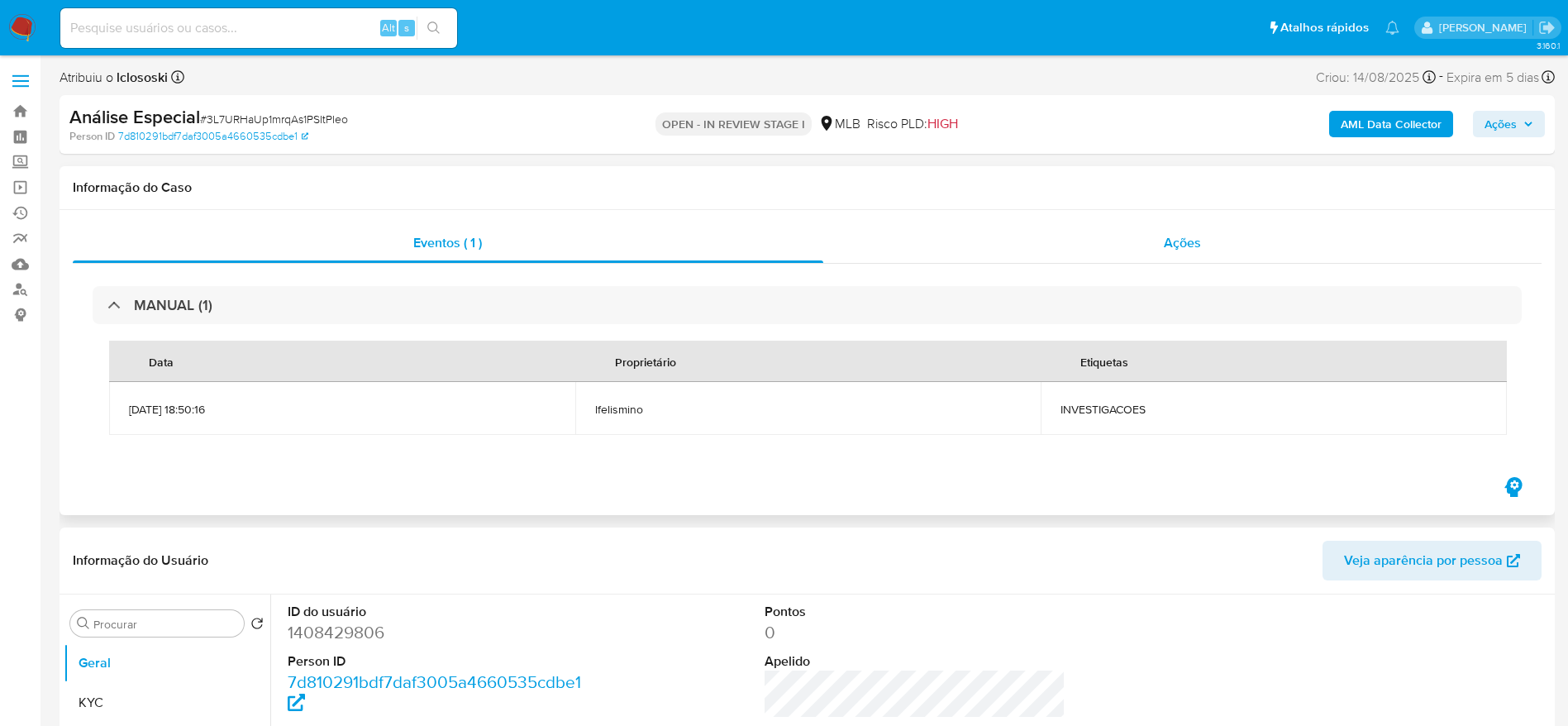
click at [1045, 232] on div "Ações" at bounding box center [1183, 243] width 719 height 40
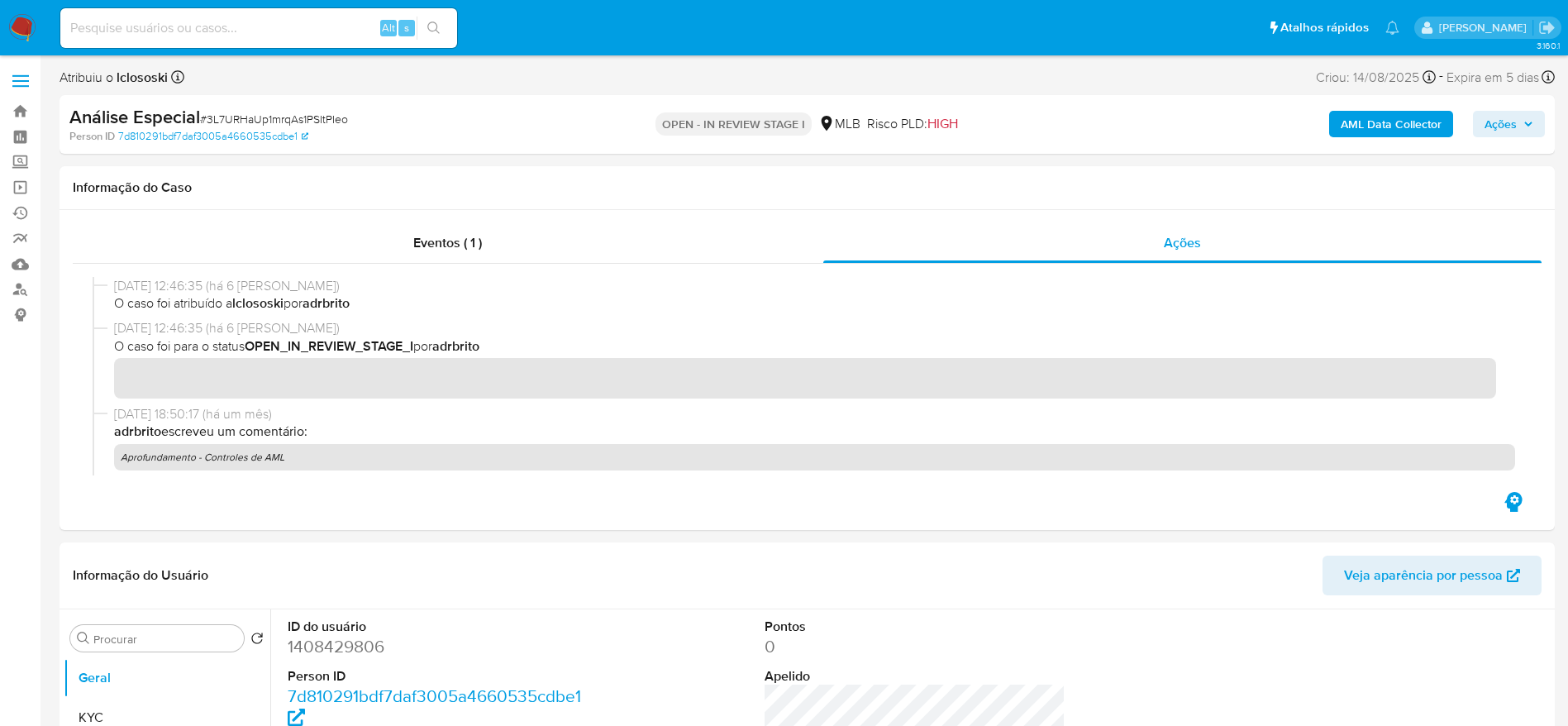
click at [250, 114] on span "# 3L7URHaUp1mrqAs1PSItPIeo" at bounding box center [274, 119] width 148 height 17
copy span "3L7URHaUp1mrqAs1PSItPIeo"
